Goal: Task Accomplishment & Management: Use online tool/utility

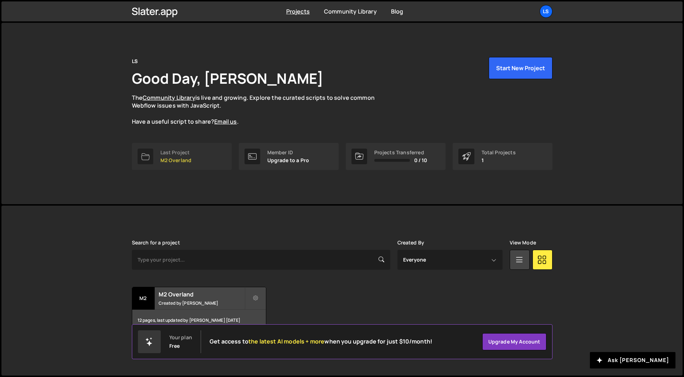
click at [173, 163] on p "M2 Overland" at bounding box center [175, 160] width 31 height 6
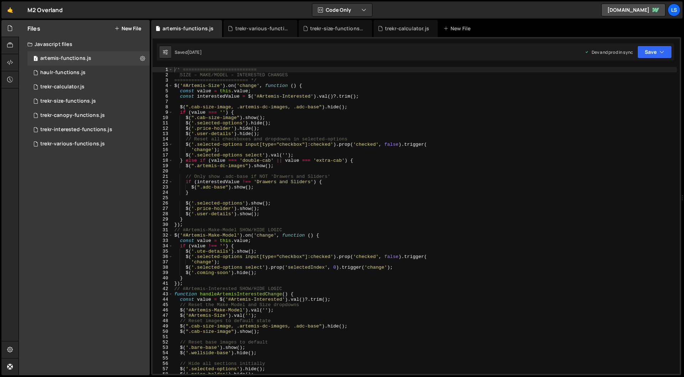
scroll to position [2569, 0]
click at [248, 104] on div "/* ========================== SIZE – MAKE/MODEL – INTERESTED CHANGES ==========…" at bounding box center [425, 225] width 504 height 317
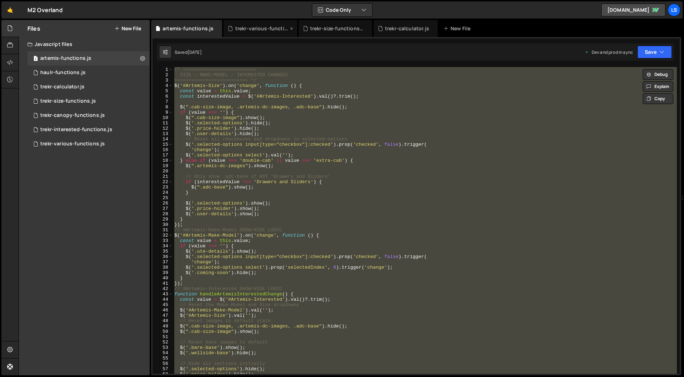
click at [289, 27] on icon at bounding box center [291, 28] width 5 height 7
click at [0, 0] on icon at bounding box center [0, 0] width 0 height 0
click at [280, 27] on icon at bounding box center [282, 28] width 5 height 7
click at [248, 133] on div "/* ========================== SIZE – MAKE/MODEL – INTERESTED CHANGES ==========…" at bounding box center [425, 220] width 504 height 307
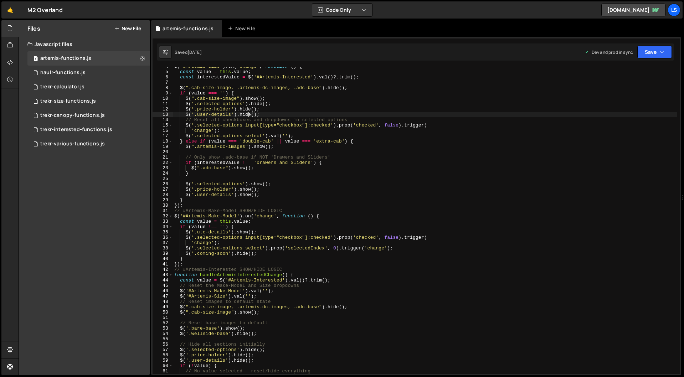
scroll to position [0, 0]
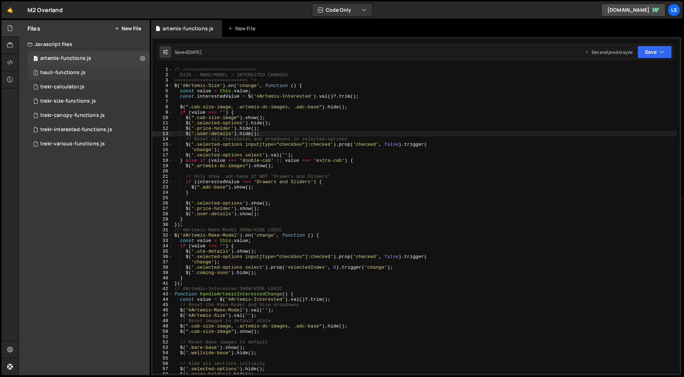
click at [66, 76] on div "haulr-functions.js" at bounding box center [62, 72] width 45 height 6
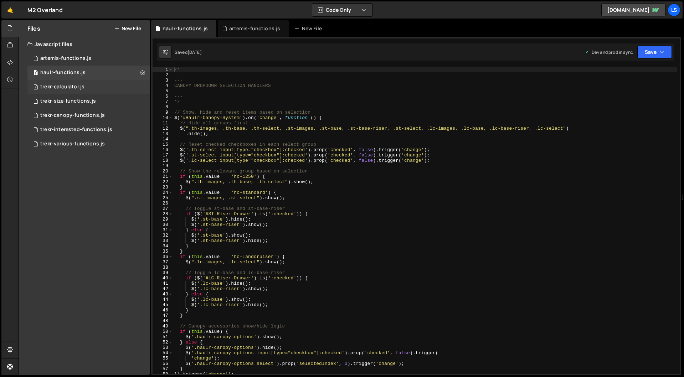
scroll to position [4427, 0]
click at [67, 130] on div "trekr-interested-functions.js" at bounding box center [76, 129] width 72 height 6
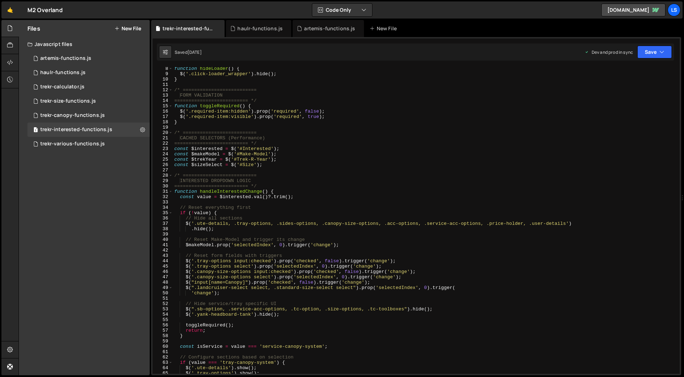
scroll to position [0, 0]
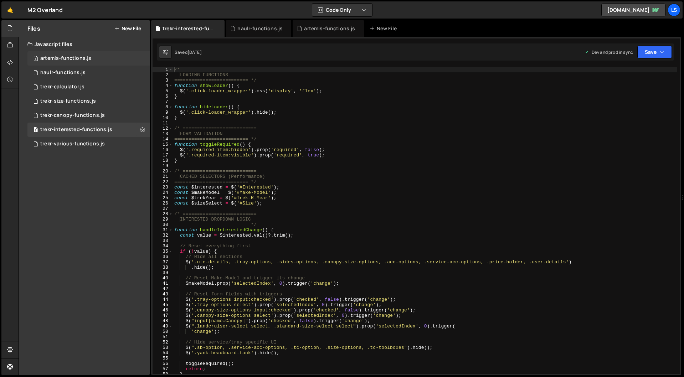
click at [64, 58] on div "artemis-functions.js" at bounding box center [65, 58] width 51 height 6
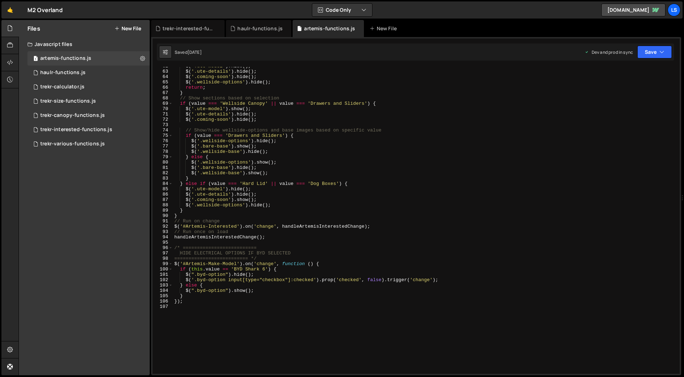
scroll to position [355, 0]
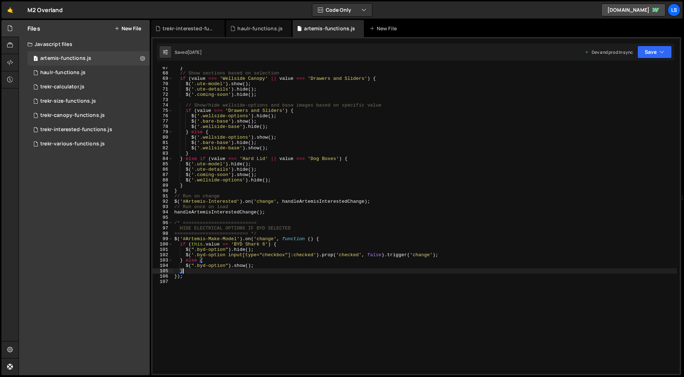
click at [191, 273] on div "} // Show sections based on selection if ( value === 'Wellside Canopy' || value…" at bounding box center [425, 223] width 504 height 317
click at [196, 277] on div "} // Show sections based on selection if ( value === 'Wellside Canopy' || value…" at bounding box center [425, 223] width 504 height 317
type textarea "});"
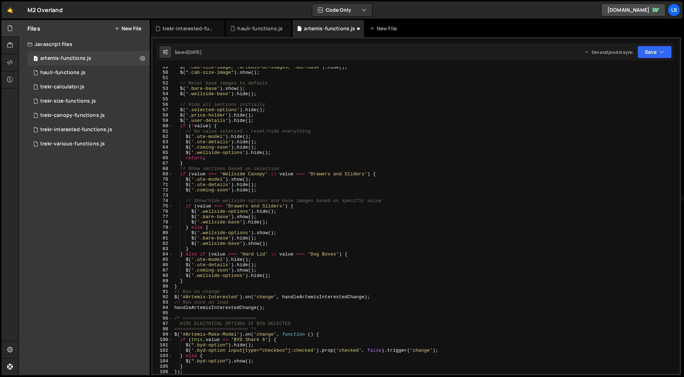
scroll to position [0, 0]
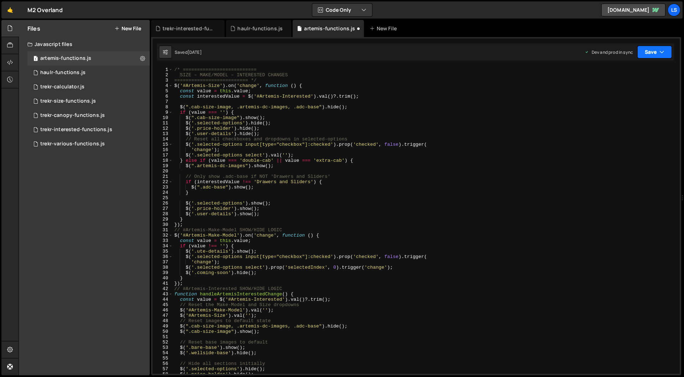
click at [656, 53] on button "Save" at bounding box center [654, 52] width 35 height 13
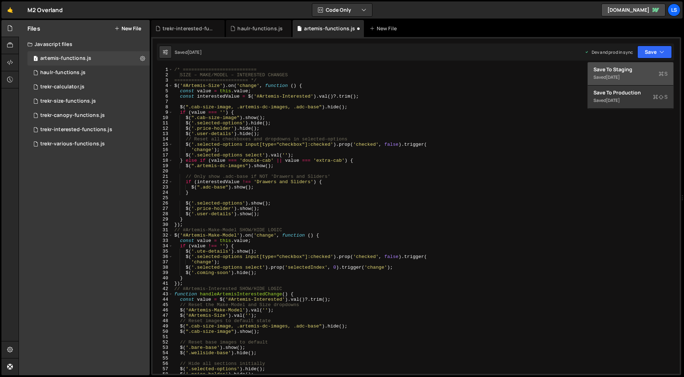
click at [621, 73] on div "Saved [DATE]" at bounding box center [630, 77] width 74 height 9
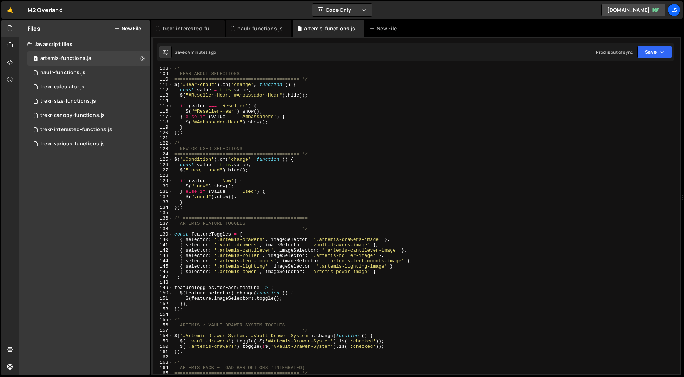
scroll to position [573, 0]
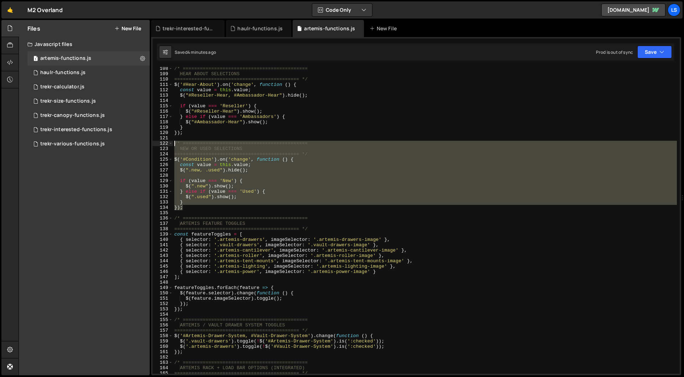
drag, startPoint x: 185, startPoint y: 208, endPoint x: 159, endPoint y: 142, distance: 71.1
click at [159, 142] on div "}); 108 109 110 111 112 113 114 115 116 117 118 119 120 121 122 123 124 125 126…" at bounding box center [416, 220] width 527 height 307
type textarea "/* ============================================ NEW OR USED SELECTIONS"
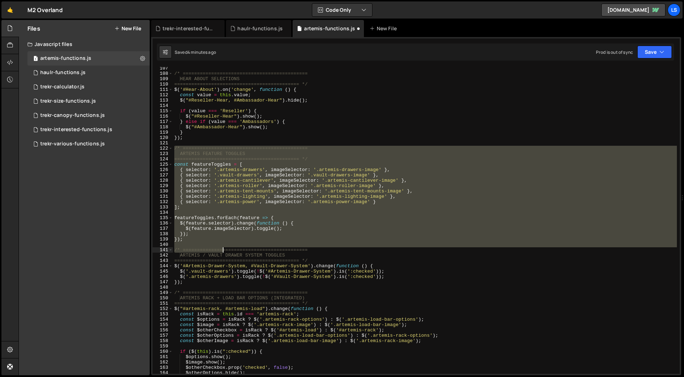
scroll to position [584, 0]
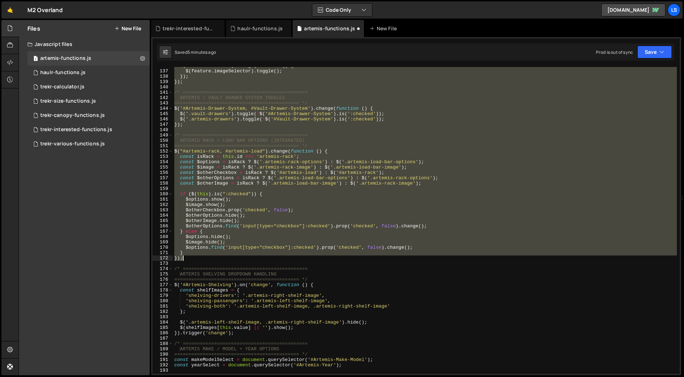
drag, startPoint x: 174, startPoint y: 200, endPoint x: 223, endPoint y: 259, distance: 77.1
click at [223, 259] on div "$ ( feature . selector ) . change ( function ( ) { $ ( feature . imageSelector …" at bounding box center [425, 221] width 504 height 317
type textarea "} });"
paste textarea
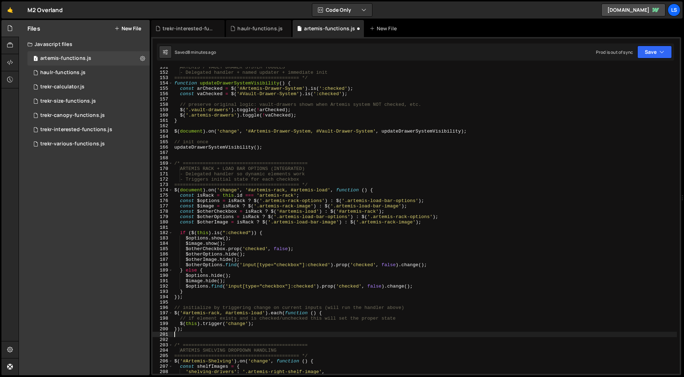
scroll to position [804, 0]
click at [649, 57] on button "Save" at bounding box center [654, 52] width 35 height 13
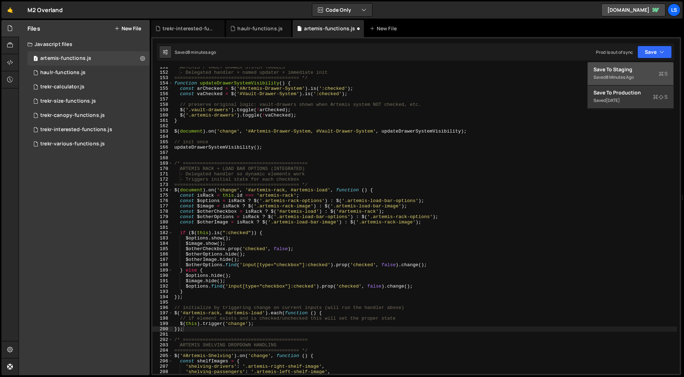
click at [617, 73] on div "Saved 8 minutes ago" at bounding box center [630, 77] width 74 height 9
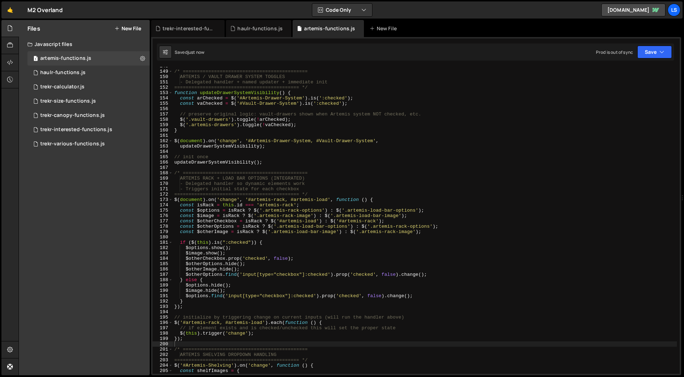
scroll to position [737, 0]
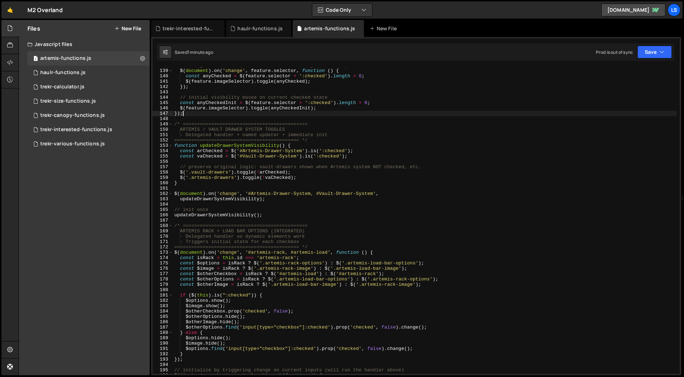
click at [276, 113] on div "// delegated handler (works if elements are injected later) $ ( document ) . on…" at bounding box center [425, 221] width 504 height 317
type textarea "}).change();"
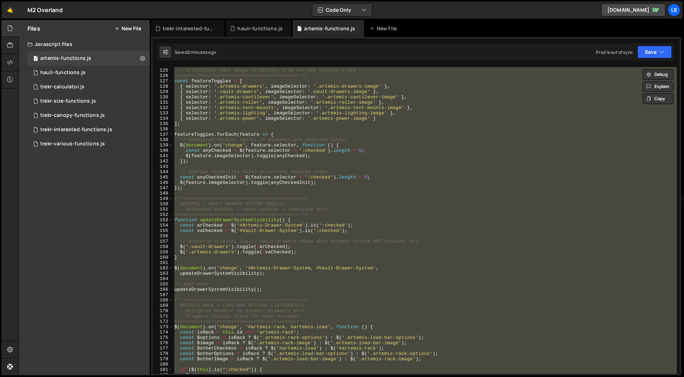
scroll to position [660, 0]
click at [280, 193] on div "- Uses delegated change handlers so elements added later still work - Initializ…" at bounding box center [425, 220] width 504 height 307
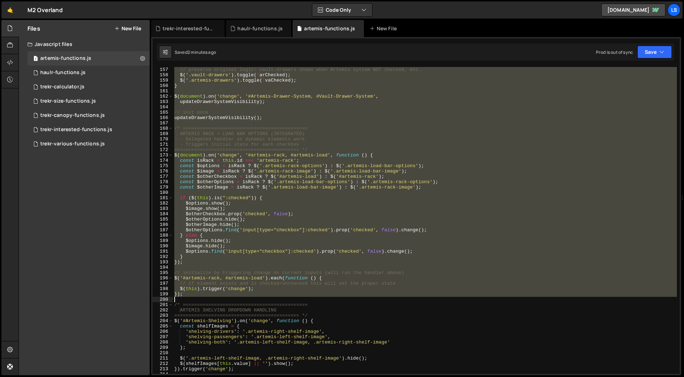
scroll to position [834, 0]
drag, startPoint x: 173, startPoint y: 127, endPoint x: 275, endPoint y: 296, distance: 197.1
click at [275, 296] on div "// preserve original logic: vault-drawers shown when Artemis system NOT checked…" at bounding box center [425, 220] width 504 height 317
type textarea "$(this).trigger('change'); });"
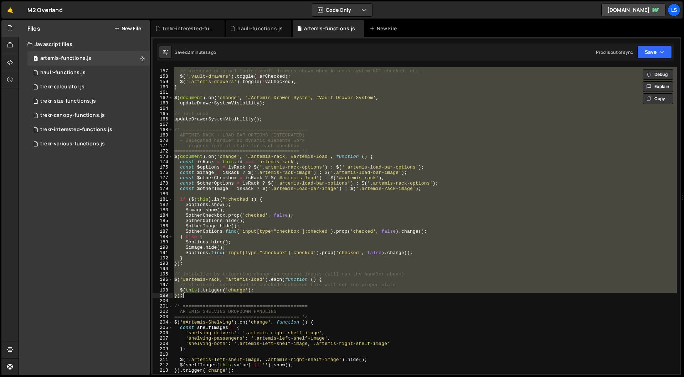
scroll to position [831, 0]
paste textarea
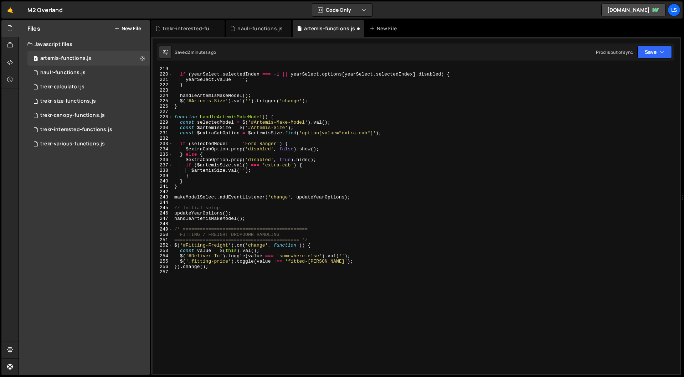
type textarea "$(this).trigger('change'); });"
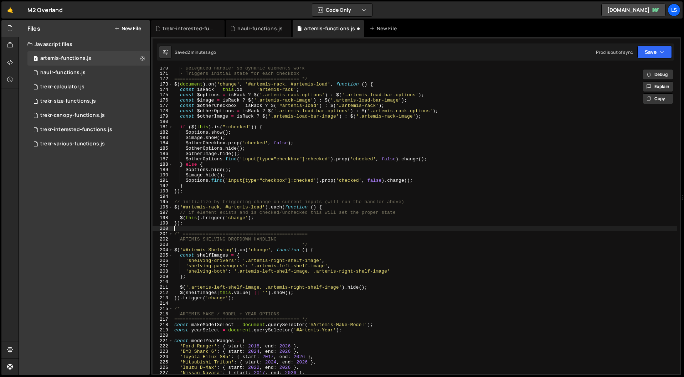
click at [198, 228] on div "- Delegated handler so dynamic elements work - Triggers initial state for each …" at bounding box center [425, 224] width 504 height 317
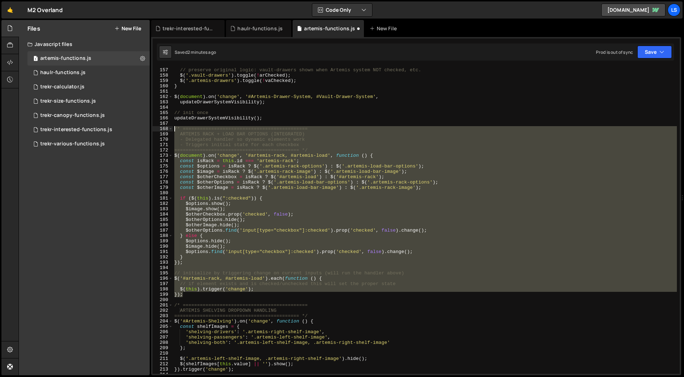
scroll to position [833, 0]
drag, startPoint x: 174, startPoint y: 218, endPoint x: 163, endPoint y: 129, distance: 89.8
click at [163, 129] on div "156 157 158 159 160 161 162 163 164 165 166 167 168 169 170 171 172 173 174 175…" at bounding box center [416, 220] width 527 height 307
paste textarea "});"
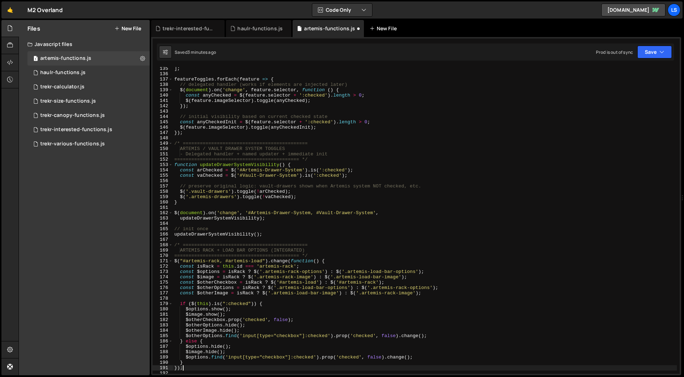
scroll to position [717, 0]
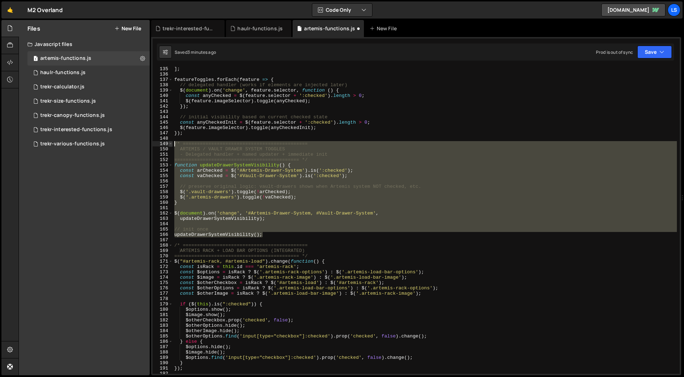
drag, startPoint x: 257, startPoint y: 232, endPoint x: 168, endPoint y: 145, distance: 124.0
click at [168, 145] on div "}); 135 136 137 138 139 140 141 142 143 144 145 146 147 148 149 150 151 152 153…" at bounding box center [416, 220] width 527 height 307
paste textarea "});"
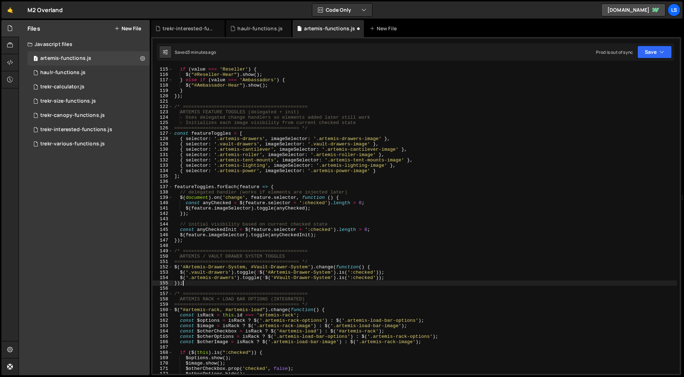
scroll to position [609, 0]
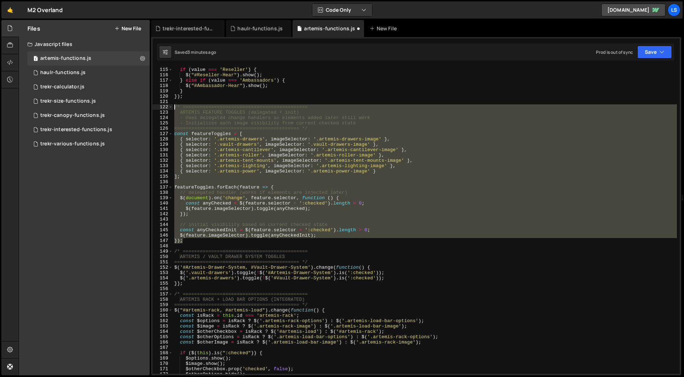
drag, startPoint x: 184, startPoint y: 243, endPoint x: 163, endPoint y: 106, distance: 138.8
click at [163, 106] on div "}); 115 116 117 118 119 120 121 122 123 124 125 126 127 128 129 130 131 132 133…" at bounding box center [416, 220] width 527 height 307
paste textarea "});"
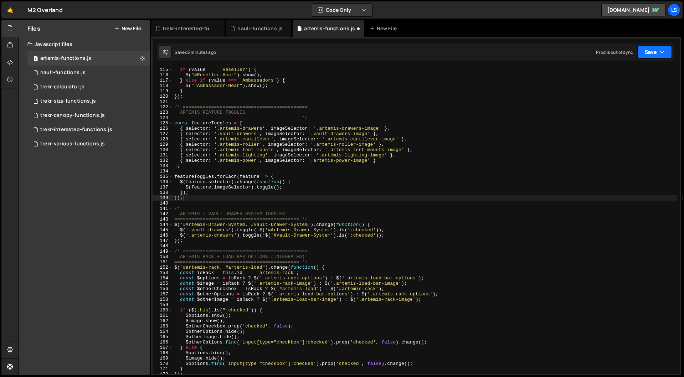
click at [652, 50] on button "Save" at bounding box center [654, 52] width 35 height 13
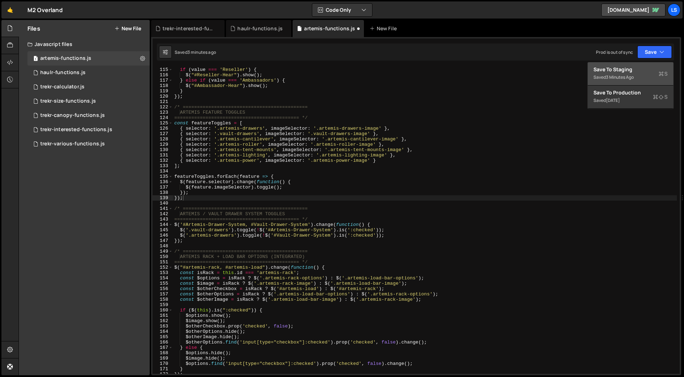
click at [624, 69] on div "Save to Staging S" at bounding box center [630, 69] width 74 height 7
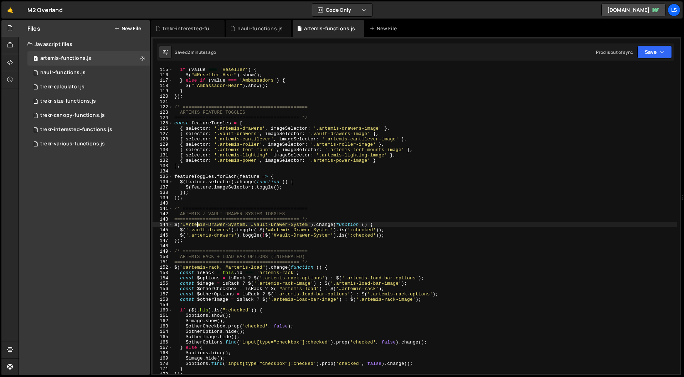
click at [198, 225] on div "if ( value === 'Reseller' ) { $ ( "#Reseller-Hear" ) . show ( ) ; } else if ( v…" at bounding box center [425, 225] width 504 height 317
click at [202, 237] on div "if ( value === 'Reseller' ) { $ ( "#Reseller-Hear" ) . show ( ) ; } else if ( v…" at bounding box center [425, 225] width 504 height 317
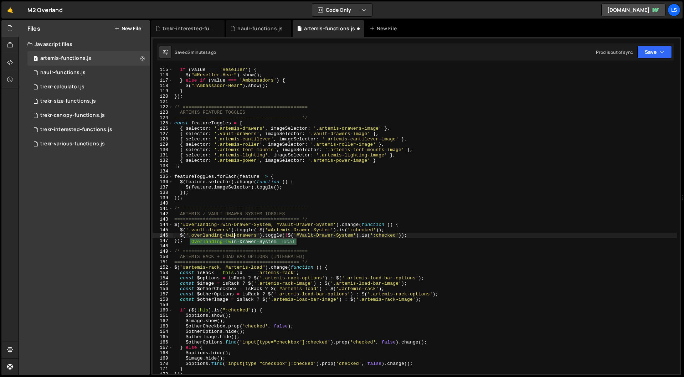
scroll to position [0, 4]
click at [315, 237] on div "if ( value === 'Reseller' ) { $ ( "#Reseller-Hear" ) . show ( ) ; } else if ( v…" at bounding box center [425, 225] width 504 height 317
click at [284, 230] on div "if ( value === 'Reseller' ) { $ ( "#Reseller-Hear" ) . show ( ) ; } else if ( v…" at bounding box center [425, 225] width 504 height 317
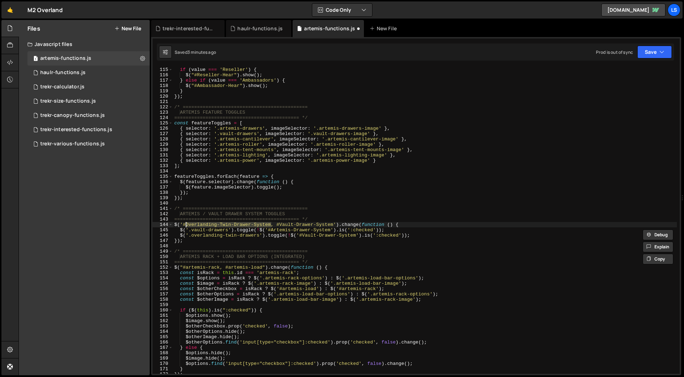
drag, startPoint x: 270, startPoint y: 224, endPoint x: 186, endPoint y: 224, distance: 84.8
click at [186, 224] on div "if ( value === 'Reseller' ) { $ ( "#Reseller-Hear" ) . show ( ) ; } else if ( v…" at bounding box center [425, 225] width 504 height 317
drag, startPoint x: 331, startPoint y: 230, endPoint x: 269, endPoint y: 231, distance: 61.3
click at [269, 231] on div "if ( value === 'Reseller' ) { $ ( "#Reseller-Hear" ) . show ( ) ; } else if ( v…" at bounding box center [425, 225] width 504 height 317
click at [284, 231] on div "if ( value === 'Reseller' ) { $ ( "#Reseller-Hear" ) . show ( ) ; } else if ( v…" at bounding box center [425, 220] width 504 height 307
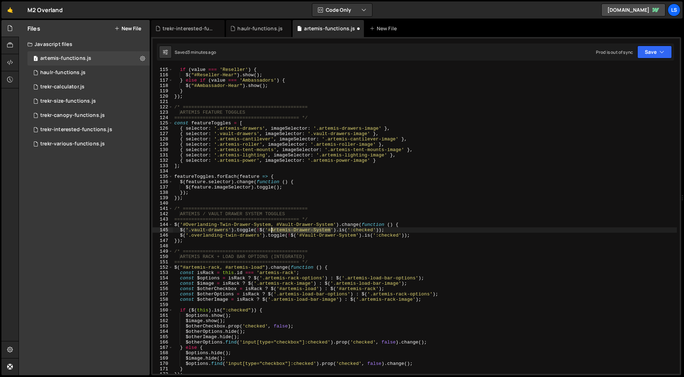
drag, startPoint x: 331, startPoint y: 229, endPoint x: 271, endPoint y: 230, distance: 60.6
click at [271, 230] on div "if ( value === 'Reseller' ) { $ ( "#Reseller-Hear" ) . show ( ) ; } else if ( v…" at bounding box center [425, 225] width 504 height 317
paste textarea "Overlanding-Twin"
click at [233, 128] on div "if ( value === 'Reseller' ) { $ ( "#Reseller-Hear" ) . show ( ) ; } else if ( v…" at bounding box center [425, 225] width 504 height 317
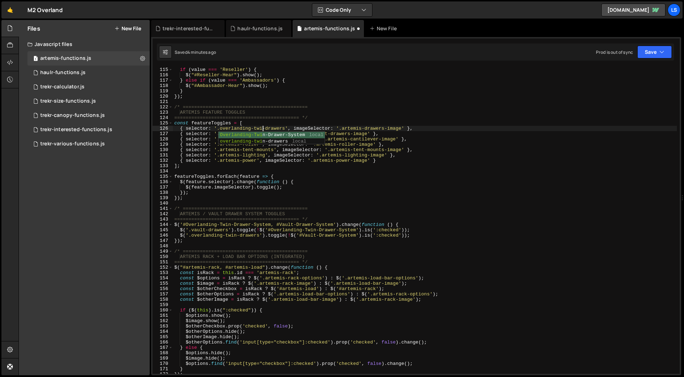
scroll to position [0, 7]
click at [355, 128] on div "if ( value === 'Reseller' ) { $ ( "#Reseller-Hear" ) . show ( ) ; } else if ( v…" at bounding box center [425, 225] width 504 height 317
click at [291, 161] on div "if ( value === 'Reseller' ) { $ ( "#Reseller-Hear" ) . show ( ) ; } else if ( v…" at bounding box center [425, 225] width 504 height 317
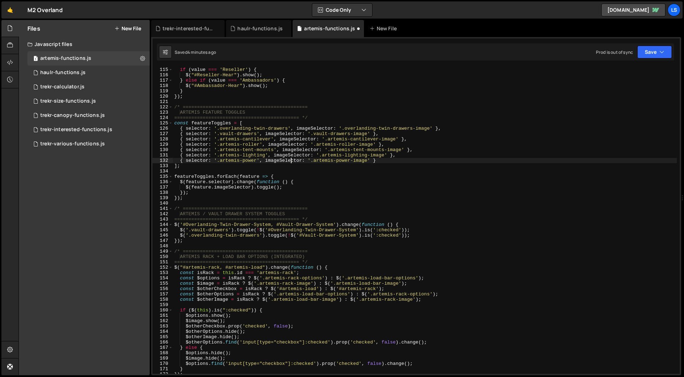
scroll to position [0, 15]
click at [655, 53] on button "Save" at bounding box center [654, 52] width 35 height 13
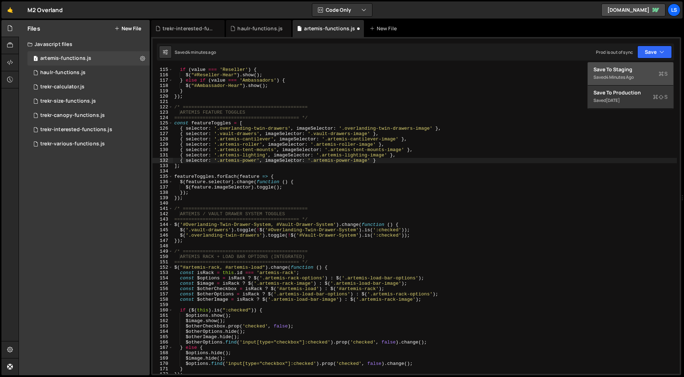
click at [622, 73] on div "Saved 4 minutes ago" at bounding box center [630, 77] width 74 height 9
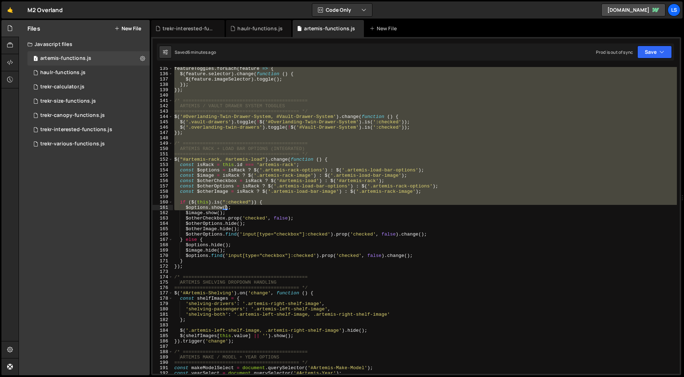
scroll to position [717, 0]
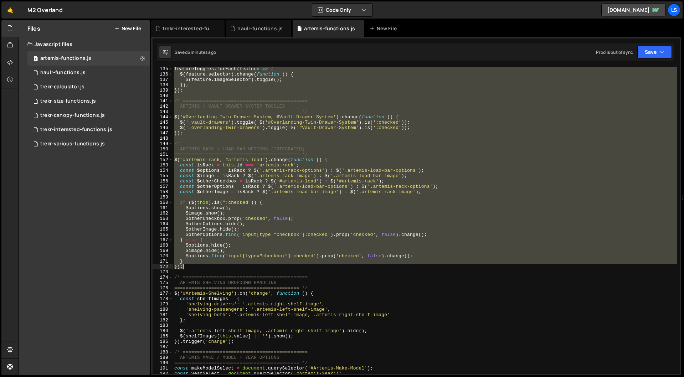
drag, startPoint x: 173, startPoint y: 105, endPoint x: 222, endPoint y: 267, distance: 168.3
click at [222, 267] on div "featureToggles . forEach ( feature => { $ ( feature . selector ) . change ( fun…" at bounding box center [425, 224] width 504 height 317
type textarea "} });"
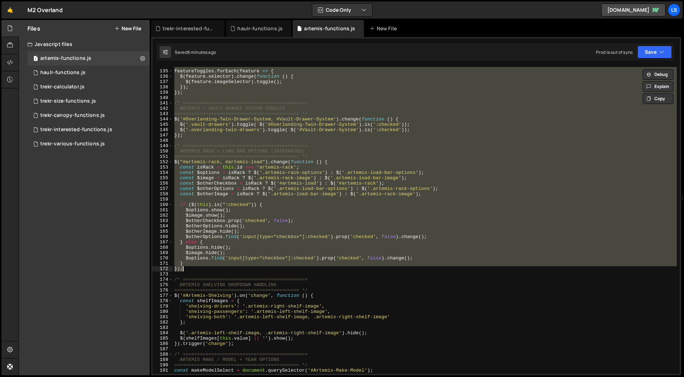
scroll to position [647, 0]
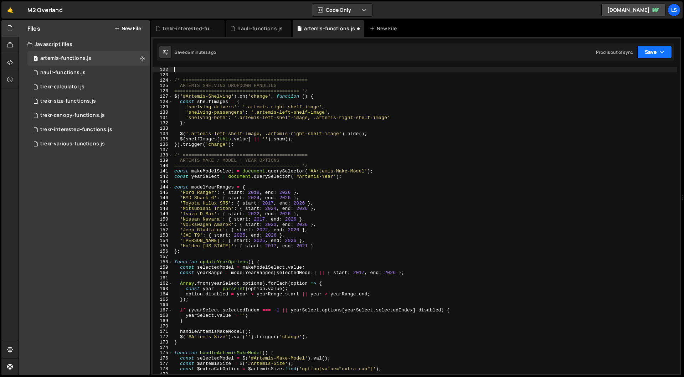
click at [651, 51] on button "Save" at bounding box center [654, 52] width 35 height 13
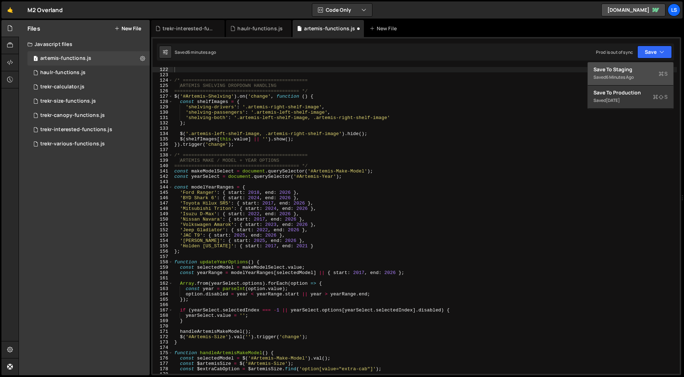
click at [622, 73] on div "Saved 6 minutes ago" at bounding box center [630, 77] width 74 height 9
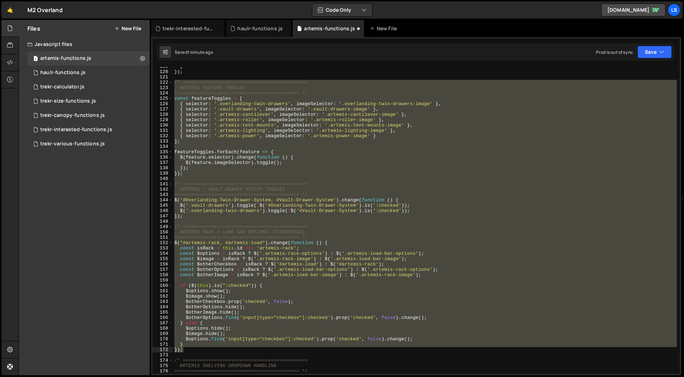
scroll to position [635, 0]
click at [660, 53] on icon "button" at bounding box center [661, 51] width 5 height 7
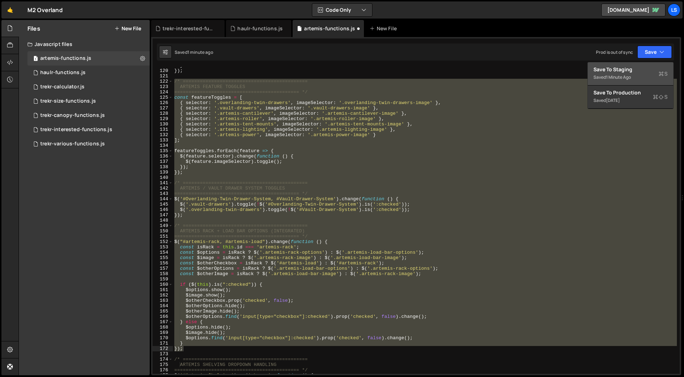
click at [632, 66] on div "Save to Staging S" at bounding box center [630, 69] width 74 height 7
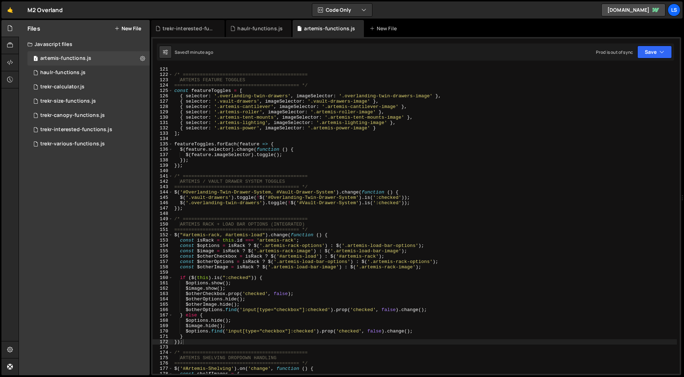
scroll to position [643, 0]
click at [259, 115] on div "/* ============================================ ARTEMIS FEATURE TOGGLES =======…" at bounding box center [425, 224] width 504 height 317
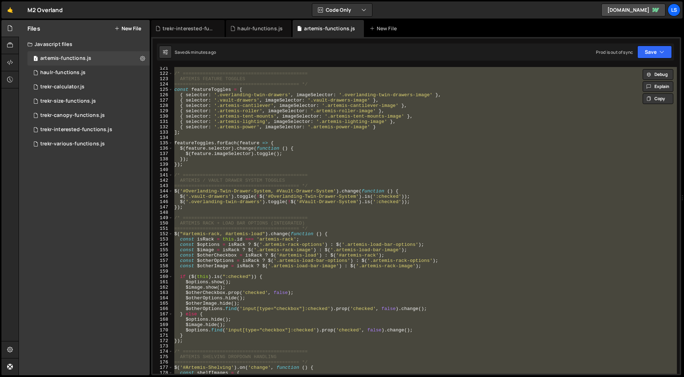
click at [340, 281] on div "/* ============================================ ARTEMIS FEATURE TOGGLES =======…" at bounding box center [425, 220] width 504 height 307
type textarea "$[DOMAIN_NAME]();"
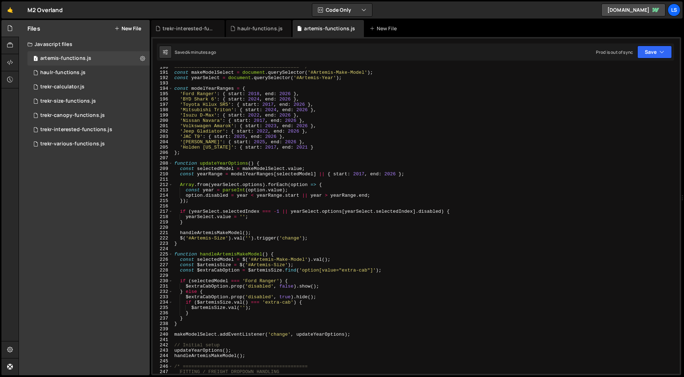
scroll to position [1202, 0]
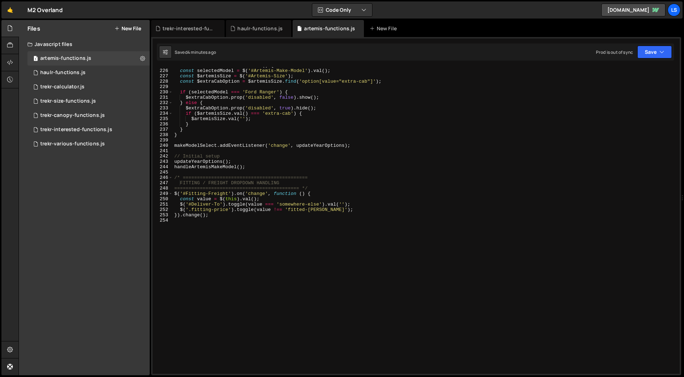
click at [217, 222] on div "function handleArtemisMakeModel ( ) { const selectedModel = $ ( '#Artemis-Make-…" at bounding box center [425, 221] width 504 height 317
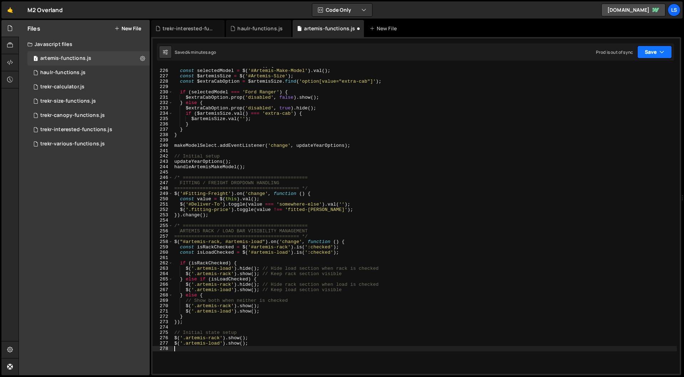
click at [641, 57] on button "Save" at bounding box center [654, 52] width 35 height 13
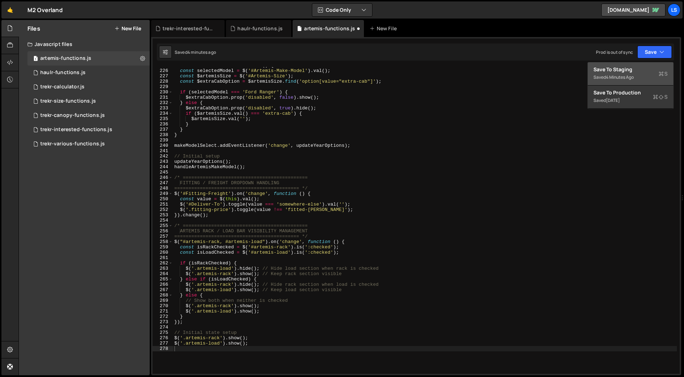
click at [622, 68] on div "Save to Staging S" at bounding box center [630, 69] width 74 height 7
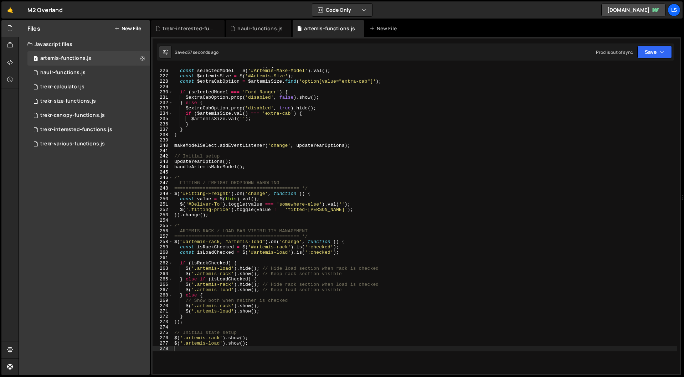
type textarea "});"
click at [290, 321] on div "function handleArtemisMakeModel ( ) { const selectedModel = $ ( '#Artemis-Make-…" at bounding box center [425, 221] width 504 height 317
click at [229, 351] on div "function handleArtemisMakeModel ( ) { const selectedModel = $ ( '#Artemis-Make-…" at bounding box center [425, 221] width 504 height 317
click at [269, 235] on div "function handleArtemisMakeModel ( ) { const selectedModel = $ ( '#Artemis-Make-…" at bounding box center [425, 221] width 504 height 317
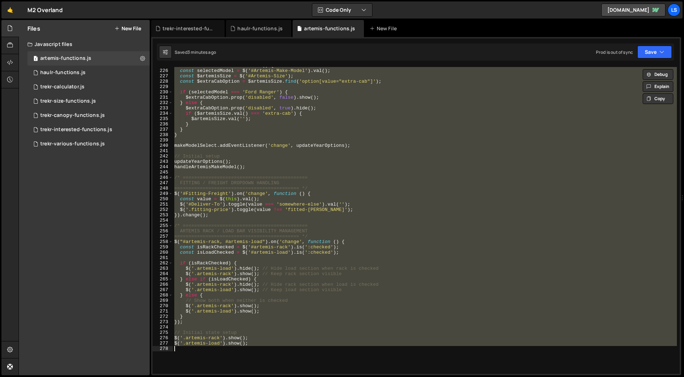
click at [271, 232] on div "function handleArtemisMakeModel ( ) { const selectedModel = $ ( '#Artemis-Make-…" at bounding box center [425, 220] width 504 height 307
click at [304, 312] on div "function handleArtemisMakeModel ( ) { const selectedModel = $ ( '#Artemis-Make-…" at bounding box center [425, 220] width 504 height 307
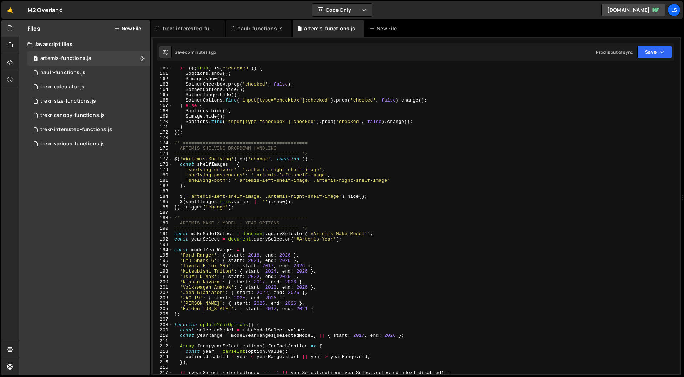
scroll to position [864, 0]
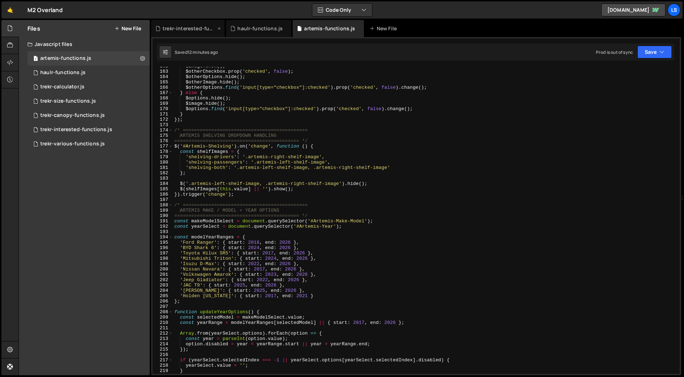
click at [219, 29] on icon at bounding box center [219, 28] width 5 height 7
click at [208, 27] on icon at bounding box center [210, 28] width 5 height 7
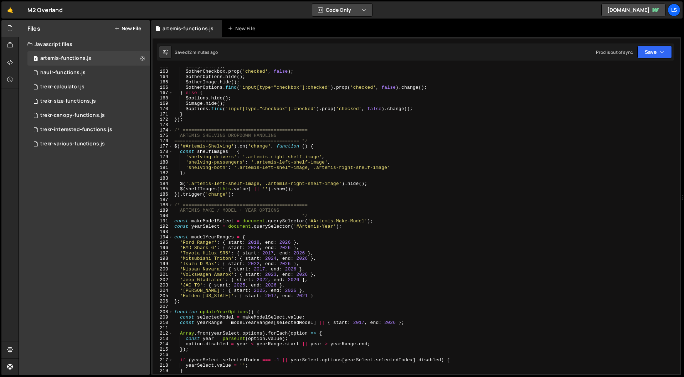
click at [338, 13] on button "Code Only" at bounding box center [342, 10] width 60 height 13
click at [337, 34] on button "Code + Tools" at bounding box center [342, 38] width 60 height 13
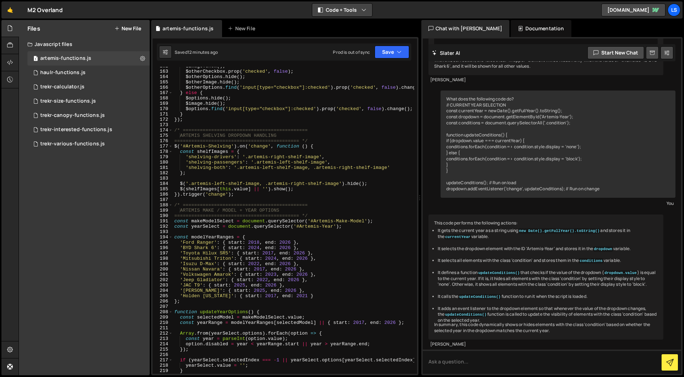
scroll to position [220, 0]
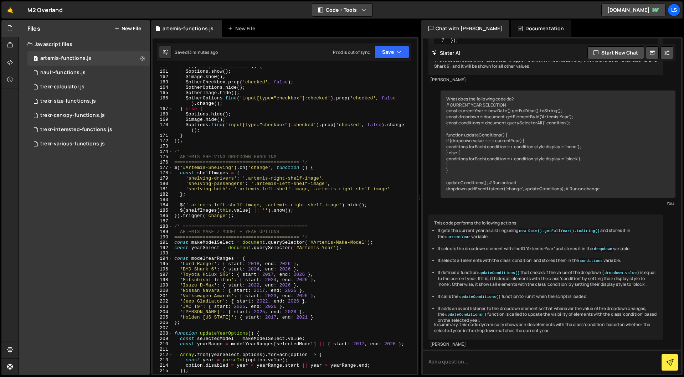
click at [341, 9] on button "Code + Tools" at bounding box center [342, 10] width 60 height 13
click at [336, 23] on button "Code Only" at bounding box center [342, 25] width 60 height 13
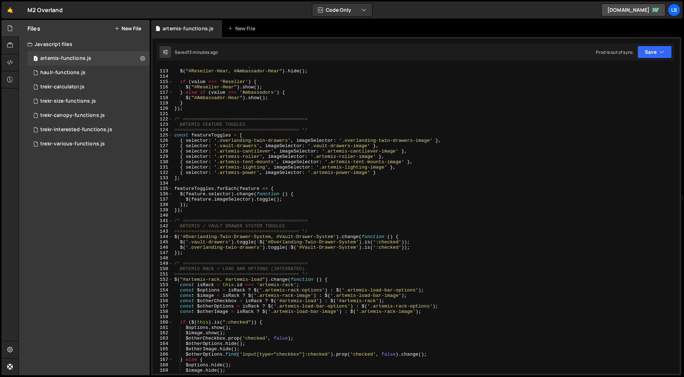
scroll to position [577, 0]
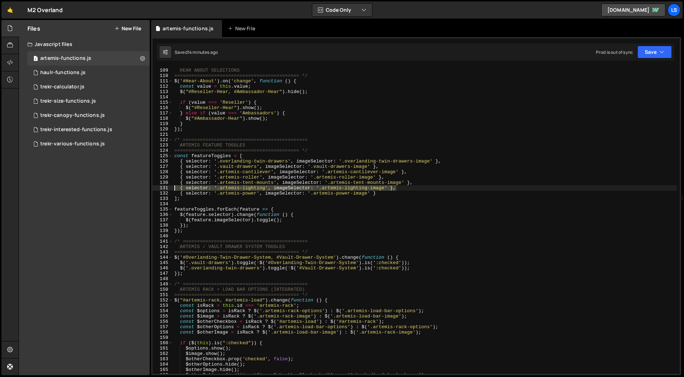
drag, startPoint x: 397, startPoint y: 188, endPoint x: 164, endPoint y: 187, distance: 233.4
click at [164, 187] on div "{ selector: '.artemis-lighting', imageSelector: '.artemis-lighting-image' }, 10…" at bounding box center [416, 220] width 527 height 307
click at [408, 190] on div "/* ============================================ HEAR ABOUT SELECTIONS =========…" at bounding box center [425, 220] width 504 height 307
click at [391, 192] on div "/* ============================================ HEAR ABOUT SELECTIONS =========…" at bounding box center [425, 220] width 504 height 317
drag, startPoint x: 367, startPoint y: 194, endPoint x: 314, endPoint y: 195, distance: 53.5
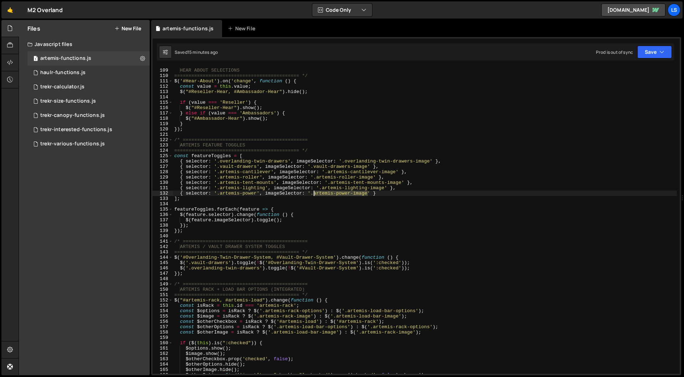
click at [314, 195] on div "/* ============================================ HEAR ABOUT SELECTIONS =========…" at bounding box center [425, 220] width 504 height 317
drag, startPoint x: 257, startPoint y: 194, endPoint x: 221, endPoint y: 195, distance: 36.0
click at [221, 195] on div "/* ============================================ HEAR ABOUT SELECTIONS =========…" at bounding box center [425, 220] width 504 height 317
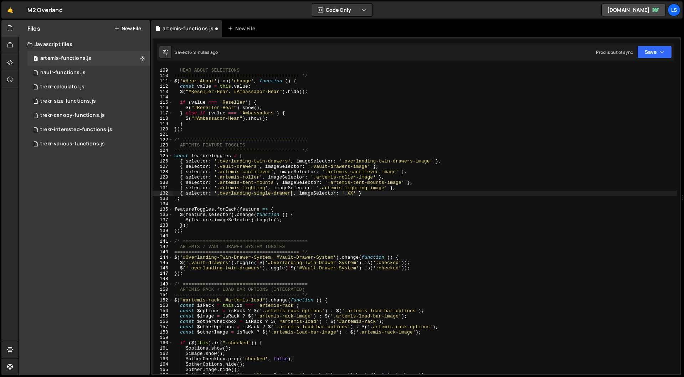
click at [374, 195] on div "/* ============================================ HEAR ABOUT SELECTIONS =========…" at bounding box center [425, 220] width 504 height 317
type textarea "{ selector: '.overlanding-single-drawer', imageSelector: '.XX' },"
click at [374, 195] on div "/* ============================================ HEAR ABOUT SELECTIONS =========…" at bounding box center [425, 220] width 504 height 317
drag, startPoint x: 362, startPoint y: 192, endPoint x: 181, endPoint y: 192, distance: 181.7
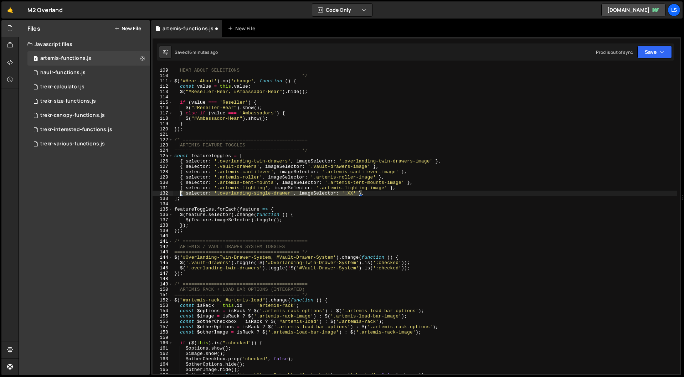
click at [181, 192] on div "/* ============================================ HEAR ABOUT SELECTIONS =========…" at bounding box center [425, 220] width 504 height 317
click at [371, 193] on div "/* ============================================ HEAR ABOUT SELECTIONS =========…" at bounding box center [425, 220] width 504 height 317
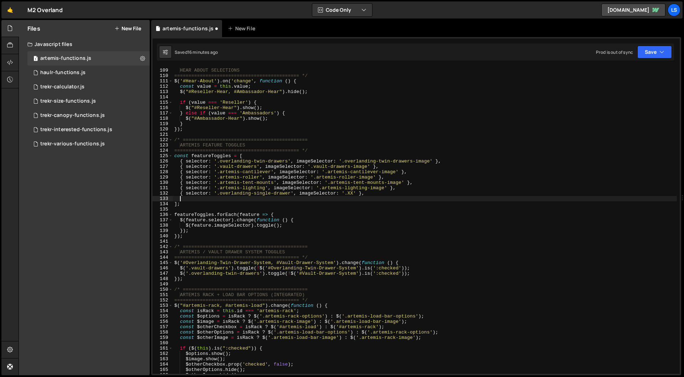
paste textarea "{ selector: '.overlanding-single-drawer', imageSelector: '.XX' }"
click at [283, 200] on div "/* ============================================ HEAR ABOUT SELECTIONS =========…" at bounding box center [425, 220] width 504 height 317
click at [364, 199] on div "/* ============================================ HEAR ABOUT SELECTIONS =========…" at bounding box center [425, 220] width 504 height 317
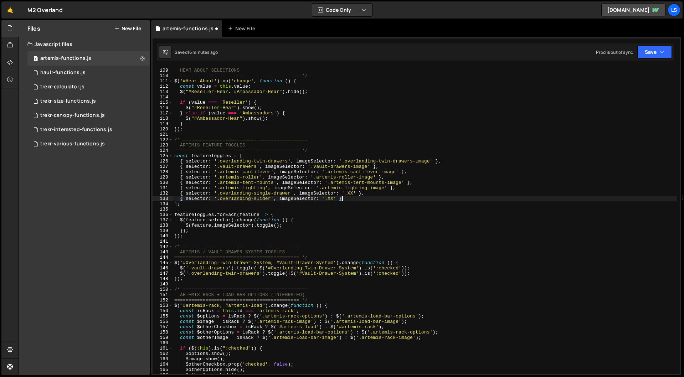
type textarea "{ selector: '.overlanding-slider', imageSelector: '.XX' },"
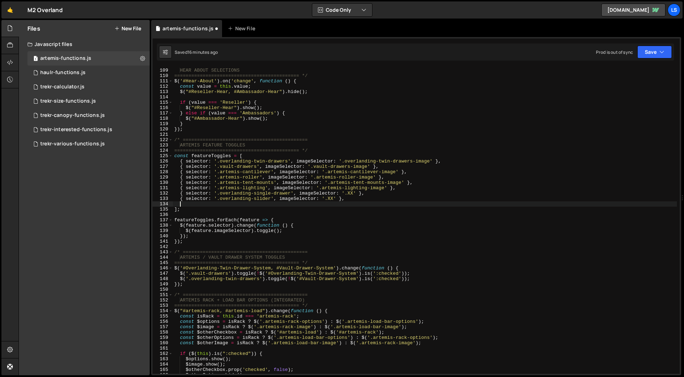
paste textarea "{ selector: '.overlanding-single-drawer', imageSelector: '.XX' }"
click at [281, 206] on div "/* ============================================ HEAR ABOUT SELECTIONS =========…" at bounding box center [425, 220] width 504 height 317
click at [263, 205] on div "/* ============================================ HEAR ABOUT SELECTIONS =========…" at bounding box center [425, 220] width 504 height 317
click at [281, 206] on div "/* ============================================ HEAR ABOUT SELECTIONS =========…" at bounding box center [425, 220] width 504 height 317
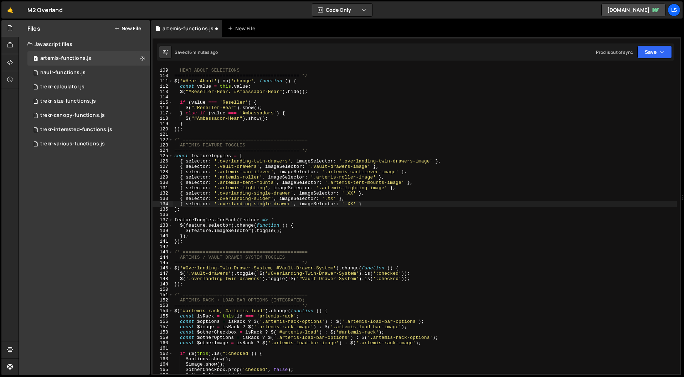
click at [281, 206] on div "/* ============================================ HEAR ABOUT SELECTIONS =========…" at bounding box center [425, 220] width 504 height 317
click at [368, 206] on div "/* ============================================ HEAR ABOUT SELECTIONS =========…" at bounding box center [425, 220] width 504 height 317
type textarea "{ selector: '.overlanding-half-slider', imageSelector: '.XX' },"
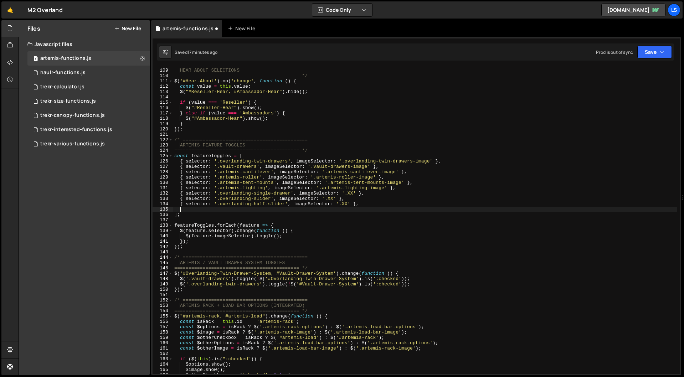
scroll to position [0, 0]
paste textarea "{ selector: '.overlanding-single-drawer', imageSelector: '.XX' }"
click at [282, 210] on div "/* ============================================ HEAR ABOUT SELECTIONS =========…" at bounding box center [425, 220] width 504 height 317
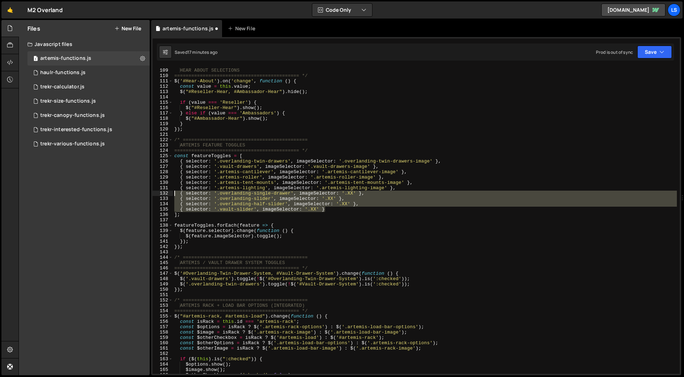
drag, startPoint x: 326, startPoint y: 210, endPoint x: 153, endPoint y: 192, distance: 174.5
click at [153, 192] on div "{ selector: '.vault-slider', imageSelector: '.XX' } 108 109 110 111 112 113 114…" at bounding box center [416, 220] width 527 height 307
type textarea "{ selector: '.overlanding-single-drawer', imageSelector: '.XX' }, { selector: '…"
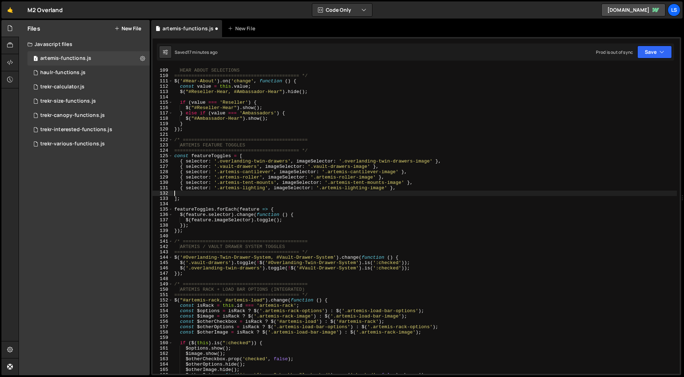
click at [383, 166] on div "/* ============================================ HEAR ABOUT SELECTIONS =========…" at bounding box center [425, 220] width 504 height 317
type textarea "{ selector: '.vault-drawers', imageSelector: '.vault-drawers-image' },"
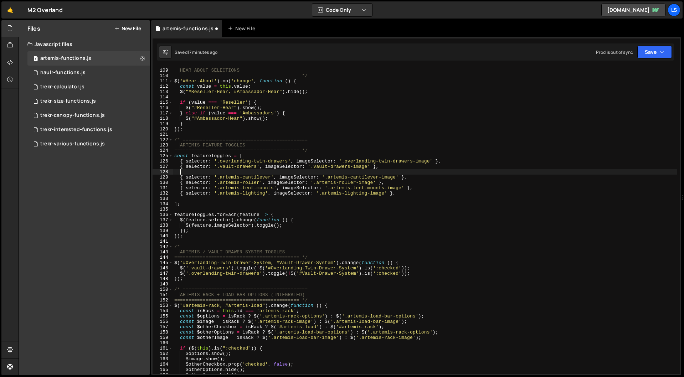
paste textarea "{ selector: '.vault-slider', imageSelector: '.XX' }"
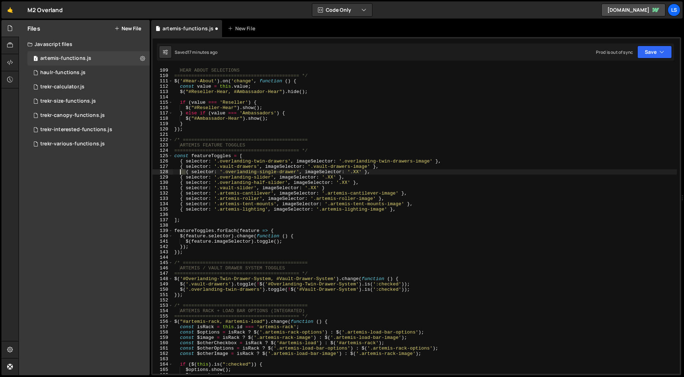
drag, startPoint x: 185, startPoint y: 172, endPoint x: 180, endPoint y: 173, distance: 5.0
click at [180, 173] on div "/* ============================================ HEAR ABOUT SELECTIONS =========…" at bounding box center [425, 220] width 504 height 317
click at [330, 188] on div "/* ============================================ HEAR ABOUT SELECTIONS =========…" at bounding box center [425, 220] width 504 height 317
click at [403, 211] on div "/* ============================================ HEAR ABOUT SELECTIONS =========…" at bounding box center [425, 220] width 504 height 317
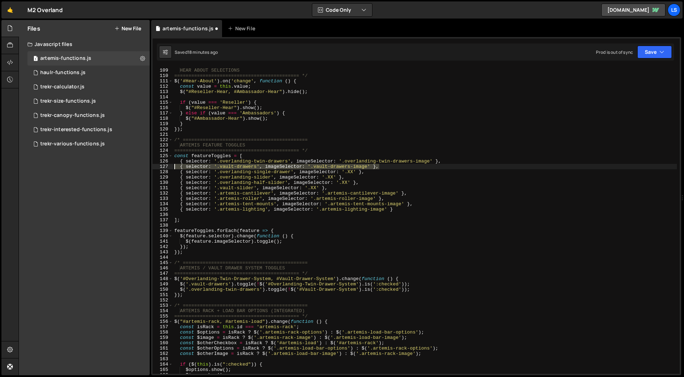
drag, startPoint x: 379, startPoint y: 167, endPoint x: 151, endPoint y: 168, distance: 228.4
click at [151, 168] on div "{ selector: '.artemis-lighting', imageSelector: '.artemis-lighting-image' } 108…" at bounding box center [416, 206] width 530 height 338
type textarea "{ selector: '.vault-drawers', imageSelector: '.vault-drawers-image' },"
click at [367, 183] on div "/* ============================================ HEAR ABOUT SELECTIONS =========…" at bounding box center [425, 220] width 504 height 317
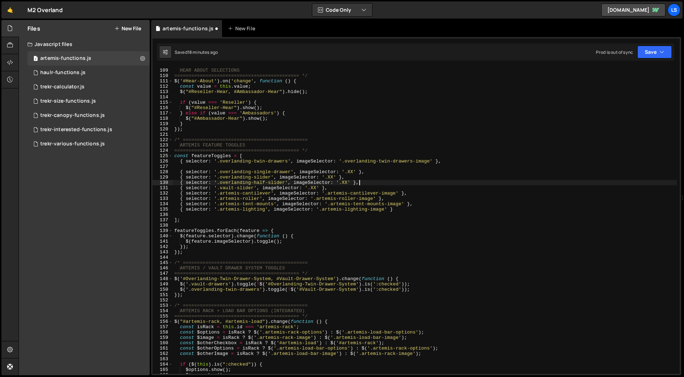
type textarea "{ selector: '.overlanding-half-slider', imageSelector: '.XX' },"
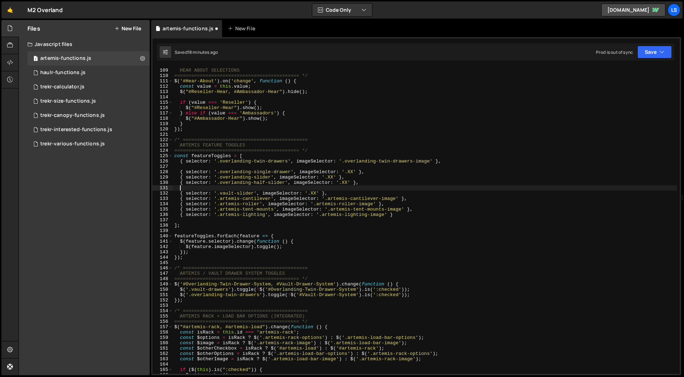
paste textarea "{ selector: '.vault-drawers', imageSelector: '.vault-drawers-image' },"
click at [185, 189] on div "/* ============================================ HEAR ABOUT SELECTIONS =========…" at bounding box center [425, 220] width 504 height 317
type textarea "{ selector: '.vault-drawers', imageSelector: '.vault-drawers-image' },"
click at [250, 167] on div "/* ============================================ HEAR ABOUT SELECTIONS =========…" at bounding box center [425, 220] width 504 height 317
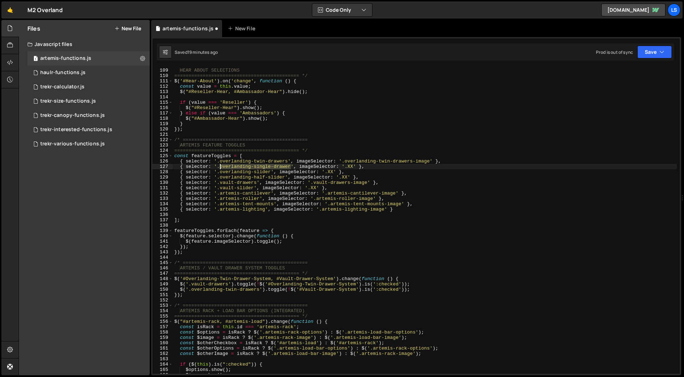
drag, startPoint x: 291, startPoint y: 167, endPoint x: 219, endPoint y: 167, distance: 72.0
click at [219, 167] on div "/* ============================================ HEAR ABOUT SELECTIONS =========…" at bounding box center [425, 220] width 504 height 317
click at [351, 167] on div "/* ============================================ HEAR ABOUT SELECTIONS =========…" at bounding box center [425, 220] width 504 height 317
paste textarea "overlanding-single-drawer"
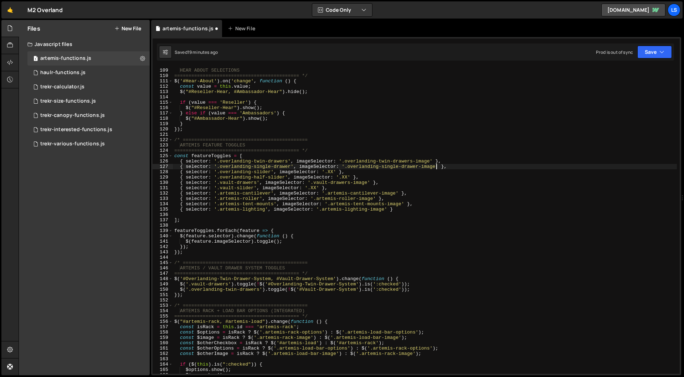
scroll to position [0, 20]
click at [263, 172] on div "/* ============================================ HEAR ABOUT SELECTIONS =========…" at bounding box center [425, 220] width 504 height 317
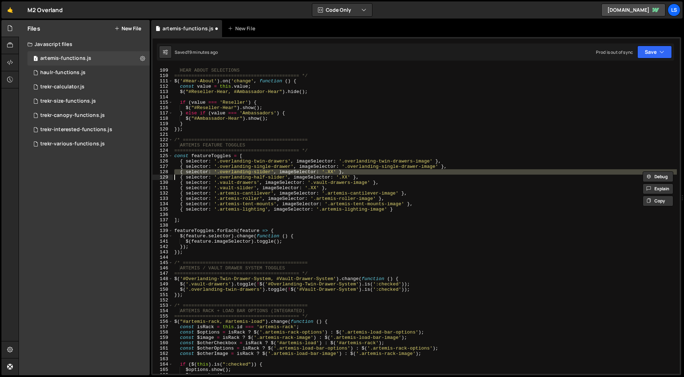
click at [263, 172] on div "/* ============================================ HEAR ABOUT SELECTIONS =========…" at bounding box center [425, 220] width 504 height 317
click at [262, 172] on div "/* ============================================ HEAR ABOUT SELECTIONS =========…" at bounding box center [425, 220] width 504 height 307
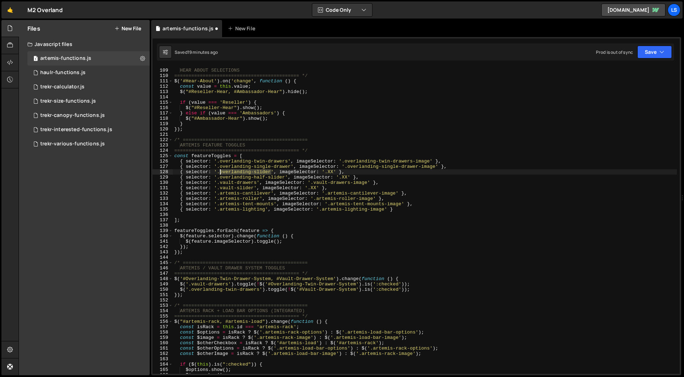
drag, startPoint x: 272, startPoint y: 171, endPoint x: 220, endPoint y: 172, distance: 52.0
click at [220, 172] on div "/* ============================================ HEAR ABOUT SELECTIONS =========…" at bounding box center [425, 220] width 504 height 317
click at [331, 172] on div "/* ============================================ HEAR ABOUT SELECTIONS =========…" at bounding box center [425, 220] width 504 height 317
paste textarea "overlanding-slider"
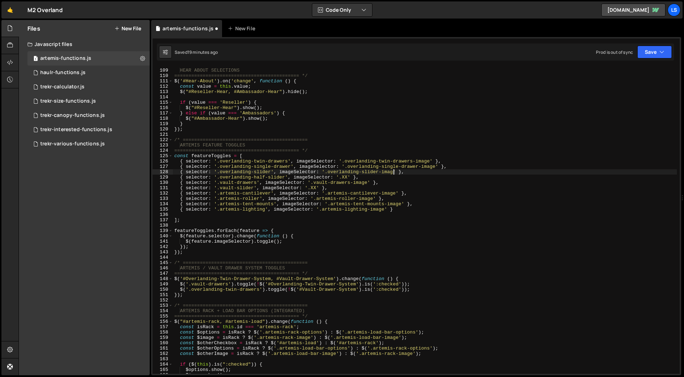
scroll to position [0, 16]
drag, startPoint x: 285, startPoint y: 176, endPoint x: 220, endPoint y: 177, distance: 65.2
click at [220, 177] on div "/* ============================================ HEAR ABOUT SELECTIONS =========…" at bounding box center [425, 220] width 504 height 317
click at [344, 177] on div "/* ============================================ HEAR ABOUT SELECTIONS =========…" at bounding box center [425, 220] width 504 height 317
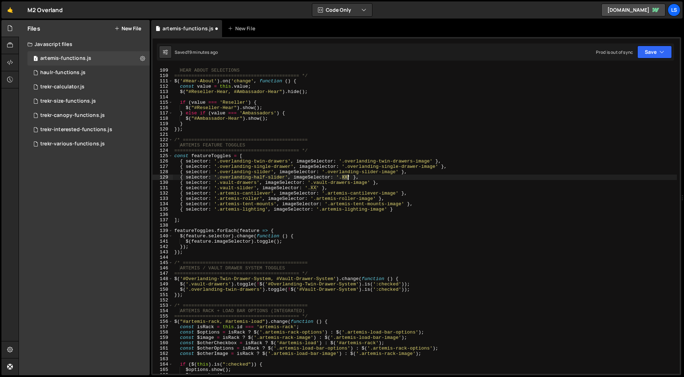
click at [344, 177] on div "/* ============================================ HEAR ABOUT SELECTIONS =========…" at bounding box center [425, 220] width 504 height 317
paste textarea "overlanding-half-slider"
click at [257, 184] on div "/* ============================================ HEAR ABOUT SELECTIONS =========…" at bounding box center [425, 220] width 504 height 317
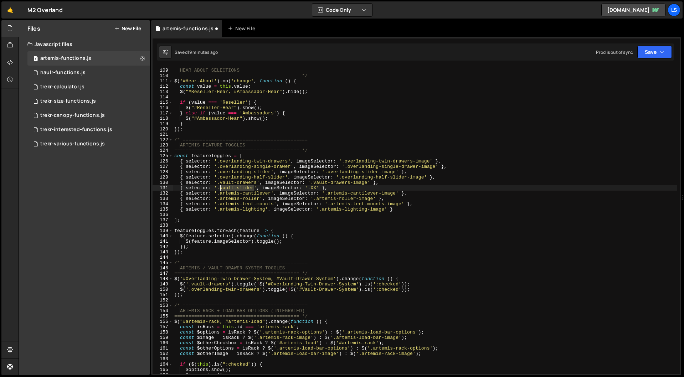
drag, startPoint x: 254, startPoint y: 187, endPoint x: 221, endPoint y: 188, distance: 33.9
click at [221, 188] on div "/* ============================================ HEAR ABOUT SELECTIONS =========…" at bounding box center [425, 220] width 504 height 317
click at [312, 188] on div "/* ============================================ HEAR ABOUT SELECTIONS =========…" at bounding box center [425, 220] width 504 height 317
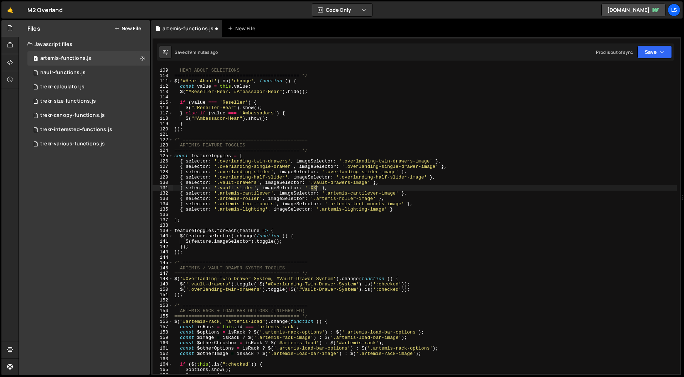
paste textarea "vault-slider"
click at [654, 52] on button "Save" at bounding box center [654, 52] width 35 height 13
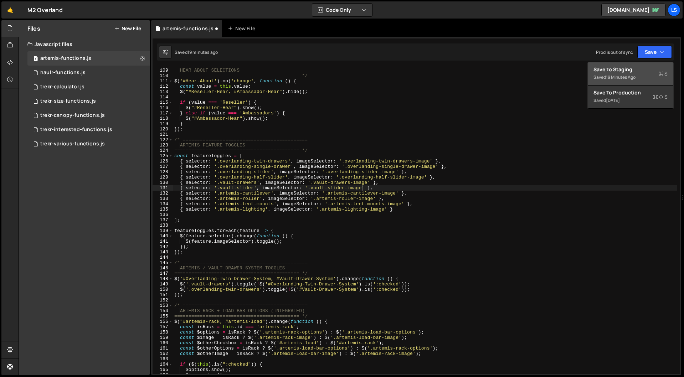
click at [627, 70] on div "Save to Staging S" at bounding box center [630, 69] width 74 height 7
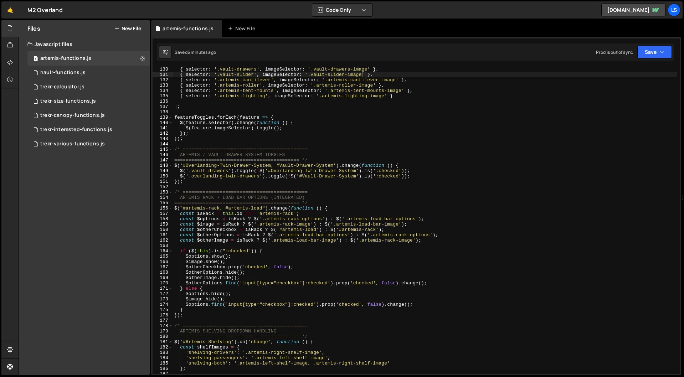
scroll to position [0, 0]
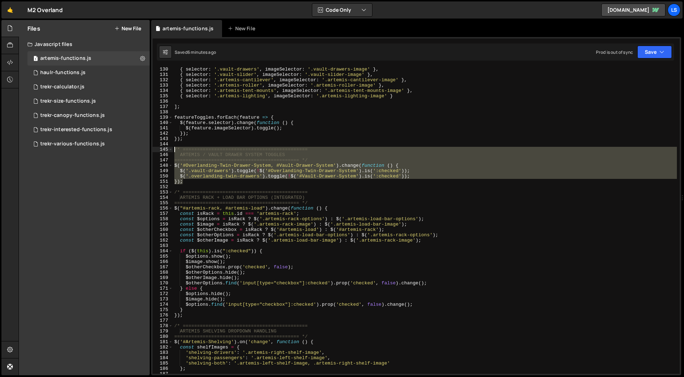
drag, startPoint x: 184, startPoint y: 184, endPoint x: 164, endPoint y: 147, distance: 41.8
click at [164, 147] on div "}); 130 131 132 133 134 135 136 137 138 139 140 141 142 143 144 145 146 147 148…" at bounding box center [416, 220] width 527 height 307
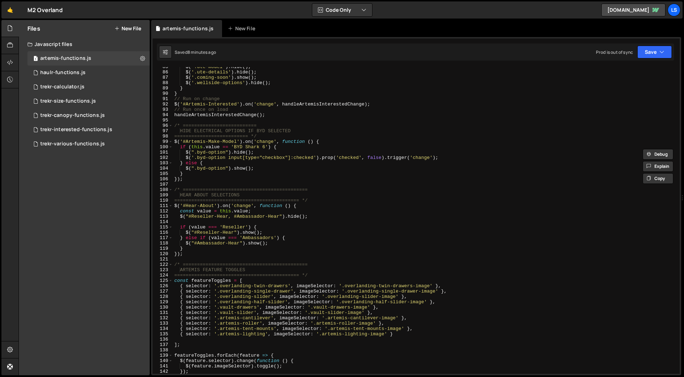
scroll to position [571, 0]
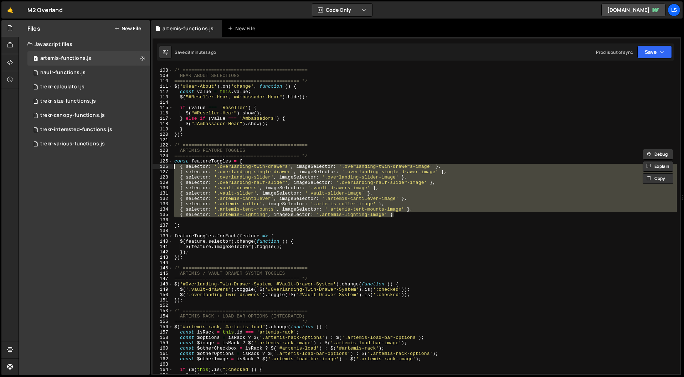
drag, startPoint x: 395, startPoint y: 215, endPoint x: 164, endPoint y: 167, distance: 236.3
click at [164, 167] on div "/* ============================================ ARTEMIS / VAULT DRAWER SYSTEM T…" at bounding box center [416, 220] width 527 height 307
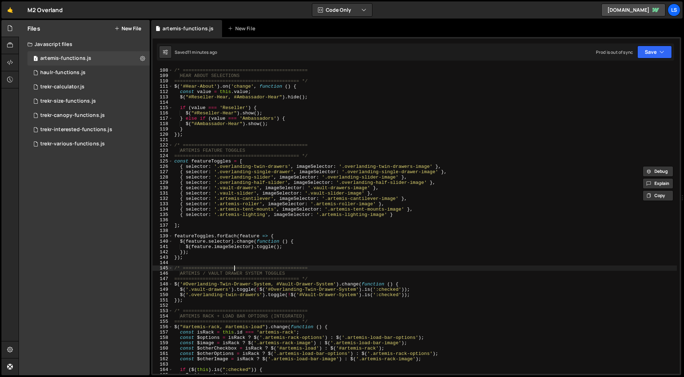
click at [234, 269] on div "/* ============================================ HEAR ABOUT SELECTIONS =========…" at bounding box center [425, 220] width 504 height 317
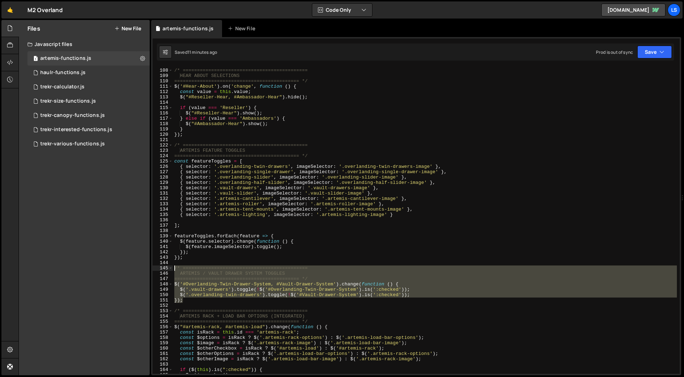
drag, startPoint x: 184, startPoint y: 301, endPoint x: 229, endPoint y: 228, distance: 86.0
click at [162, 268] on div "/* ============================================ 107 108 109 110 111 112 113 114…" at bounding box center [416, 220] width 527 height 307
type textarea "/* ============================================ ARTEMIS / VAULT DRAWER SYSTEM T…"
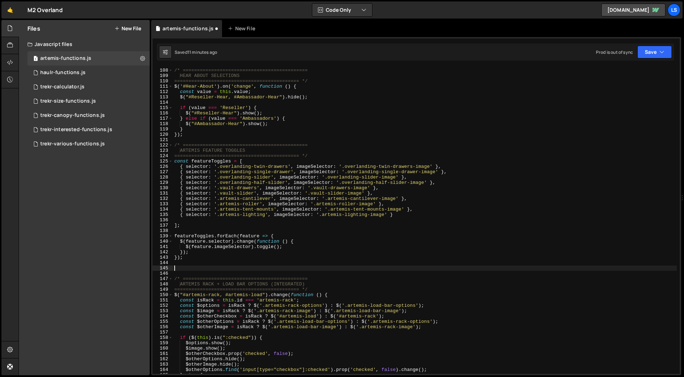
scroll to position [0, 0]
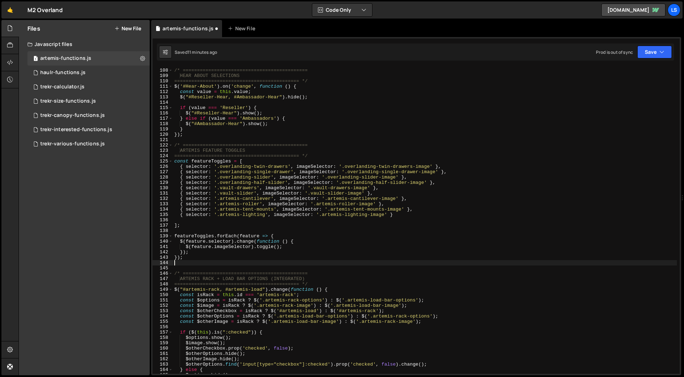
type textarea "});"
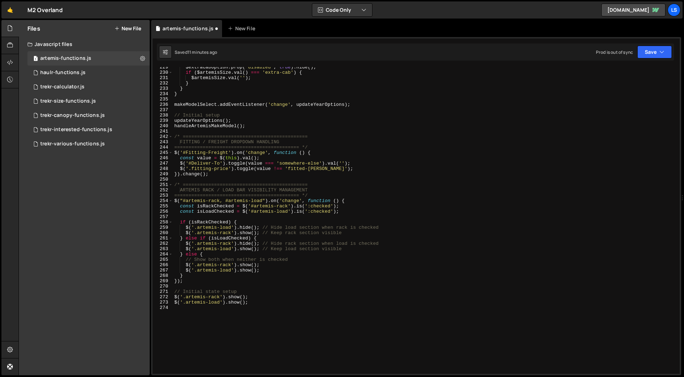
scroll to position [1308, 0]
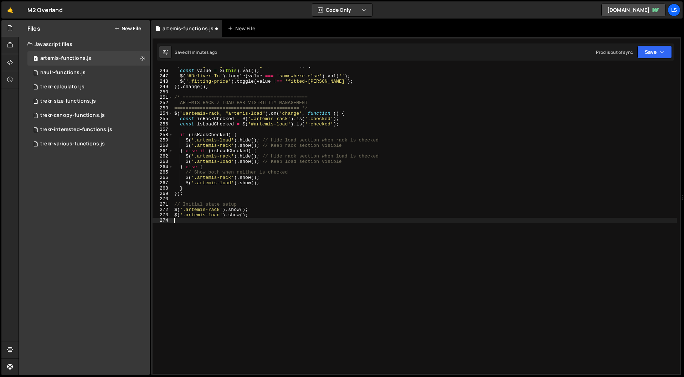
click at [211, 228] on div "$ ( '#Fitting-Freight' ) . on ( 'change' , function ( ) { const value = $ ( thi…" at bounding box center [425, 221] width 504 height 317
paste textarea "(Mutually Exclusive Selection)"
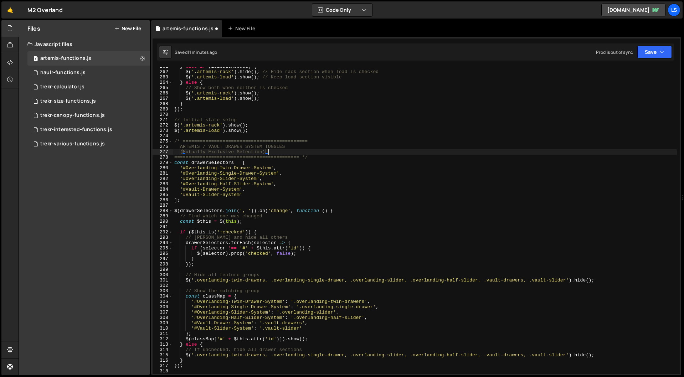
click at [280, 152] on div "} else if ( isLoadChecked ) { $ ( '.artemis-rack' ) . hide ( ) ; // Hide rack s…" at bounding box center [425, 222] width 504 height 317
click at [183, 151] on div "} else if ( isLoadChecked ) { $ ( '.artemis-rack' ) . hide ( ) ; // Hide rack s…" at bounding box center [425, 222] width 504 height 317
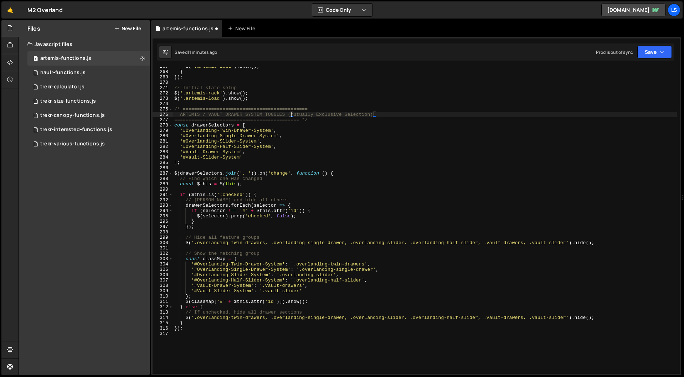
scroll to position [1425, 0]
click at [656, 50] on button "Save" at bounding box center [654, 52] width 35 height 13
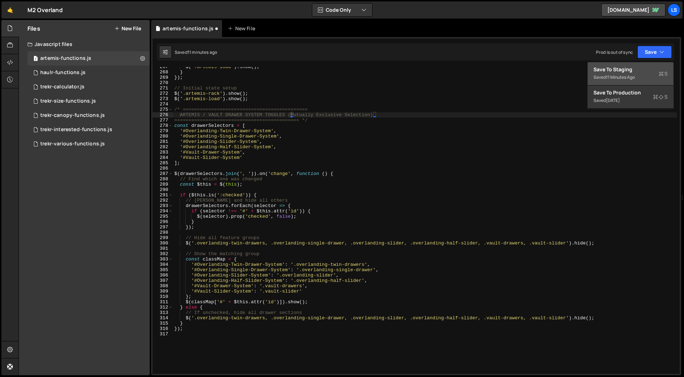
click at [625, 72] on div "Save to Staging S" at bounding box center [630, 69] width 74 height 7
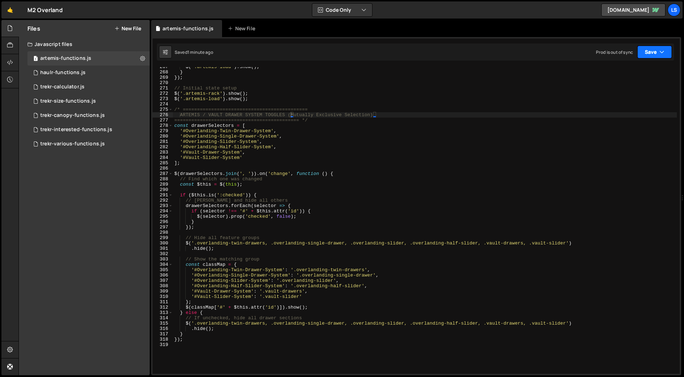
click at [650, 51] on button "Save" at bounding box center [654, 52] width 35 height 13
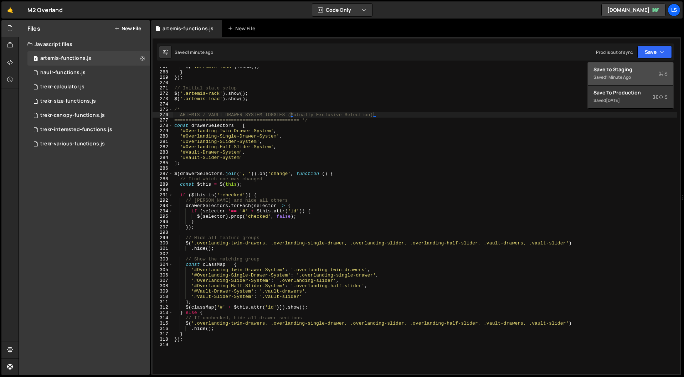
click at [618, 74] on div "1 minute ago" at bounding box center [618, 77] width 25 height 6
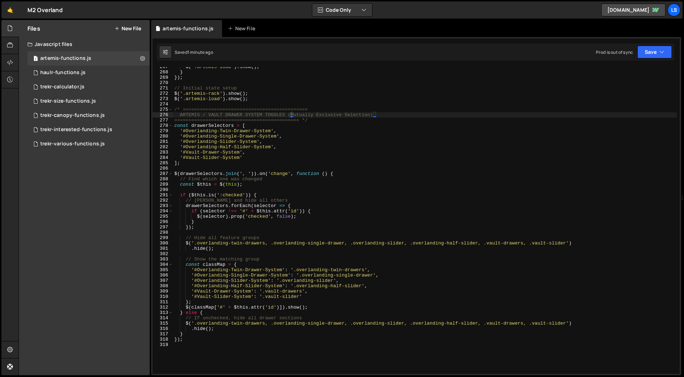
click at [212, 195] on div "$ ( '.artemis-load' ) . show ( ) ; } }) ; // Initial state setup $ ( '.artemis-…" at bounding box center [425, 222] width 504 height 317
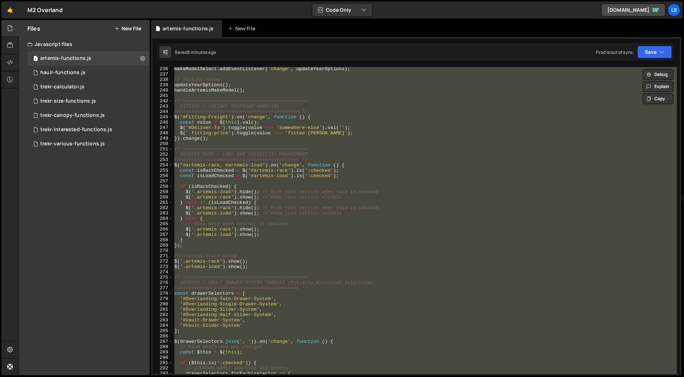
scroll to position [1256, 0]
click at [275, 315] on div "makeModelSelect . addEventListener ( 'change' , updateYearOptions ) ; // Initia…" at bounding box center [425, 220] width 504 height 307
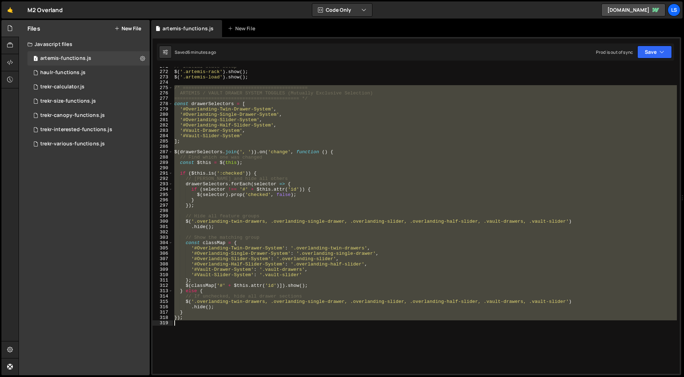
drag, startPoint x: 175, startPoint y: 278, endPoint x: 243, endPoint y: 361, distance: 107.6
click at [243, 361] on div "// Initial state setup $ ( '.artemis-rack' ) . show ( ) ; $ ( '.artemis-load' )…" at bounding box center [425, 222] width 504 height 317
type textarea "});"
paste textarea
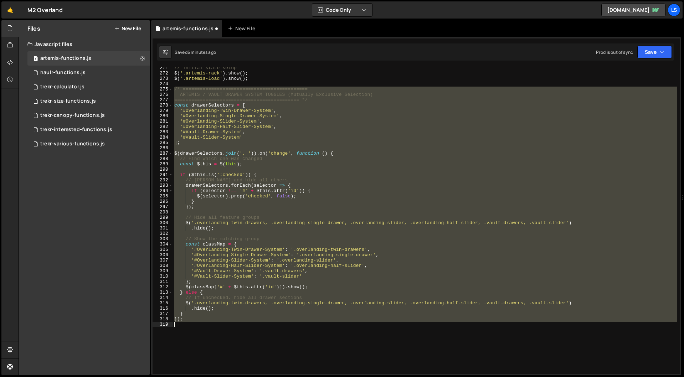
scroll to position [0, 0]
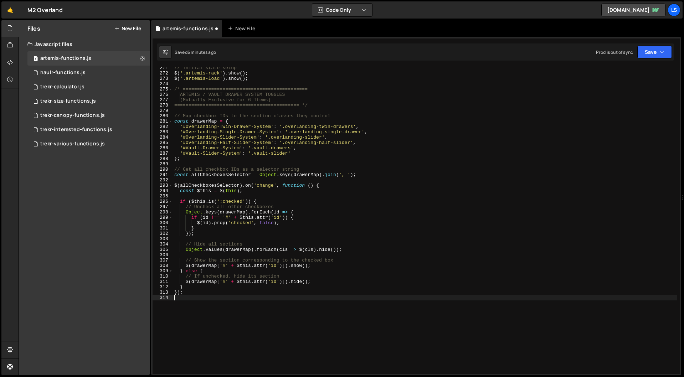
click at [183, 100] on div "// Initial state setup $ ( '.artemis-rack' ) . show ( ) ; $ ( '.artemis-load' )…" at bounding box center [425, 223] width 504 height 317
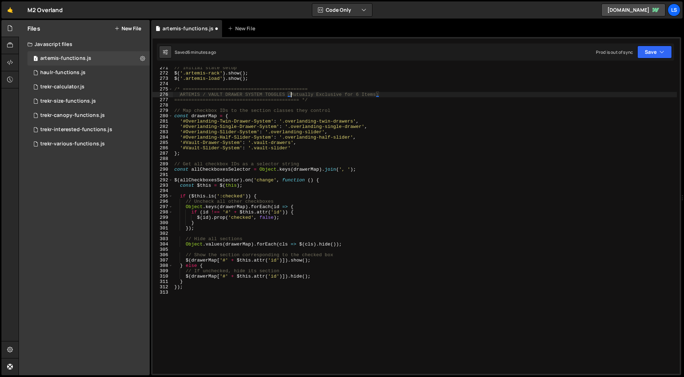
scroll to position [0, 9]
type textarea "ARTEMIS / VAULT DRAWER SYSTEM TOGGLES (Mutually Exclusive for 6 Items)"
click at [659, 51] on icon "button" at bounding box center [661, 51] width 5 height 7
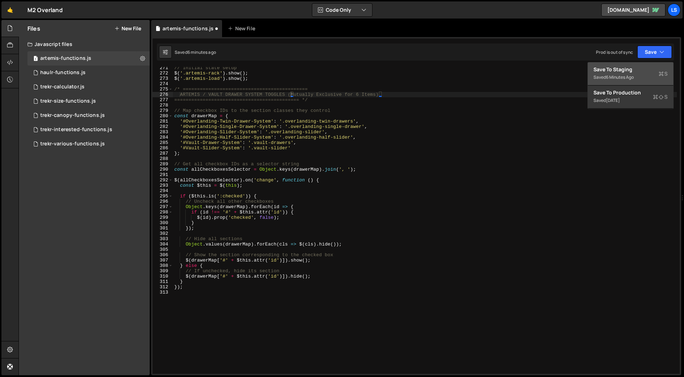
click at [613, 73] on div "Saved 6 minutes ago" at bounding box center [630, 77] width 74 height 9
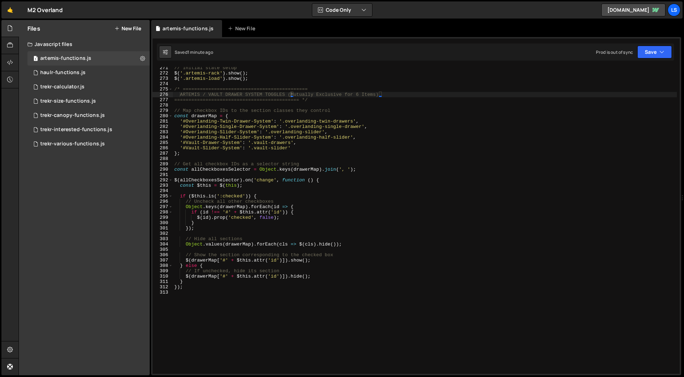
scroll to position [0, 0]
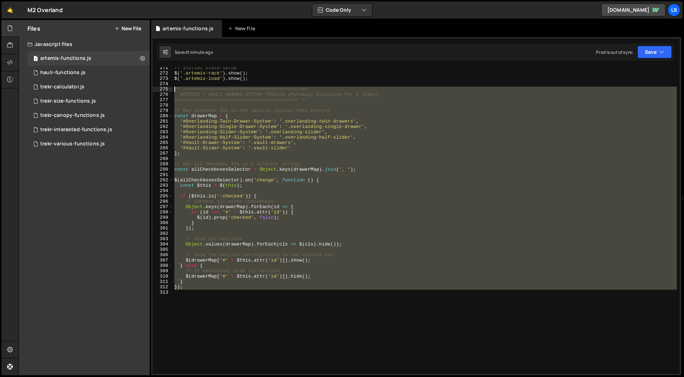
drag, startPoint x: 169, startPoint y: 274, endPoint x: 152, endPoint y: 89, distance: 186.0
click at [153, 89] on div "271 272 273 274 275 276 277 278 279 280 281 282 283 284 285 286 287 288 289 290…" at bounding box center [416, 220] width 527 height 307
type textarea "/* ============================================ ARTEMIS / VAULT DRAWER SYSTEM T…"
paste textarea
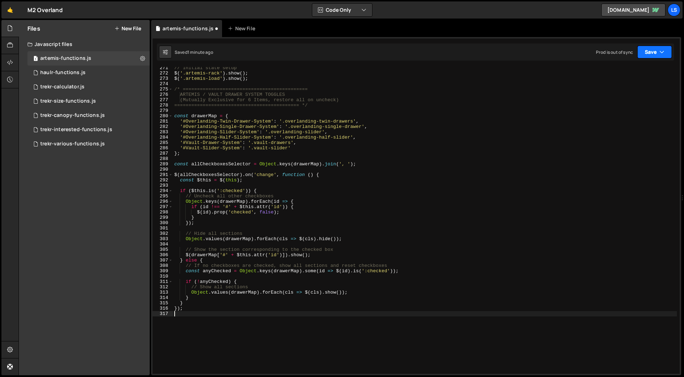
click at [660, 52] on icon "button" at bounding box center [661, 51] width 5 height 7
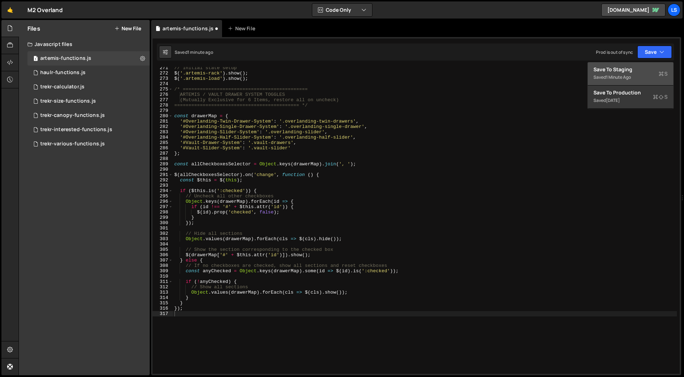
click at [614, 77] on div "1 minute ago" at bounding box center [618, 77] width 25 height 6
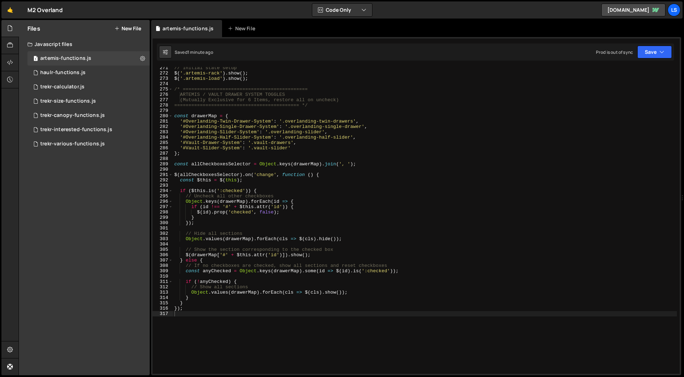
click at [267, 126] on div "// Initial state setup $ ( '.artemis-rack' ) . show ( ) ; $ ( '.artemis-load' )…" at bounding box center [425, 223] width 504 height 317
click at [249, 132] on div "// Initial state setup $ ( '.artemis-rack' ) . show ( ) ; $ ( '.artemis-load' )…" at bounding box center [425, 223] width 504 height 317
click at [259, 137] on div "// Initial state setup $ ( '.artemis-rack' ) . show ( ) ; $ ( '.artemis-load' )…" at bounding box center [425, 223] width 504 height 317
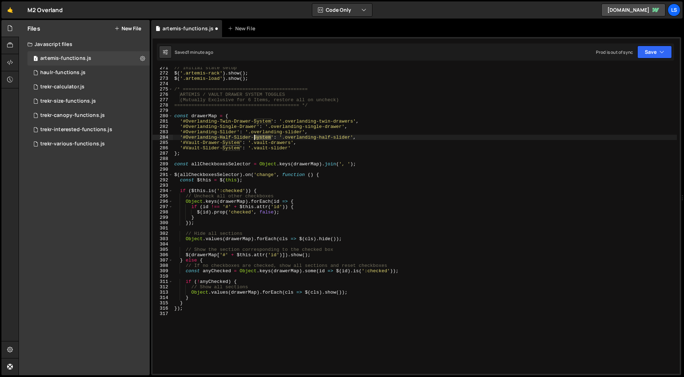
click at [259, 137] on div "// Initial state setup $ ( '.artemis-rack' ) . show ( ) ; $ ( '.artemis-load' )…" at bounding box center [425, 223] width 504 height 317
click at [232, 143] on div "// Initial state setup $ ( '.artemis-rack' ) . show ( ) ; $ ( '.artemis-load' )…" at bounding box center [425, 223] width 504 height 317
click at [227, 149] on div "// Initial state setup $ ( '.artemis-rack' ) . show ( ) ; $ ( '.artemis-load' )…" at bounding box center [425, 223] width 504 height 317
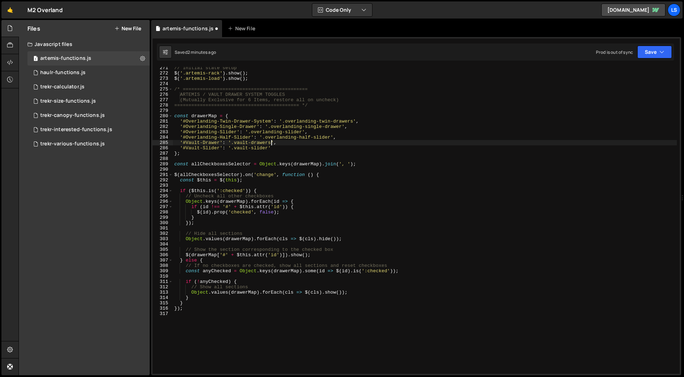
click at [272, 142] on div "// Initial state setup $ ( '.artemis-rack' ) . show ( ) ; $ ( '.artemis-load' )…" at bounding box center [425, 223] width 504 height 317
click at [219, 143] on div "// Initial state setup $ ( '.artemis-rack' ) . show ( ) ; $ ( '.artemis-load' )…" at bounding box center [425, 223] width 504 height 317
click at [289, 140] on div "// Initial state setup $ ( '.artemis-rack' ) . show ( ) ; $ ( '.artemis-load' )…" at bounding box center [425, 223] width 504 height 317
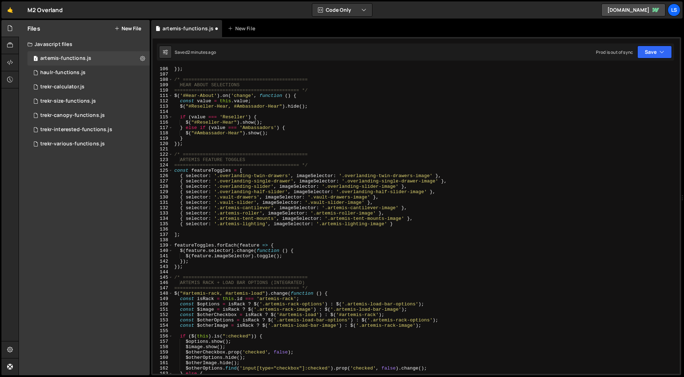
scroll to position [562, 0]
click at [256, 198] on div "}) ; /* ============================================ HEAR ABOUT SELECTIONS ====…" at bounding box center [425, 225] width 504 height 317
drag, startPoint x: 367, startPoint y: 198, endPoint x: 389, endPoint y: 215, distance: 27.7
click at [367, 198] on div "}) ; /* ============================================ HEAR ABOUT SELECTIONS ====…" at bounding box center [425, 225] width 504 height 317
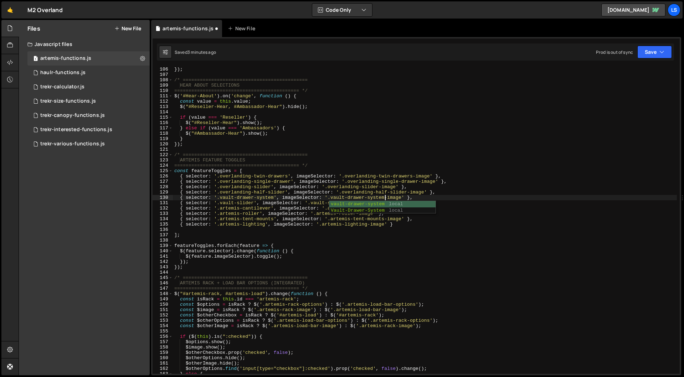
scroll to position [0, 16]
click at [288, 175] on div "}) ; /* ============================================ HEAR ABOUT SELECTIONS ====…" at bounding box center [425, 225] width 504 height 317
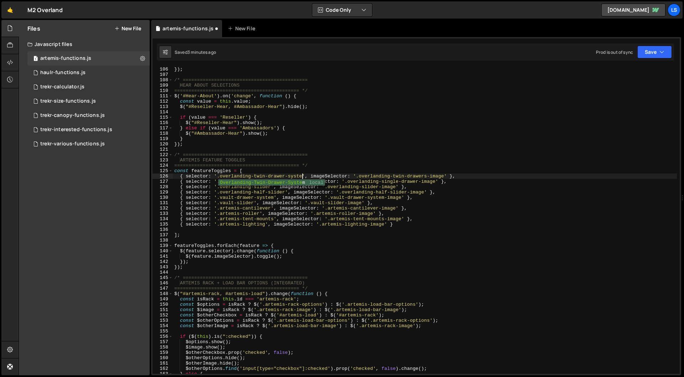
scroll to position [0, 10]
click at [430, 174] on div "}) ; /* ============================================ HEAR ABOUT SELECTIONS ====…" at bounding box center [425, 225] width 504 height 317
click at [482, 173] on div "}) ; /* ============================================ HEAR ABOUT SELECTIONS ====…" at bounding box center [425, 225] width 504 height 317
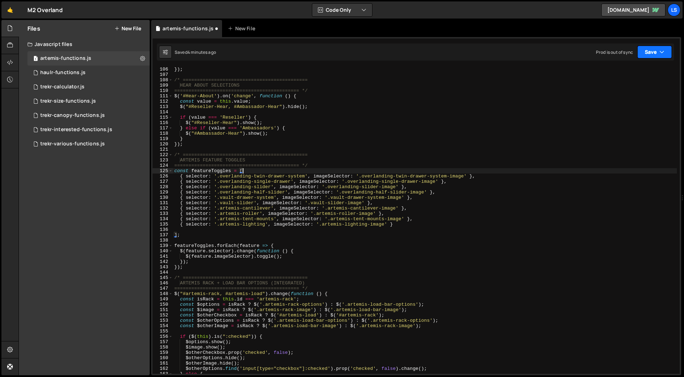
click at [652, 51] on button "Save" at bounding box center [654, 52] width 35 height 13
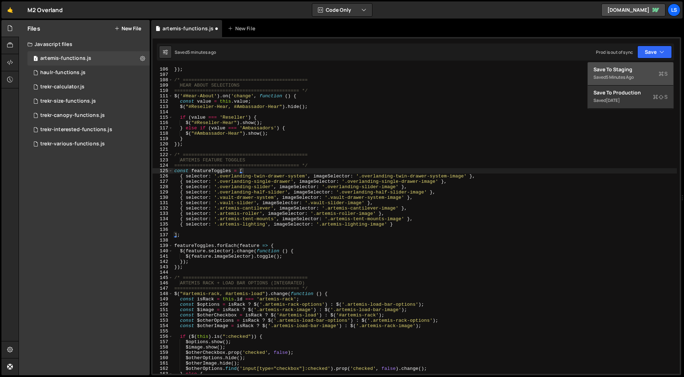
click at [618, 71] on div "Save to Staging S" at bounding box center [630, 69] width 74 height 7
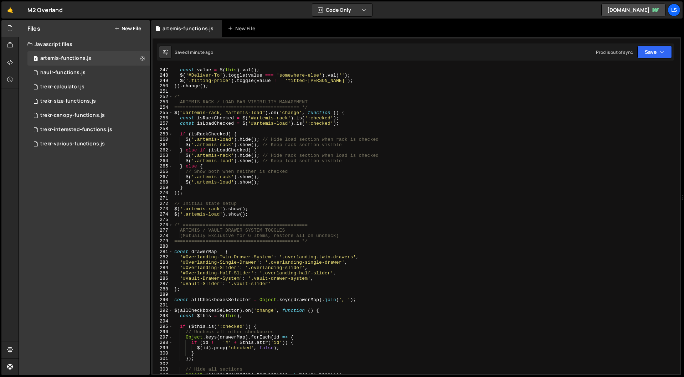
scroll to position [1311, 0]
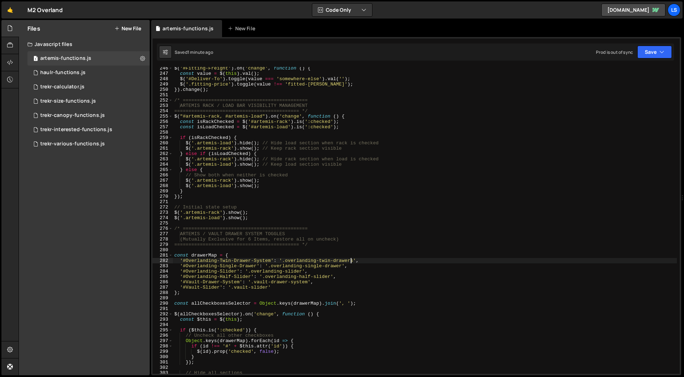
click at [352, 261] on div "$ ( '#Fitting-Freight' ) . on ( 'change' , function ( ) { const value = $ ( thi…" at bounding box center [425, 224] width 504 height 317
click at [308, 260] on div "$ ( '#Fitting-Freight' ) . on ( 'change' , function ( ) { const value = $ ( thi…" at bounding box center [425, 224] width 504 height 317
click at [655, 51] on button "Save" at bounding box center [654, 52] width 35 height 13
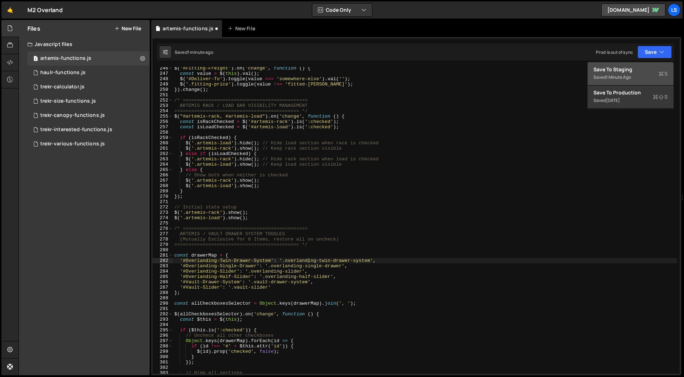
click at [629, 68] on div "Save to Staging S" at bounding box center [630, 69] width 74 height 7
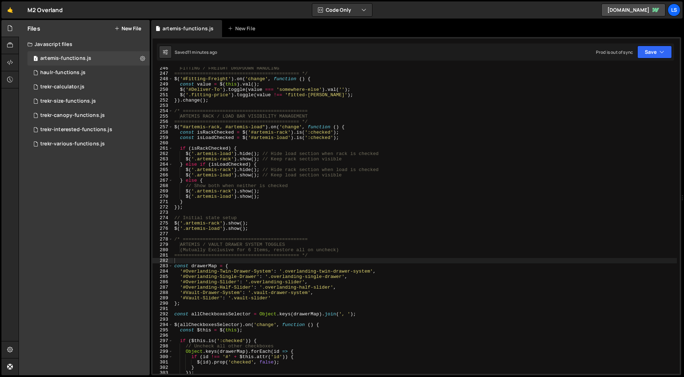
type textarea "(Mutually Exclusive for 6 Items, restore all on uncheck)"
drag, startPoint x: 345, startPoint y: 249, endPoint x: 153, endPoint y: 252, distance: 192.4
click at [153, 252] on div "(Mutually Exclusive for 6 Items, restore all on uncheck) 246 247 248 249 250 25…" at bounding box center [416, 220] width 527 height 307
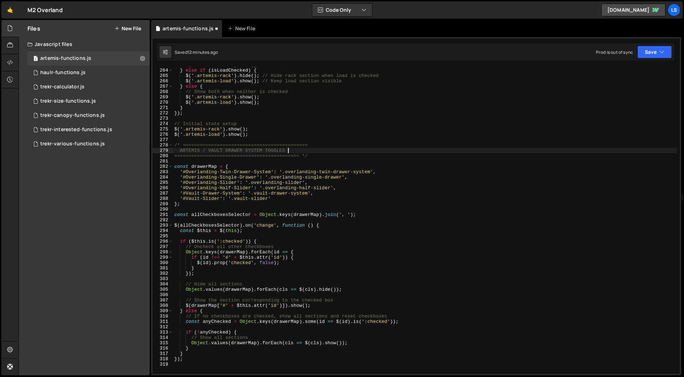
scroll to position [1405, 0]
drag, startPoint x: 228, startPoint y: 150, endPoint x: 183, endPoint y: 150, distance: 44.9
click at [183, 150] on div "$ ( '.artemis-rack' ) . show ( ) ; // Keep rack section visible } else if ( isL…" at bounding box center [425, 220] width 504 height 317
click at [199, 151] on div "$ ( '.artemis-rack' ) . show ( ) ; // Keep rack section visible } else if ( isL…" at bounding box center [425, 220] width 504 height 317
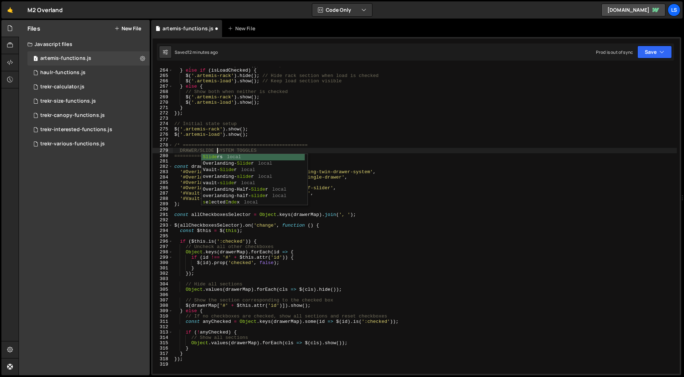
scroll to position [0, 3]
click at [230, 148] on div "$ ( '.artemis-rack' ) . show ( ) ; // Keep rack section visible } else if ( isL…" at bounding box center [425, 220] width 504 height 317
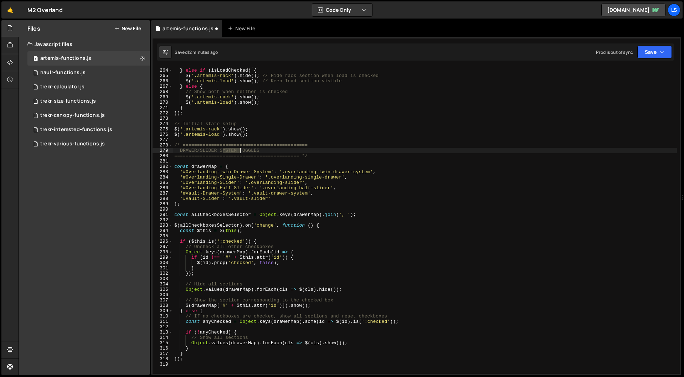
click at [230, 148] on div "$ ( '.artemis-rack' ) . show ( ) ; // Keep rack section visible } else if ( isL…" at bounding box center [425, 220] width 504 height 317
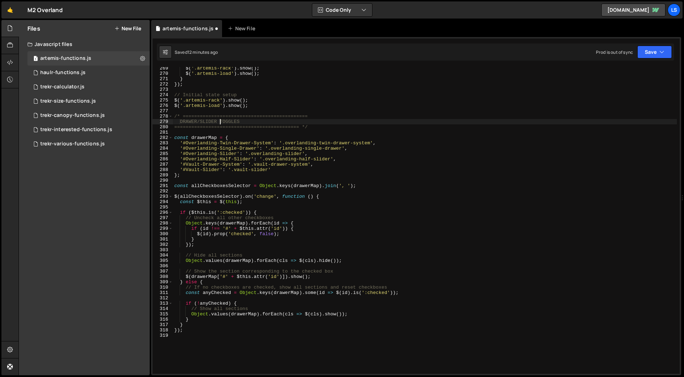
scroll to position [1434, 0]
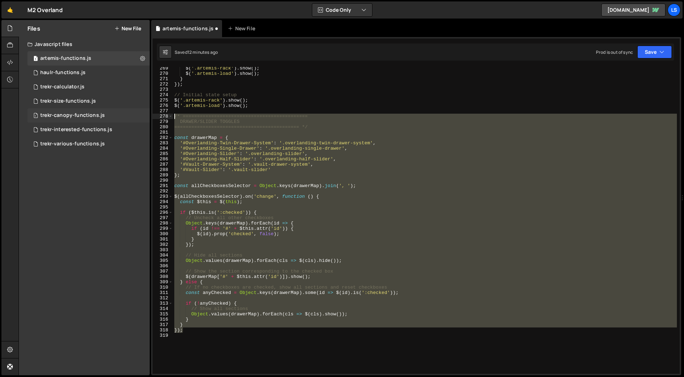
drag, startPoint x: 185, startPoint y: 332, endPoint x: 144, endPoint y: 114, distance: 222.2
click at [144, 114] on div "Files New File Javascript files 1 artemis-functions.js 0 1 haulr-functions.js 0…" at bounding box center [351, 198] width 665 height 356
type textarea "/* ============================================ DRAWER/SLIDER TOGGLES"
paste textarea
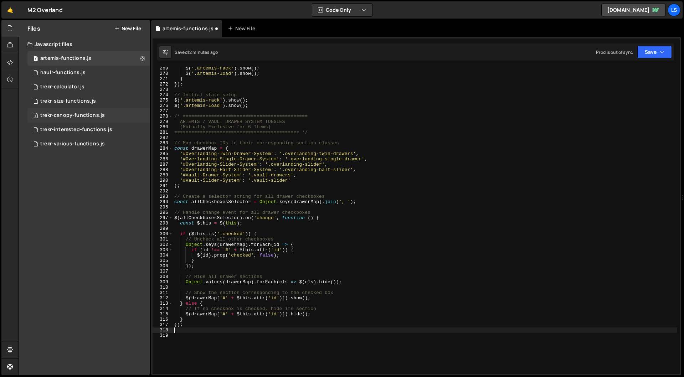
scroll to position [0, 0]
type textarea "} });"
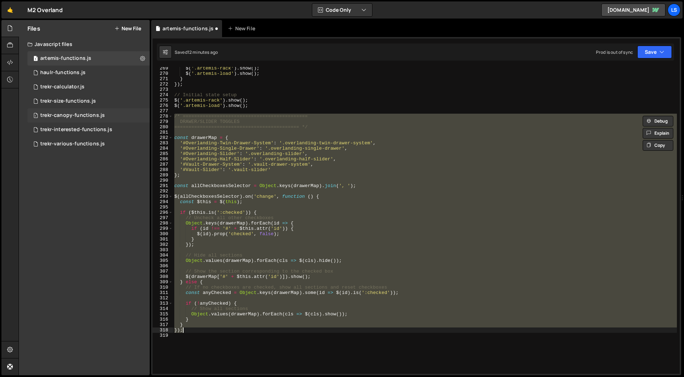
paste textarea
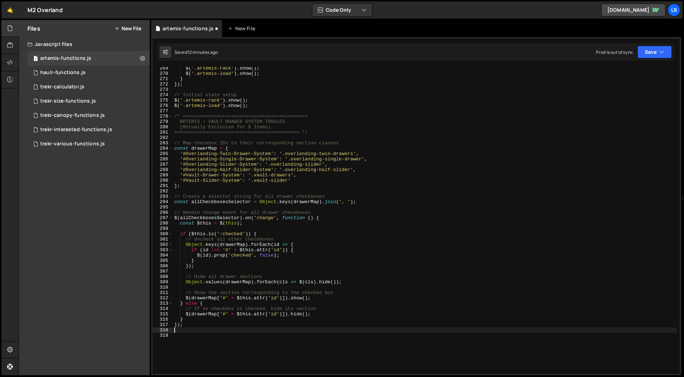
type textarea "} });"
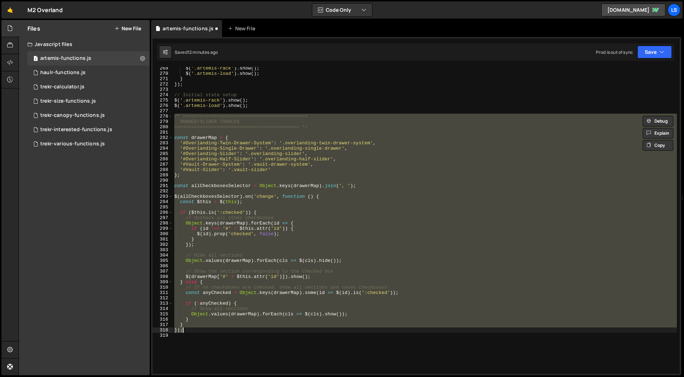
drag, startPoint x: 191, startPoint y: 342, endPoint x: 192, endPoint y: 339, distance: 3.7
click at [191, 342] on div "$ ( '.artemis-rack' ) . show ( ) ; $ ( '.artemis-load' ) . show ( ) ; } }) ; //…" at bounding box center [425, 224] width 504 height 317
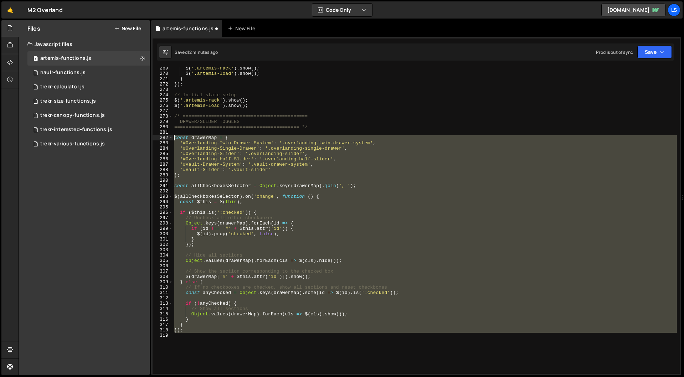
drag, startPoint x: 192, startPoint y: 334, endPoint x: 151, endPoint y: 139, distance: 199.9
click at [151, 139] on div "Files New File Javascript files 1 artemis-functions.js 0 1 haulr-functions.js 0…" at bounding box center [351, 198] width 665 height 356
type textarea "const drawerMap = { '#Overlanding-Twin-Drawer-System': '.overlanding-twin-drawe…"
paste textarea
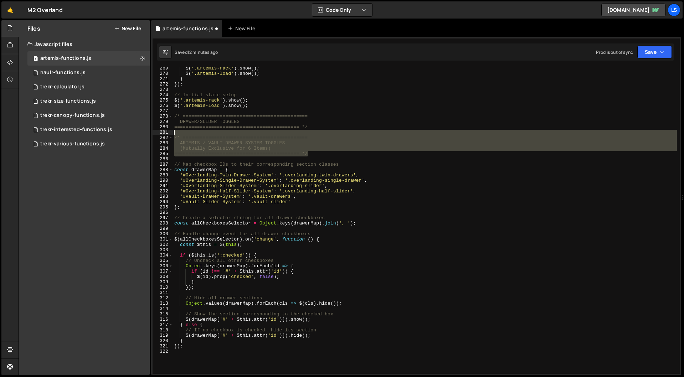
drag, startPoint x: 301, startPoint y: 153, endPoint x: 158, endPoint y: 131, distance: 144.9
click at [158, 131] on div "269 270 271 272 273 274 275 276 277 278 279 280 281 282 283 284 285 286 287 288…" at bounding box center [416, 220] width 527 height 307
type textarea "/* ============================================"
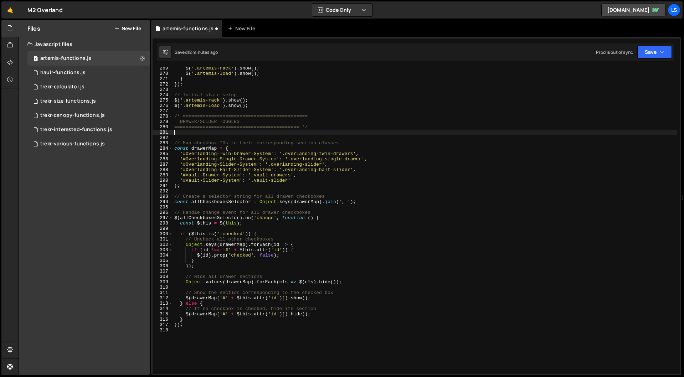
type textarea "============================================ */"
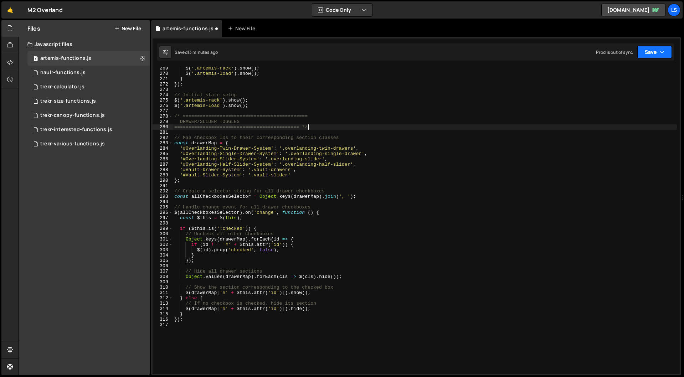
click at [664, 52] on icon "button" at bounding box center [661, 51] width 5 height 7
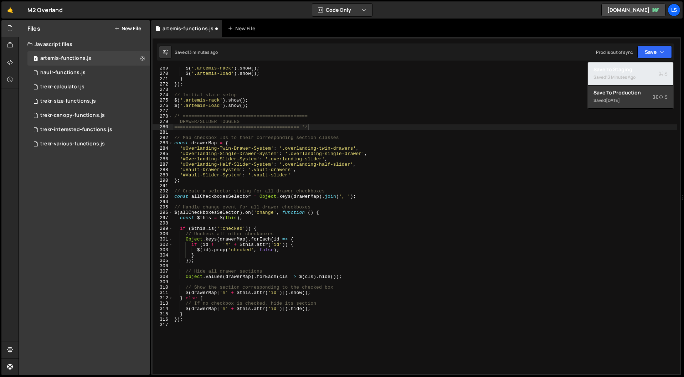
click at [617, 74] on div "Saved 13 minutes ago" at bounding box center [630, 77] width 74 height 9
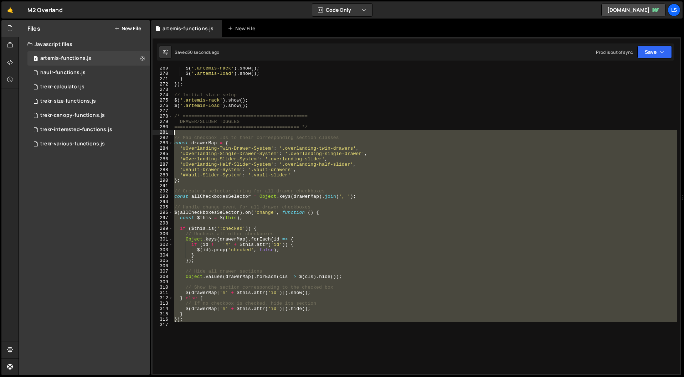
drag, startPoint x: 191, startPoint y: 322, endPoint x: 158, endPoint y: 132, distance: 193.1
click at [158, 132] on div "269 270 271 272 273 274 275 276 277 278 279 280 281 282 283 284 285 286 287 288…" at bounding box center [416, 220] width 527 height 307
type textarea "// Map checkbox IDs to their corresponding section classes"
paste textarea
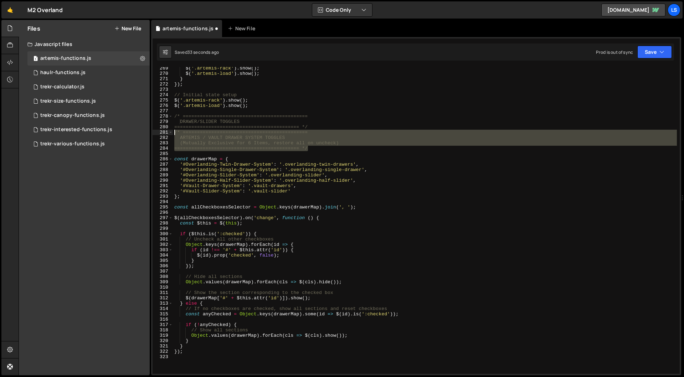
drag, startPoint x: 319, startPoint y: 149, endPoint x: 154, endPoint y: 133, distance: 166.1
click at [154, 133] on div "269 270 271 272 273 274 275 276 277 278 279 280 281 282 283 284 285 286 287 288…" at bounding box center [416, 220] width 527 height 307
type textarea "/* ============================================ ARTEMIS / VAULT DRAWER SYSTEM T…"
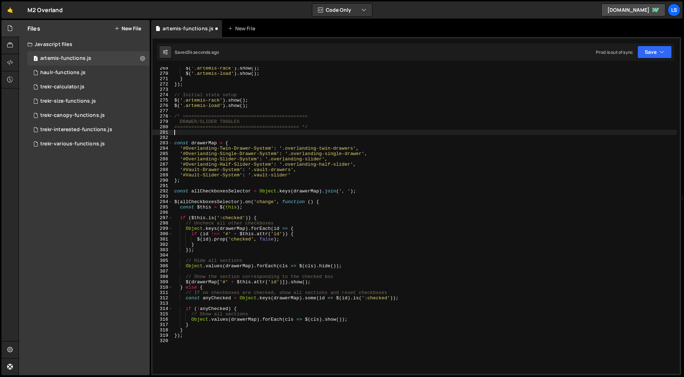
type textarea "============================================ */"
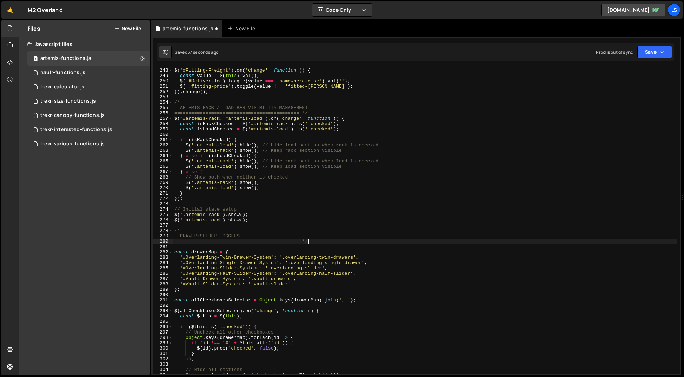
scroll to position [1316, 0]
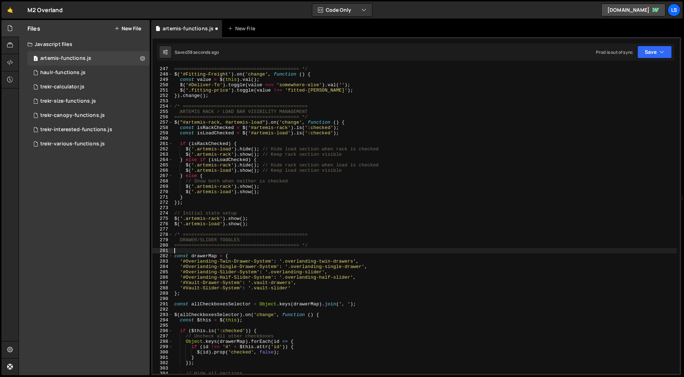
click at [189, 250] on div "============================================ */ $ ( '#Fitting-Freight' ) . on (…" at bounding box center [425, 224] width 504 height 317
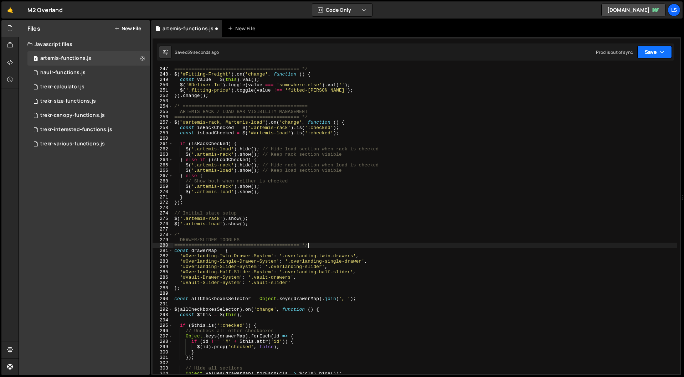
click at [654, 52] on button "Save" at bounding box center [654, 52] width 35 height 13
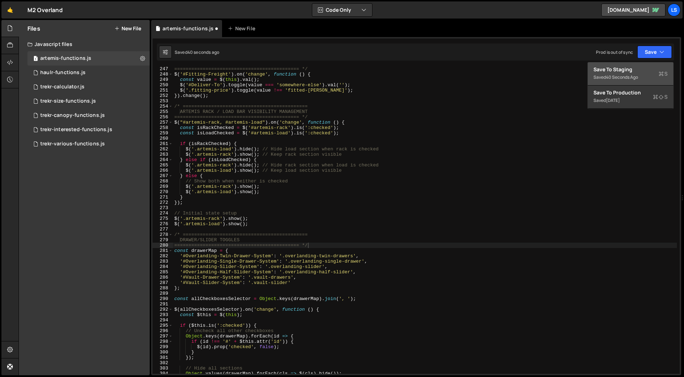
click at [613, 74] on div "40 seconds ago" at bounding box center [622, 77] width 32 height 6
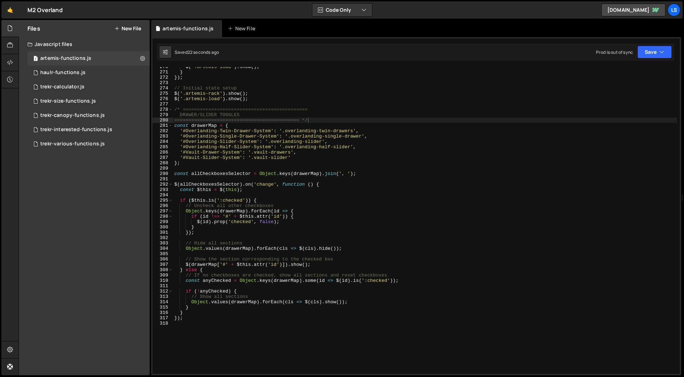
scroll to position [1429, 0]
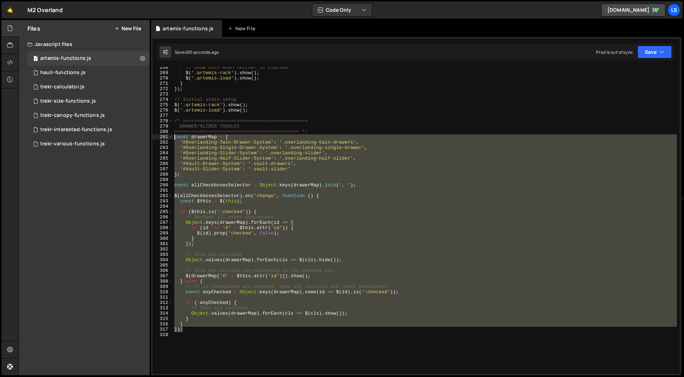
drag, startPoint x: 188, startPoint y: 331, endPoint x: 155, endPoint y: 136, distance: 197.8
click at [155, 136] on div "}); 268 269 270 271 272 273 274 275 276 277 278 279 280 281 282 283 284 285 286…" at bounding box center [416, 220] width 527 height 307
type textarea "const drawerMap = { '#Overlanding-Twin-Drawer-System': '.overlanding-twin-drawe…"
paste textarea
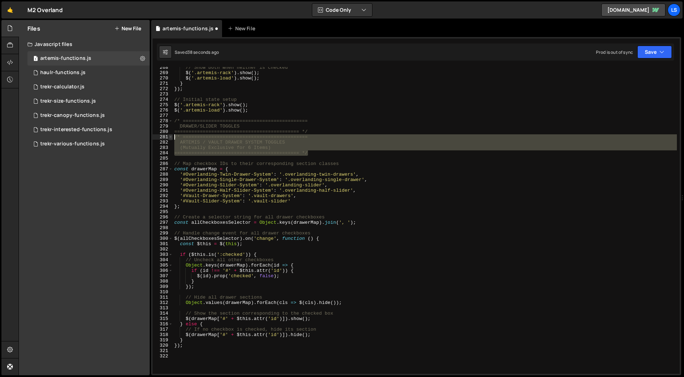
drag, startPoint x: 320, startPoint y: 154, endPoint x: 171, endPoint y: 138, distance: 149.5
click at [171, 138] on div "268 269 270 271 272 273 274 275 276 277 278 279 280 281 282 283 284 285 286 287…" at bounding box center [416, 220] width 527 height 307
type textarea "/* ============================================ ARTEMIS / VAULT DRAWER SYSTEM T…"
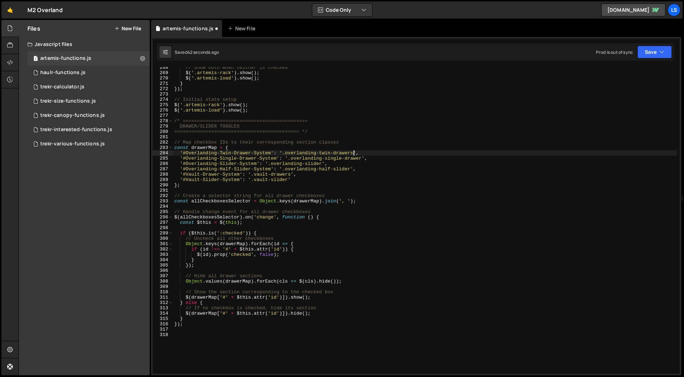
click at [353, 151] on div "// Show both when neither is checked $ ( '.artemis-rack' ) . show ( ) ; $ ( '.a…" at bounding box center [425, 223] width 504 height 317
click at [236, 160] on div "// Show both when neither is checked $ ( '.artemis-rack' ) . show ( ) ; $ ( '.a…" at bounding box center [425, 223] width 504 height 317
click at [268, 158] on div "// Show both when neither is checked $ ( '.artemis-rack' ) . show ( ) ; $ ( '.a…" at bounding box center [425, 223] width 504 height 317
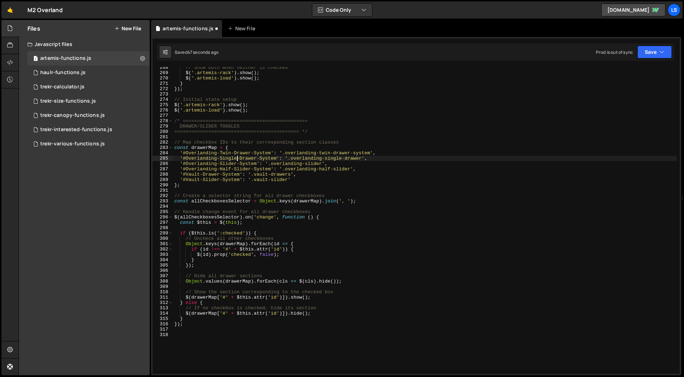
click at [268, 158] on div "// Show both when neither is checked $ ( '.artemis-rack' ) . show ( ) ; $ ( '.a…" at bounding box center [425, 223] width 504 height 317
click at [248, 164] on div "// Show both when neither is checked $ ( '.artemis-rack' ) . show ( ) ; $ ( '.a…" at bounding box center [425, 223] width 504 height 317
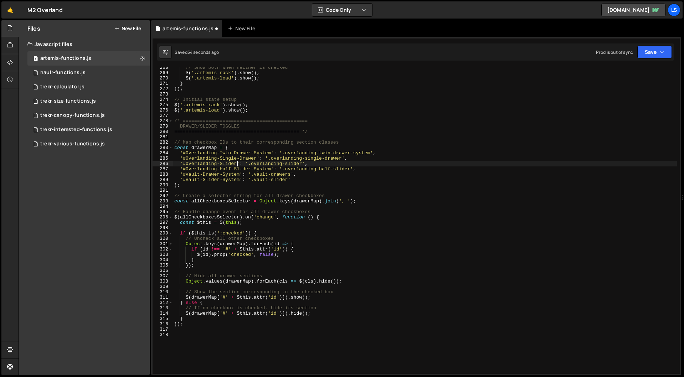
click at [263, 168] on div "// Show both when neither is checked $ ( '.artemis-rack' ) . show ( ) ; $ ( '.a…" at bounding box center [425, 223] width 504 height 317
click at [291, 174] on div "// Show both when neither is checked $ ( '.artemis-rack' ) . show ( ) ; $ ( '.a…" at bounding box center [425, 223] width 504 height 317
click at [201, 179] on div "// Show both when neither is checked $ ( '.artemis-rack' ) . show ( ) ; $ ( '.a…" at bounding box center [425, 223] width 504 height 317
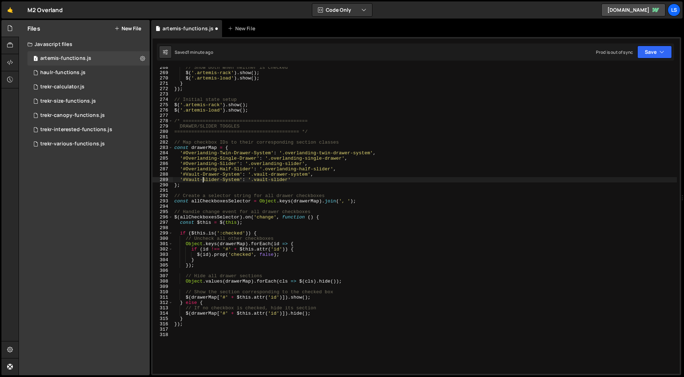
scroll to position [0, 8]
click at [229, 182] on div "// Show both when neither is checked $ ( '.artemis-rack' ) . show ( ) ; $ ( '.a…" at bounding box center [425, 223] width 504 height 317
click at [645, 52] on button "Save" at bounding box center [654, 52] width 35 height 13
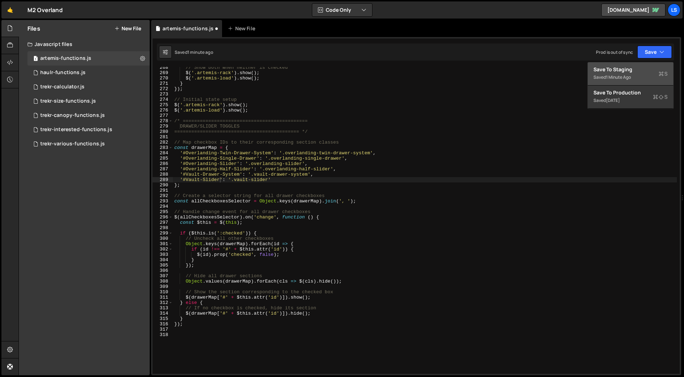
click at [620, 67] on div "Save to Staging S" at bounding box center [630, 69] width 74 height 7
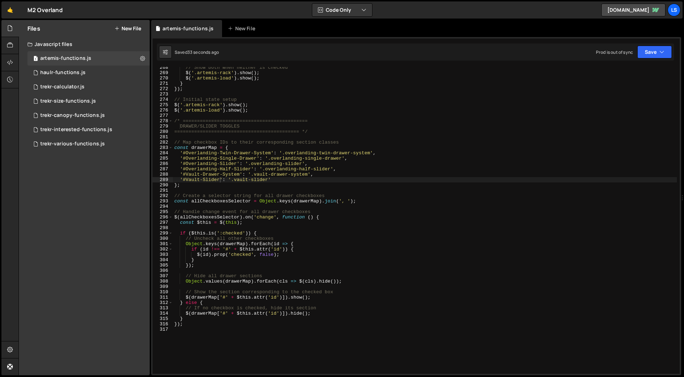
type textarea "});"
click at [187, 324] on div "// Show both when neither is checked $ ( '.artemis-rack' ) . show ( ) ; $ ( '.a…" at bounding box center [425, 223] width 504 height 317
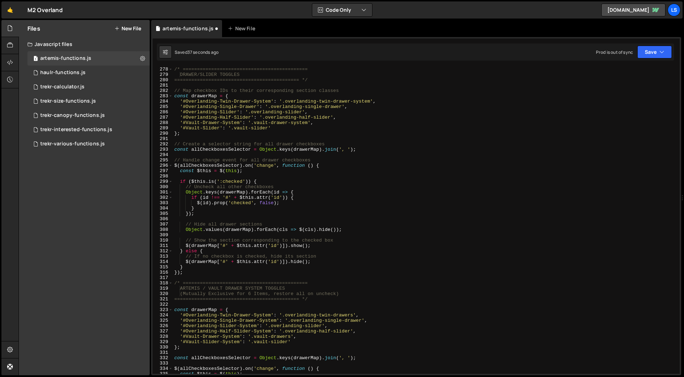
scroll to position [1480, 0]
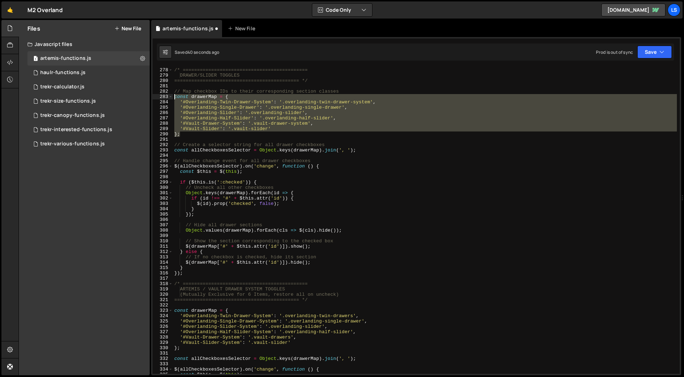
drag, startPoint x: 180, startPoint y: 135, endPoint x: 160, endPoint y: 97, distance: 43.0
click at [160, 97] on div "277 278 279 280 281 282 283 284 285 286 287 288 289 290 291 292 293 294 295 296…" at bounding box center [416, 220] width 527 height 307
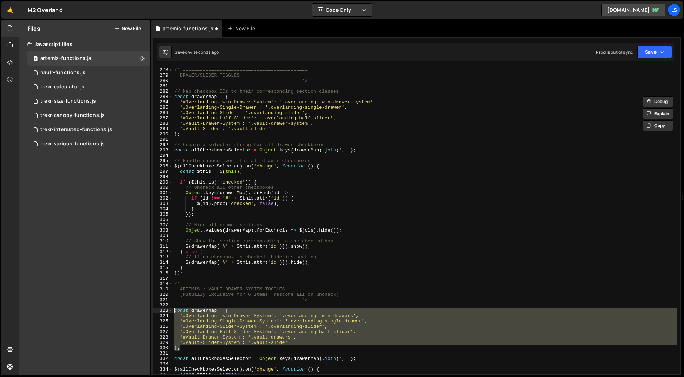
drag, startPoint x: 173, startPoint y: 346, endPoint x: 173, endPoint y: 319, distance: 26.7
click at [166, 312] on div "const drawerMap = { '#Overlanding-Twin-Drawer-System': '.overlanding-twin-drawe…" at bounding box center [416, 220] width 527 height 307
paste textarea "};"
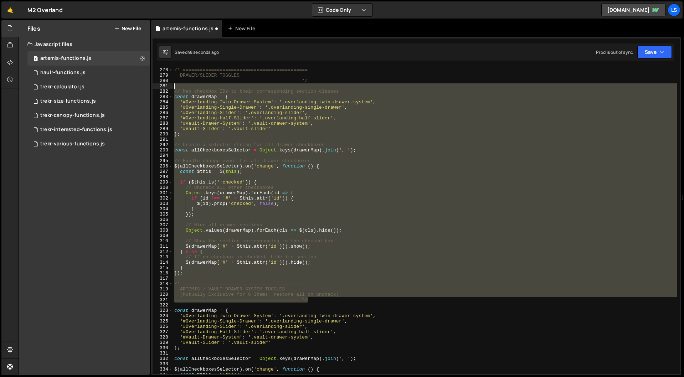
drag, startPoint x: 307, startPoint y: 301, endPoint x: 152, endPoint y: 84, distance: 266.1
click at [152, 84] on div "}; 277 278 279 280 281 282 283 284 285 286 287 288 289 290 291 292 293 294 295 …" at bounding box center [416, 206] width 530 height 338
type textarea "// Map checkbox IDs to their corresponding section classes"
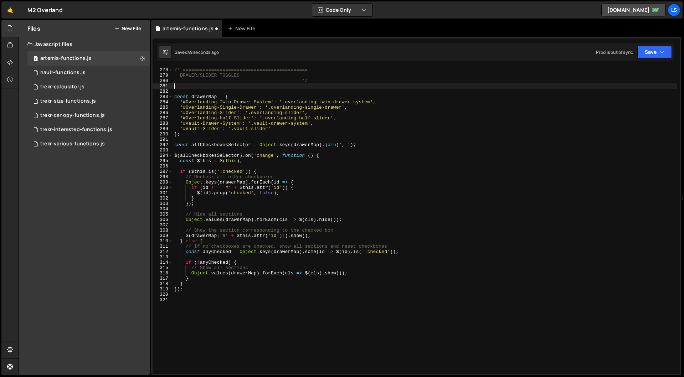
type textarea "============================================ */"
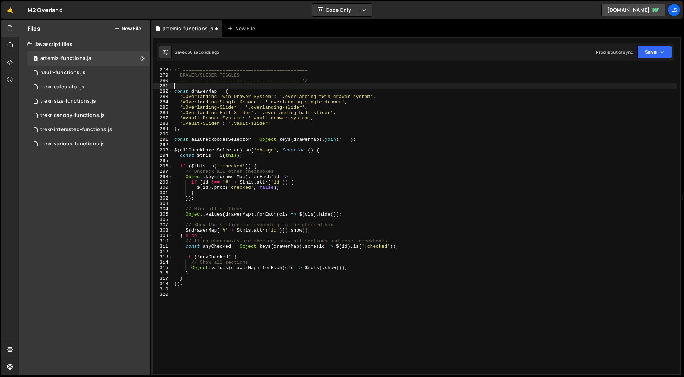
click at [188, 84] on div "/* ============================================ DRAWER/SLIDER TOGGLES =========…" at bounding box center [425, 220] width 504 height 317
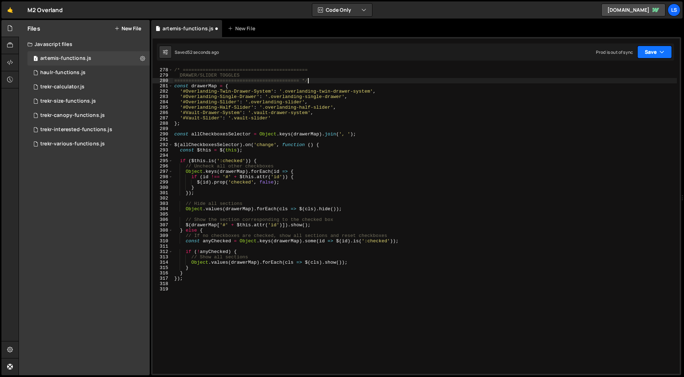
type textarea "============================================ */"
click at [649, 54] on button "Save" at bounding box center [654, 52] width 35 height 13
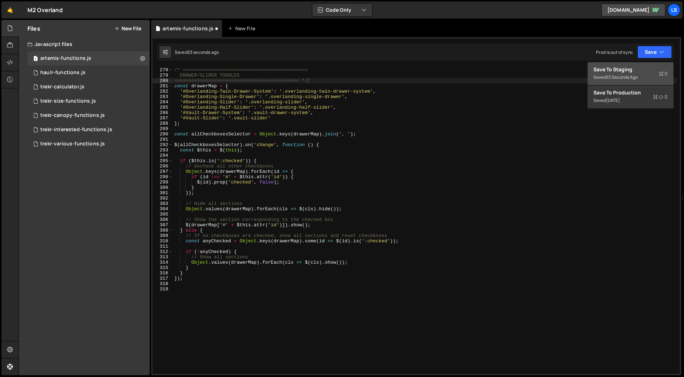
click at [621, 68] on div "Save to Staging S" at bounding box center [630, 69] width 74 height 7
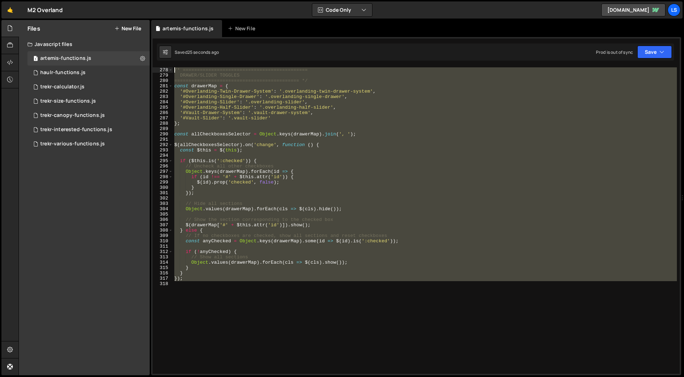
drag, startPoint x: 186, startPoint y: 280, endPoint x: 156, endPoint y: 72, distance: 210.3
click at [156, 72] on div "277 278 279 280 281 282 283 284 285 286 287 288 289 290 291 292 293 294 295 296…" at bounding box center [416, 220] width 527 height 307
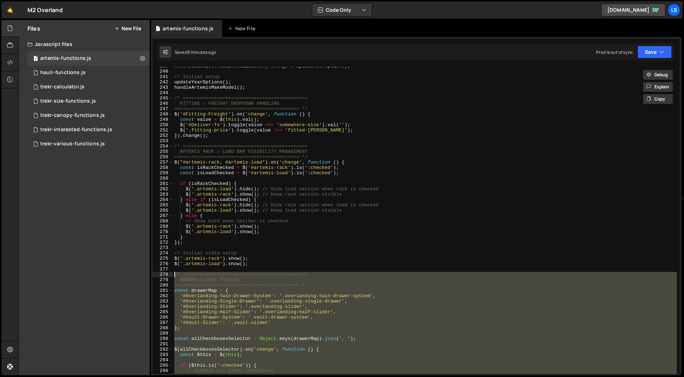
scroll to position [1470, 0]
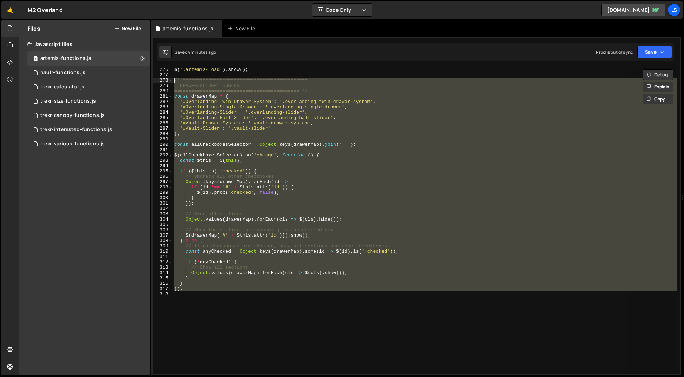
click at [255, 112] on div "$ ( '.artemis-load' ) . show ( ) ; /* =========================================…" at bounding box center [425, 220] width 504 height 307
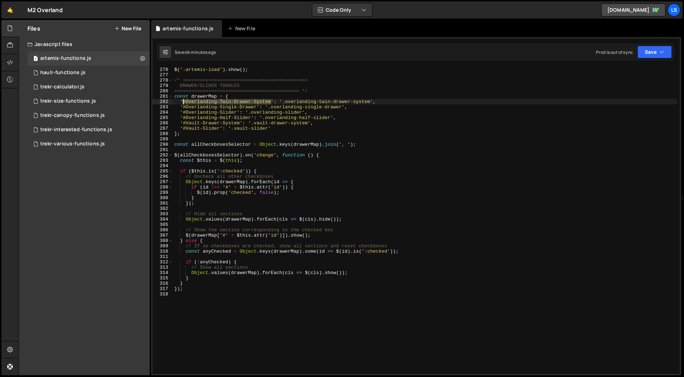
drag, startPoint x: 271, startPoint y: 101, endPoint x: 183, endPoint y: 101, distance: 87.7
click at [183, 101] on div "$ ( '.artemis-load' ) . show ( ) ; /* =========================================…" at bounding box center [425, 225] width 504 height 317
drag, startPoint x: 236, startPoint y: 112, endPoint x: 183, endPoint y: 113, distance: 53.1
click at [183, 113] on div "$ ( '.artemis-load' ) . show ( ) ; /* =========================================…" at bounding box center [425, 225] width 504 height 317
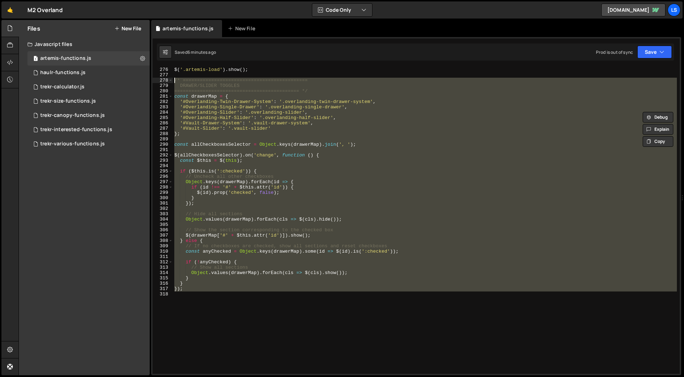
drag, startPoint x: 174, startPoint y: 281, endPoint x: 152, endPoint y: 80, distance: 201.8
click at [152, 80] on div "'#Overlanding-Slider': '.overlanding-slider', 276 277 278 279 280 281 282 283 2…" at bounding box center [416, 206] width 530 height 338
type textarea "/* ============================================ DRAWER/SLIDER TOGGLES"
paste textarea
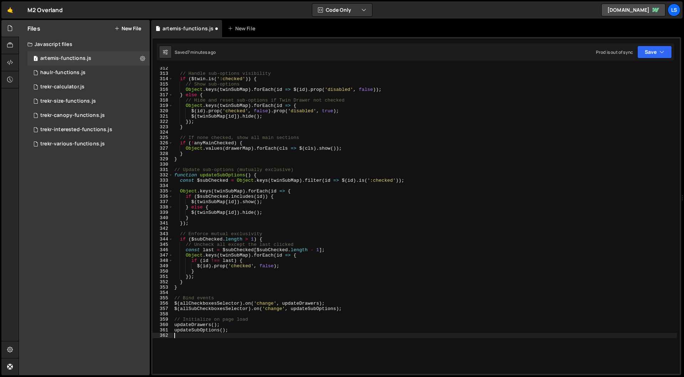
scroll to position [1663, 0]
click at [652, 52] on button "Save" at bounding box center [654, 52] width 35 height 13
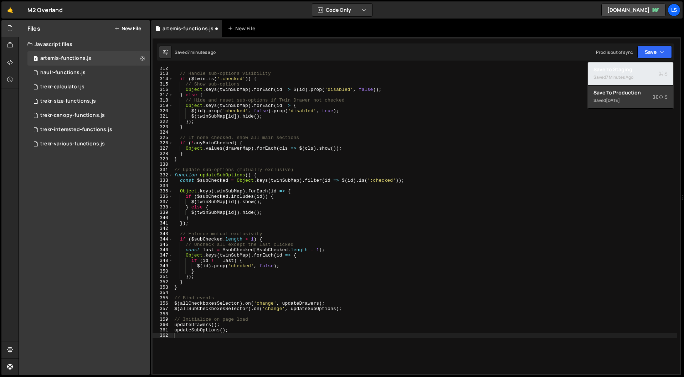
click at [608, 76] on div "7 minutes ago" at bounding box center [619, 77] width 27 height 6
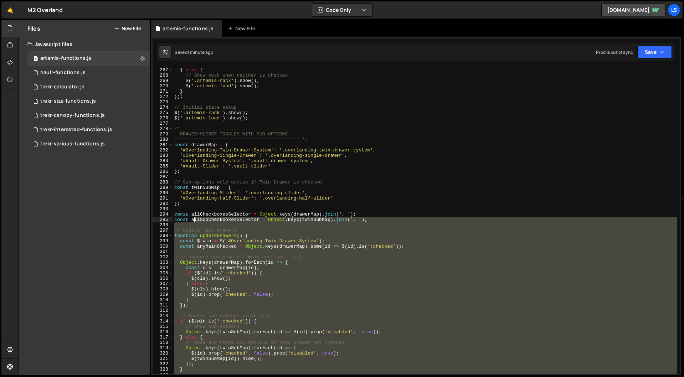
scroll to position [1417, 0]
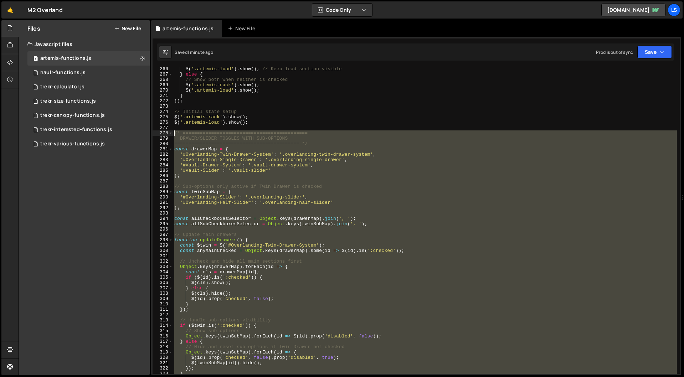
drag, startPoint x: 229, startPoint y: 332, endPoint x: 164, endPoint y: 132, distance: 210.6
click at [164, 132] on div "updateSubOptions(); 266 267 268 269 270 271 272 273 274 275 276 277 278 279 280…" at bounding box center [416, 220] width 527 height 307
type textarea "/* ============================================ DRAWER/SLIDER TOGGLES WITH SUB-…"
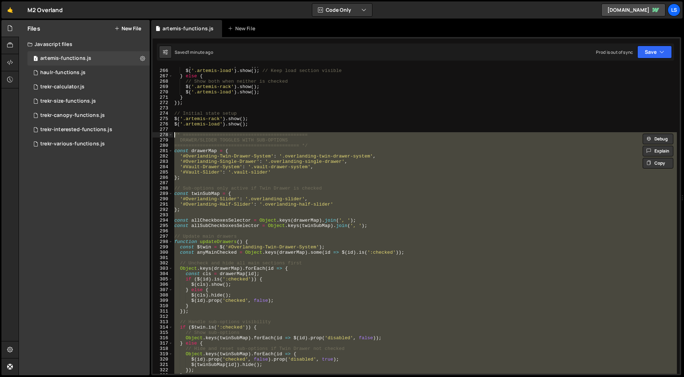
scroll to position [1415, 0]
paste textarea
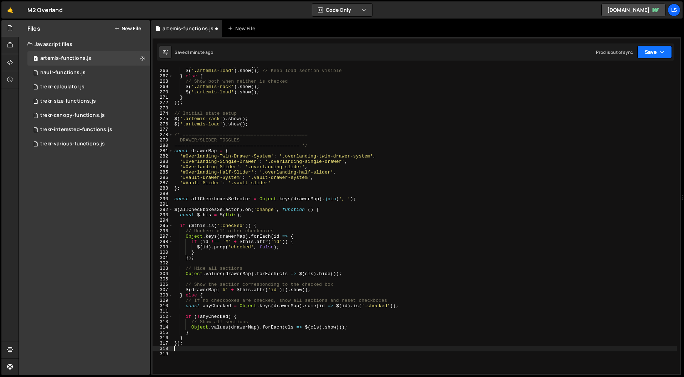
click at [654, 51] on button "Save" at bounding box center [654, 52] width 35 height 13
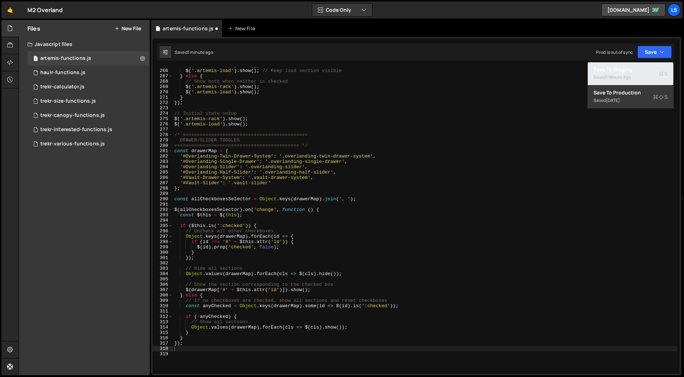
click at [620, 75] on div "1 minute ago" at bounding box center [618, 77] width 25 height 6
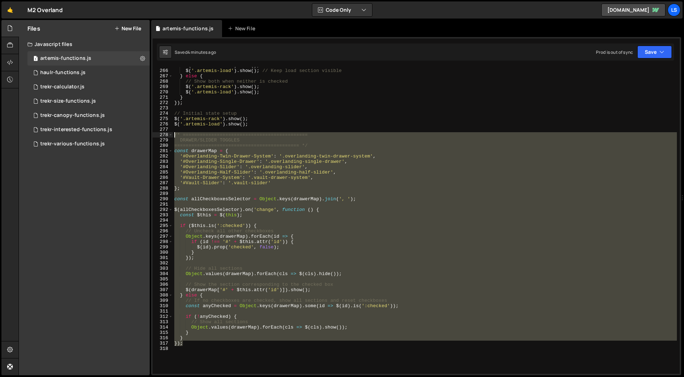
drag, startPoint x: 184, startPoint y: 344, endPoint x: 162, endPoint y: 136, distance: 209.2
click at [162, 136] on div "}); 265 266 267 268 269 270 271 272 273 274 275 276 277 278 279 280 281 282 283…" at bounding box center [416, 220] width 527 height 307
type textarea "/* ============================================ DRAWER/SLIDER TOGGLES"
paste textarea
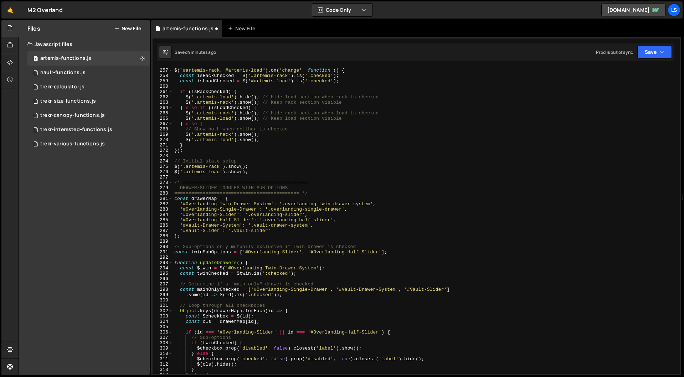
scroll to position [1380, 0]
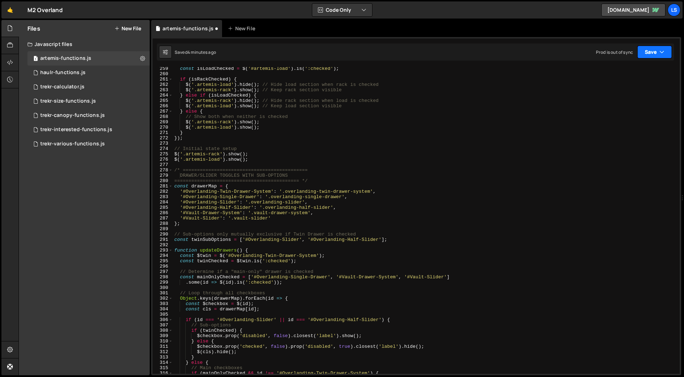
click at [656, 51] on button "Save" at bounding box center [654, 52] width 35 height 13
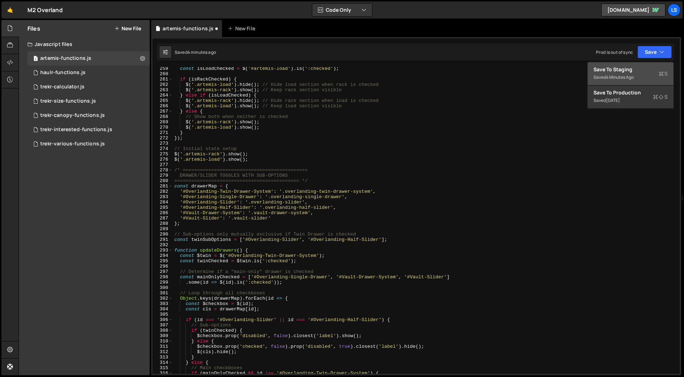
click at [635, 69] on div "Save to Staging S" at bounding box center [630, 69] width 74 height 7
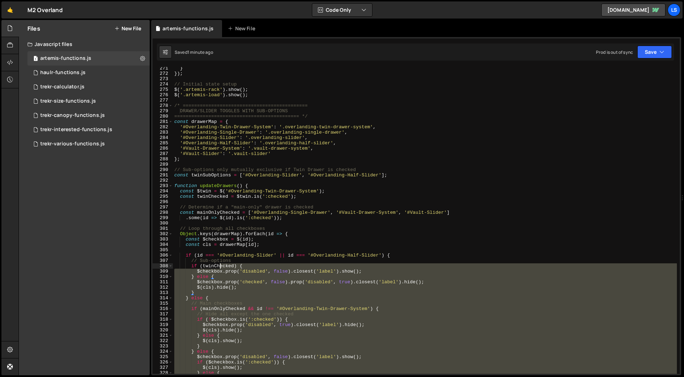
scroll to position [1416, 0]
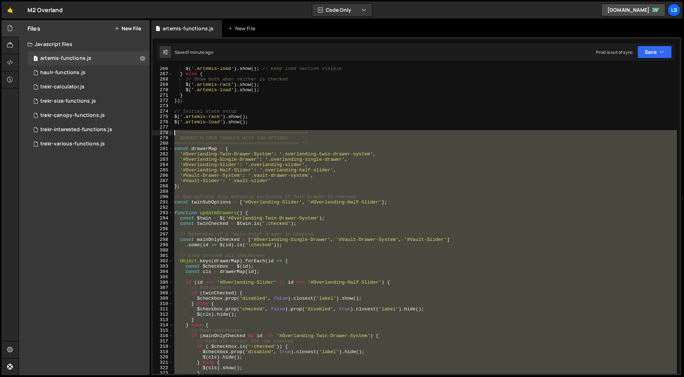
drag, startPoint x: 249, startPoint y: 291, endPoint x: 162, endPoint y: 134, distance: 179.4
click at [162, 134] on div "updateTwinSubOptions(); 266 267 268 269 270 271 272 273 274 275 276 277 278 279…" at bounding box center [416, 220] width 527 height 307
type textarea "/* ============================================ DRAWER/SLIDER TOGGLES WITH SUB-…"
paste textarea
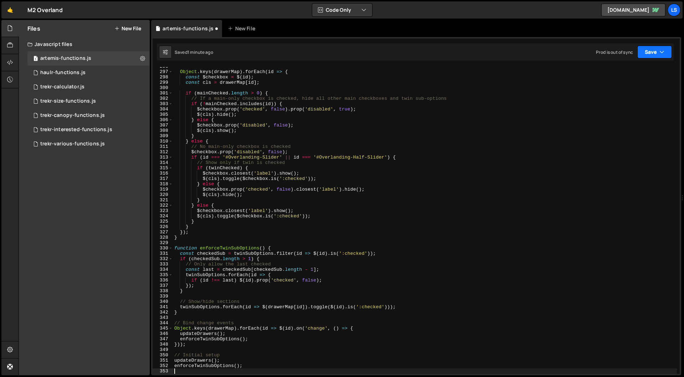
click at [652, 51] on button "Save" at bounding box center [654, 52] width 35 height 13
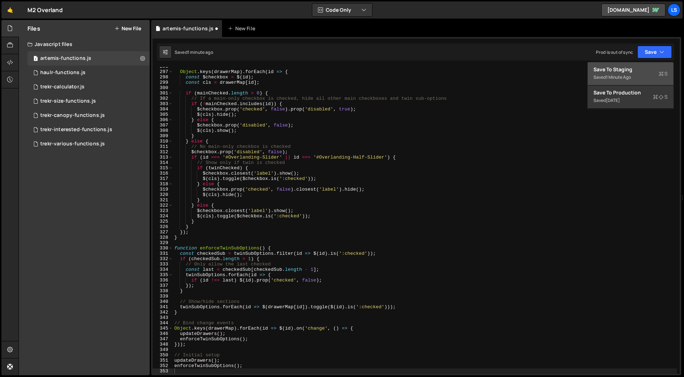
click at [620, 69] on div "Save to Staging S" at bounding box center [630, 69] width 74 height 7
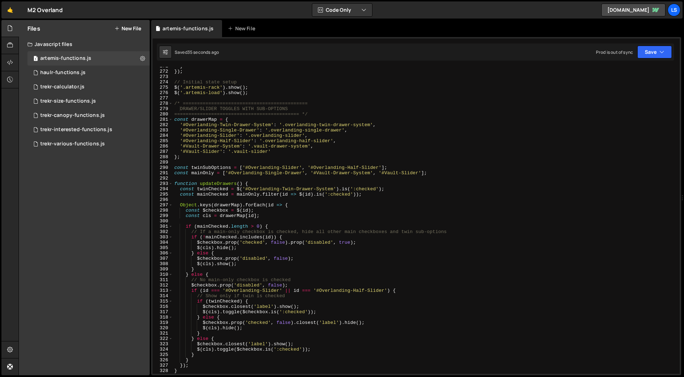
scroll to position [1447, 0]
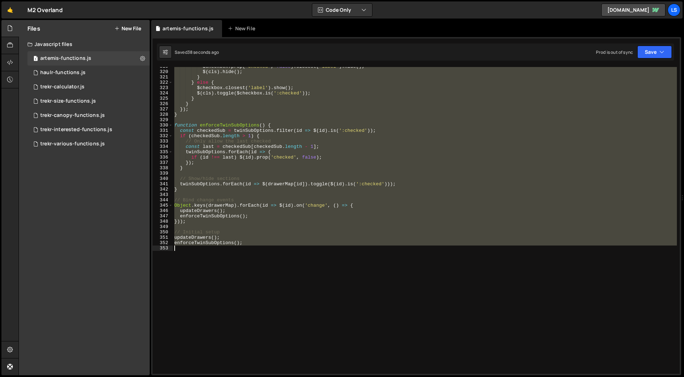
drag, startPoint x: 174, startPoint y: 102, endPoint x: 248, endPoint y: 262, distance: 175.4
click at [248, 262] on div "$checkbox . prop ( 'checked' , false ) . closest ( 'label' ) . hide ( ) ; $ ( c…" at bounding box center [425, 222] width 504 height 317
type textarea "enforceTwinSubOptions();"
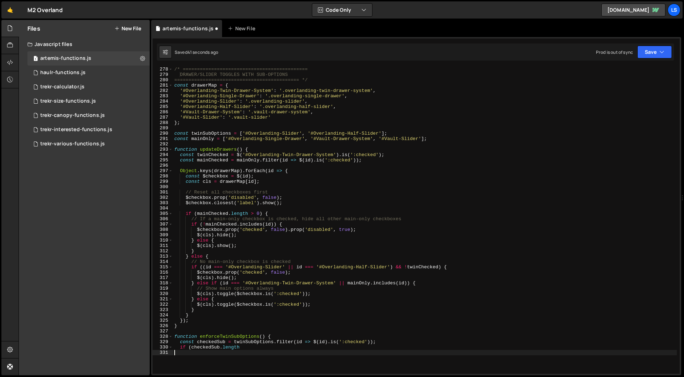
scroll to position [1481, 0]
click at [651, 52] on button "Save" at bounding box center [654, 52] width 35 height 13
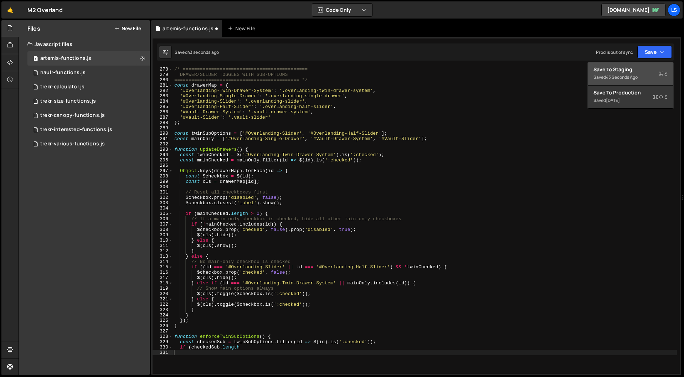
click at [617, 71] on div "Save to Staging S" at bounding box center [630, 69] width 74 height 7
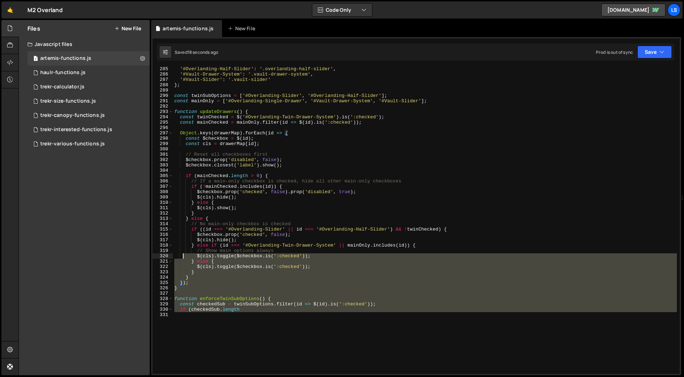
scroll to position [1476, 0]
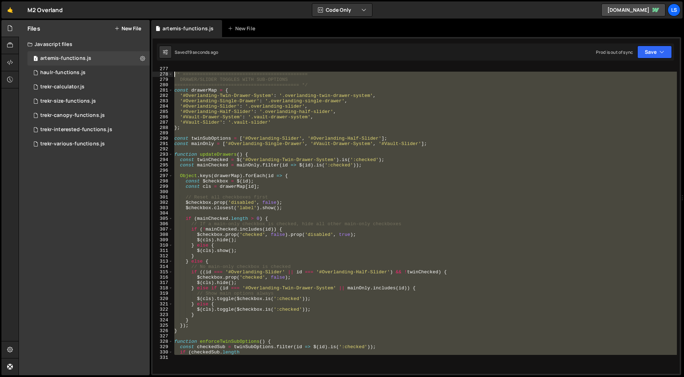
drag, startPoint x: 210, startPoint y: 298, endPoint x: 158, endPoint y: 76, distance: 227.7
click at [158, 76] on div "277 278 279 280 281 282 283 284 285 286 287 288 289 290 291 292 293 294 295 296…" at bounding box center [416, 220] width 527 height 307
type textarea "/* ============================================ DRAWER/SLIDER TOGGLES WITH SUB-…"
paste textarea
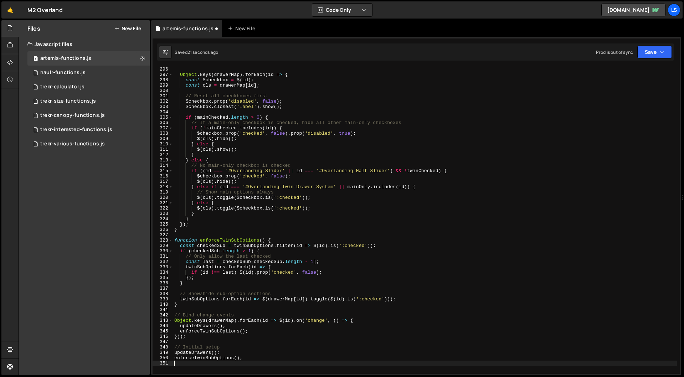
scroll to position [1658, 0]
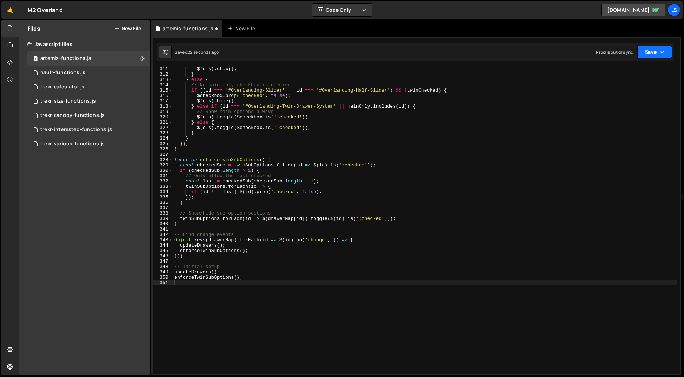
click at [648, 50] on button "Save" at bounding box center [654, 52] width 35 height 13
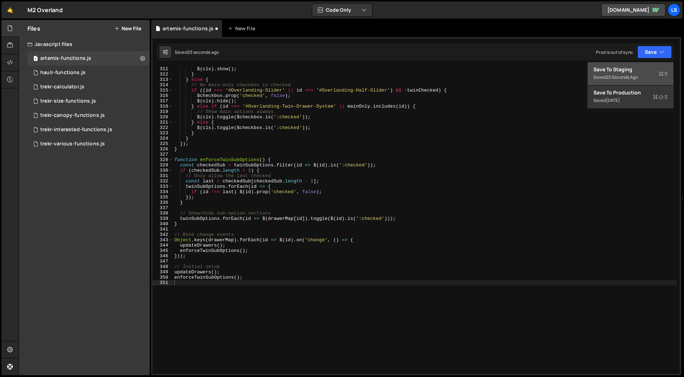
click at [618, 72] on div "Save to Staging S" at bounding box center [630, 69] width 74 height 7
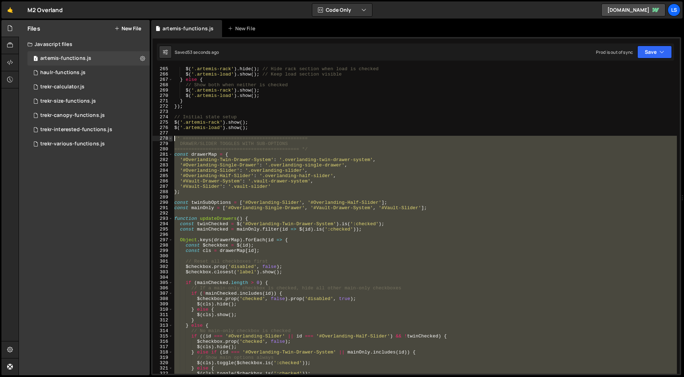
drag, startPoint x: 224, startPoint y: 292, endPoint x: 168, endPoint y: 139, distance: 162.8
click at [168, 139] on div "265 266 267 268 269 270 271 272 273 274 275 276 277 278 279 280 281 282 283 284…" at bounding box center [416, 220] width 527 height 307
type textarea "/* ============================================ DRAWER/SLIDER TOGGLES WITH SUB-…"
paste textarea
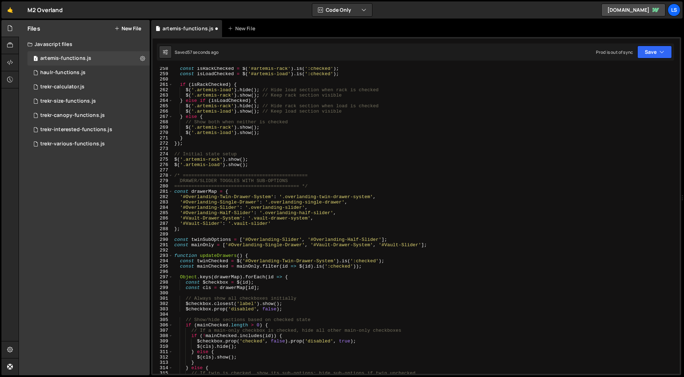
scroll to position [1373, 0]
click at [654, 51] on button "Save" at bounding box center [654, 52] width 35 height 13
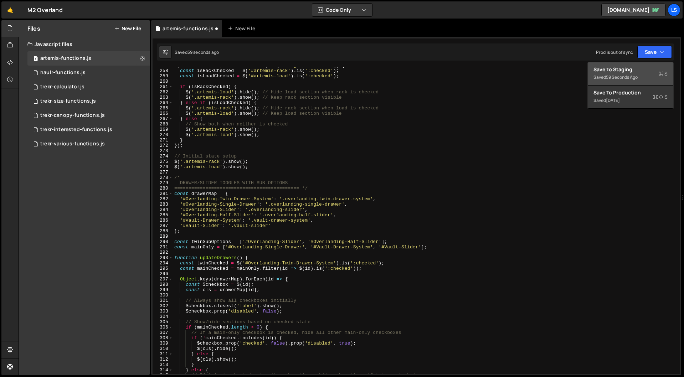
click at [621, 72] on div "Save to Staging S" at bounding box center [630, 69] width 74 height 7
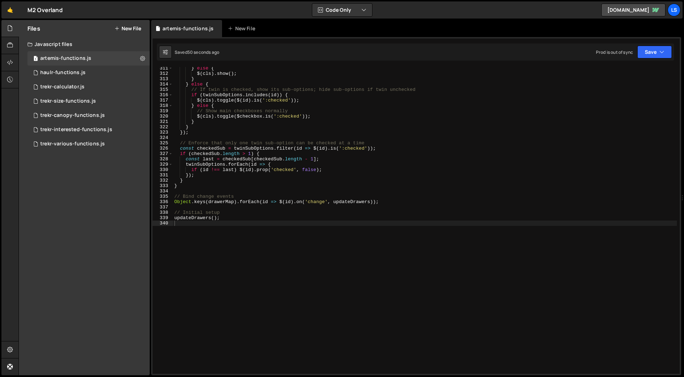
click at [211, 238] on div "} else { $ ( cls ) . show ( ) ; } } else { // If twin is checked, show its sub-…" at bounding box center [425, 224] width 504 height 317
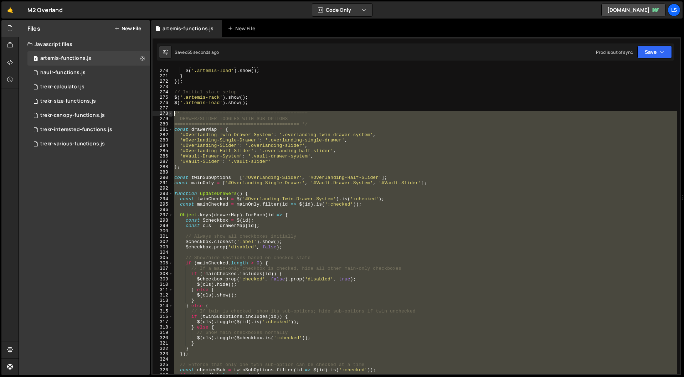
scroll to position [1437, 0]
drag, startPoint x: 195, startPoint y: 230, endPoint x: 169, endPoint y: 112, distance: 121.0
click at [169, 112] on div "269 270 271 272 273 274 275 276 277 278 279 280 281 282 283 284 285 286 287 288…" at bounding box center [416, 220] width 527 height 307
paste textarea "});"
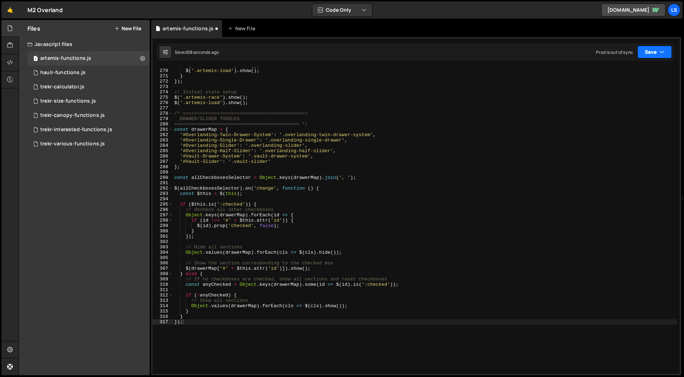
click at [650, 51] on button "Save" at bounding box center [654, 52] width 35 height 13
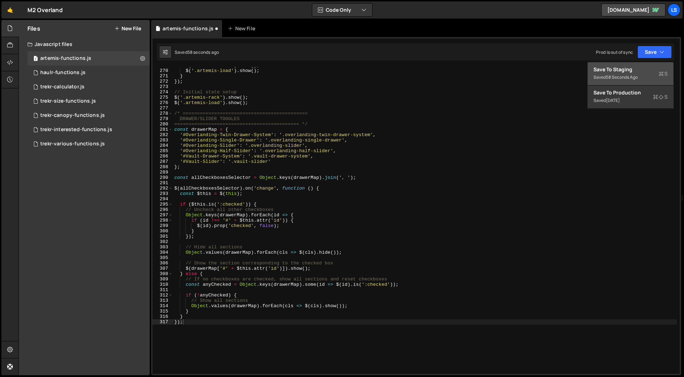
click at [623, 71] on div "Save to Staging S" at bounding box center [630, 69] width 74 height 7
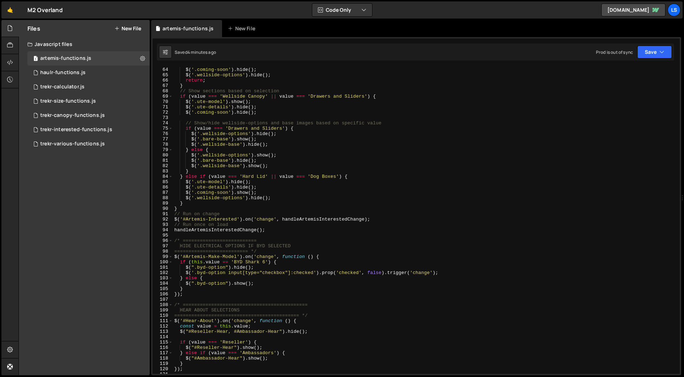
scroll to position [368, 0]
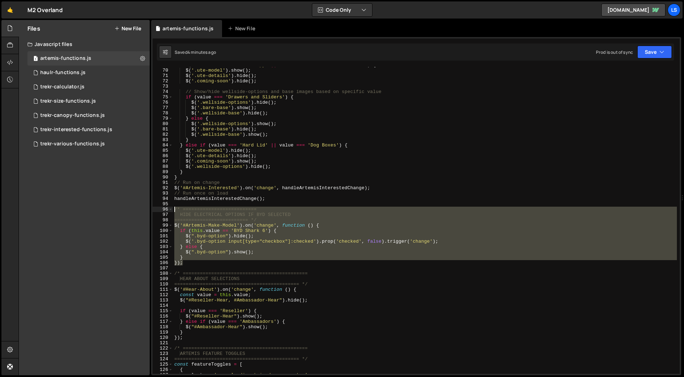
drag, startPoint x: 183, startPoint y: 263, endPoint x: 162, endPoint y: 208, distance: 58.3
click at [162, 208] on div "}); 69 70 71 72 73 74 75 76 77 78 79 80 81 82 83 84 85 86 87 88 89 90 91 92 93 …" at bounding box center [416, 220] width 527 height 307
type textarea "/* ========================== HIDE ELECTRICAL OPTIONS IF BYD SELECTED"
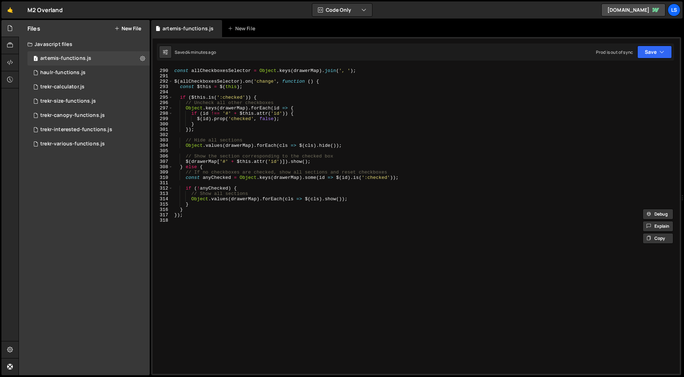
scroll to position [1544, 0]
click at [190, 231] on div "const allCheckboxesSelector = Object . keys ( drawerMap ) . join ( ', ' ) ; $ (…" at bounding box center [425, 221] width 504 height 317
paste textarea "});"
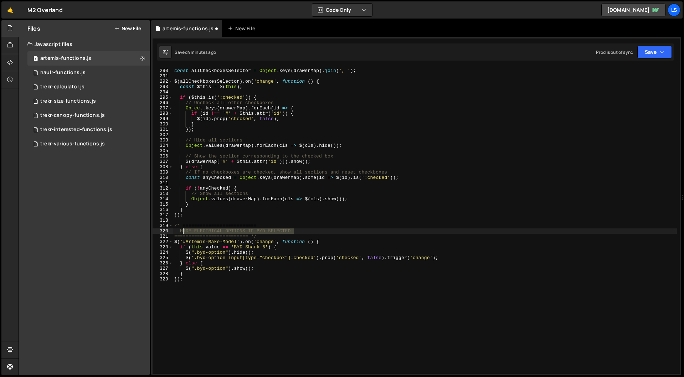
drag, startPoint x: 295, startPoint y: 230, endPoint x: 183, endPoint y: 231, distance: 112.2
click at [183, 231] on div "const allCheckboxesSelector = Object . keys ( drawerMap ) . join ( ', ' ) ; $ (…" at bounding box center [425, 221] width 504 height 317
drag, startPoint x: 236, startPoint y: 241, endPoint x: 186, endPoint y: 241, distance: 50.2
click at [186, 241] on div "const allCheckboxesSelector = Object . keys ( drawerMap ) . join ( ', ' ) ; $ (…" at bounding box center [425, 221] width 504 height 317
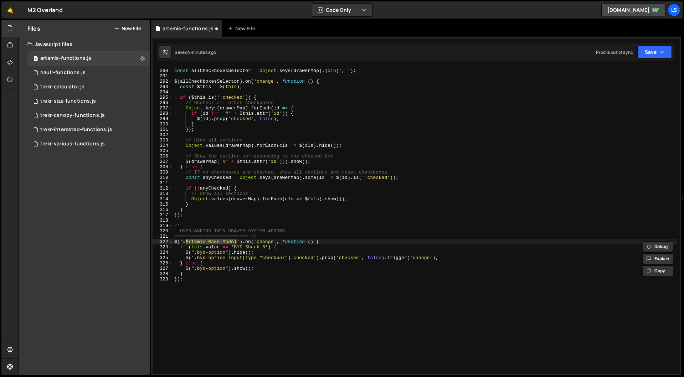
paste textarea "Overlanding-Twin-Drawer-System"
type textarea "$('#Overlanding-Twin-Drawer-System').on('change', function () {"
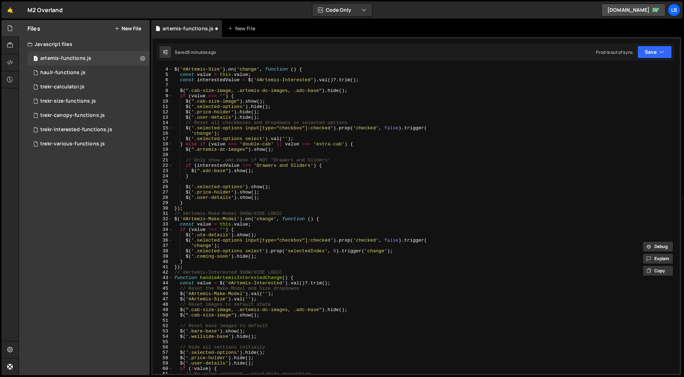
scroll to position [0, 0]
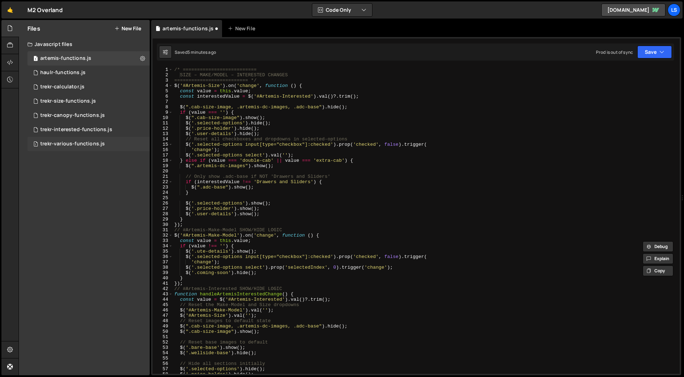
click at [70, 143] on div "trekr-various-functions.js" at bounding box center [72, 144] width 64 height 6
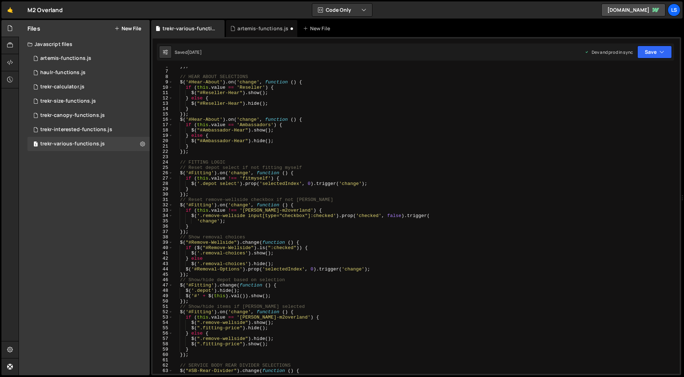
scroll to position [53, 0]
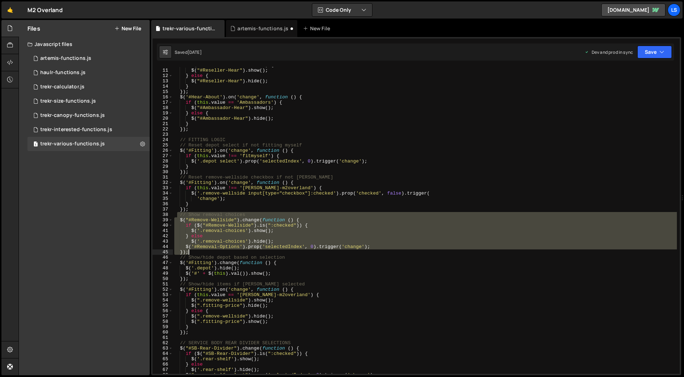
drag, startPoint x: 177, startPoint y: 216, endPoint x: 201, endPoint y: 251, distance: 42.9
click at [201, 251] on div "if ( this . value == 'Reseller' ) { $ ( "#Reseller-Hear" ) . show ( ) ; } else …" at bounding box center [425, 220] width 504 height 317
type textarea "$('#Removal-Options').prop('selectedIndex', 0).trigger('change'); });"
drag, startPoint x: 60, startPoint y: 60, endPoint x: 96, endPoint y: 113, distance: 64.1
click at [60, 60] on div "artemis-functions.js" at bounding box center [65, 58] width 51 height 6
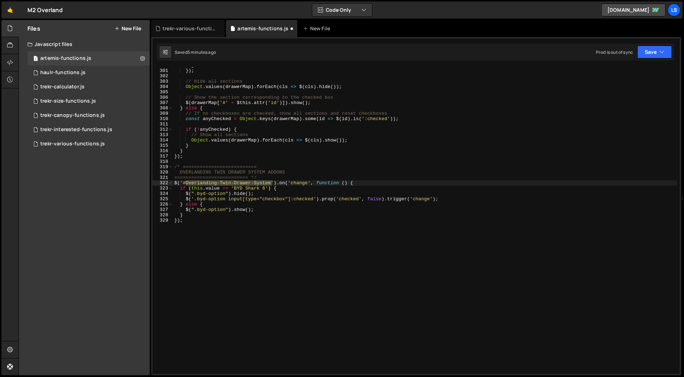
scroll to position [1602, 0]
type textarea "});"
click at [198, 223] on div "} }) ; // Hide all sections Object . values ( drawerMap ) . forEach ( cls => $ …" at bounding box center [425, 221] width 504 height 317
paste textarea "});"
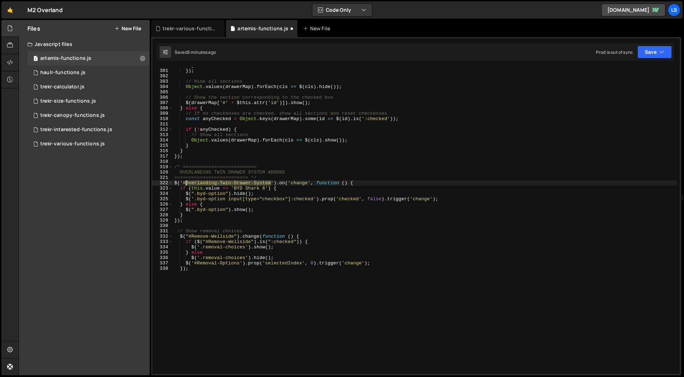
drag, startPoint x: 271, startPoint y: 182, endPoint x: 186, endPoint y: 183, distance: 85.2
click at [186, 183] on div "} }) ; // Hide all sections Object . values ( drawerMap ) . forEach ( cls => $ …" at bounding box center [425, 221] width 504 height 317
click at [230, 237] on div "} }) ; // Hide all sections Object . values ( drawerMap ) . forEach ( cls => $ …" at bounding box center [425, 221] width 504 height 317
paste textarea "Overlanding-Twin-Drawer-System"
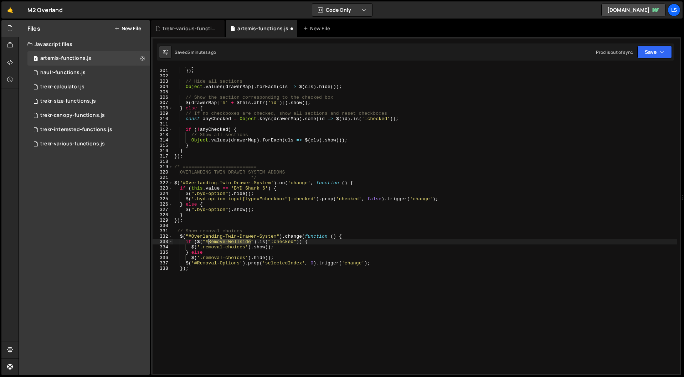
drag, startPoint x: 251, startPoint y: 242, endPoint x: 208, endPoint y: 242, distance: 43.5
click at [208, 242] on div "} }) ; // Hide all sections Object . values ( drawerMap ) . forEach ( cls => $ …" at bounding box center [425, 221] width 504 height 317
paste textarea "Overlanding-Twin-Drawer-System"
click at [232, 249] on div "} }) ; // Hide all sections Object . values ( drawerMap ) . forEach ( cls => $ …" at bounding box center [425, 221] width 504 height 317
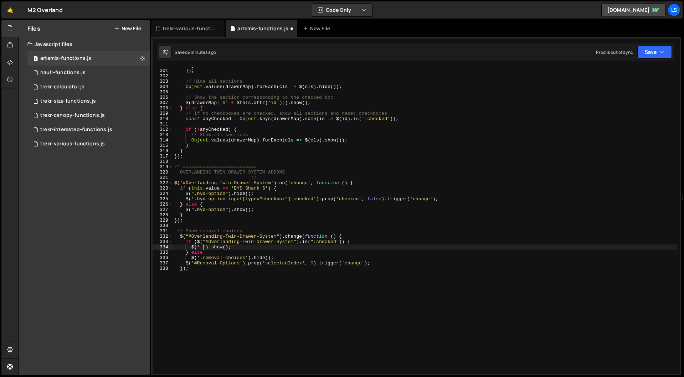
paste textarea "otds-choices"
drag, startPoint x: 244, startPoint y: 258, endPoint x: 203, endPoint y: 259, distance: 41.7
click at [203, 259] on div "} }) ; // Hide all sections Object . values ( drawerMap ) . forEach ( cls => $ …" at bounding box center [425, 221] width 504 height 317
paste textarea "otds"
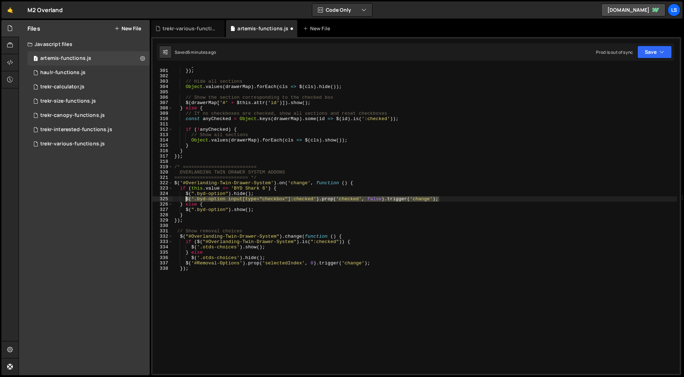
drag, startPoint x: 439, startPoint y: 199, endPoint x: 186, endPoint y: 201, distance: 253.4
click at [186, 201] on div "} }) ; // Hide all sections Object . values ( drawerMap ) . forEach ( cls => $ …" at bounding box center [425, 221] width 504 height 317
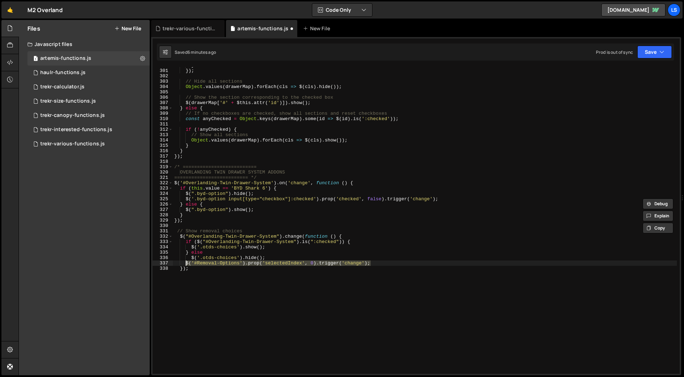
drag, startPoint x: 373, startPoint y: 264, endPoint x: 186, endPoint y: 264, distance: 187.4
click at [186, 264] on div "} }) ; // Hide all sections Object . values ( drawerMap ) . forEach ( cls => $ …" at bounding box center [425, 221] width 504 height 317
paste textarea ".byd-option input[type="checkbox"]:checked').prop('checked', false"
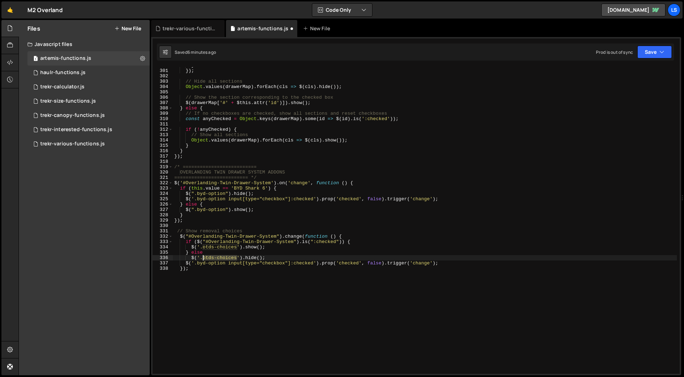
drag, startPoint x: 236, startPoint y: 257, endPoint x: 203, endPoint y: 258, distance: 32.8
click at [203, 258] on div "} }) ; // Hide all sections Object . values ( drawerMap ) . forEach ( cls => $ …" at bounding box center [425, 221] width 504 height 317
drag, startPoint x: 225, startPoint y: 264, endPoint x: 196, endPoint y: 264, distance: 28.5
click at [196, 264] on div "} }) ; // Hide all sections Object . values ( drawerMap ) . forEach ( cls => $ …" at bounding box center [425, 221] width 504 height 317
paste textarea "otds-choices"
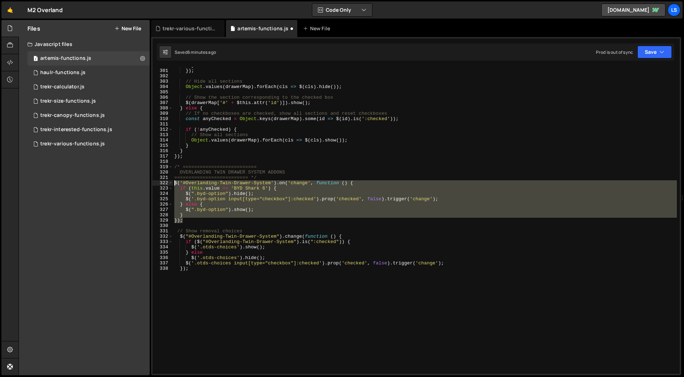
drag, startPoint x: 181, startPoint y: 219, endPoint x: 160, endPoint y: 182, distance: 42.9
click at [160, 182] on div "$('.otds-choices input[type="checkbox"]:checked').prop('checked', false).trigge…" at bounding box center [416, 220] width 527 height 307
type textarea "$('#Overlanding-Twin-Drawer-System').on('change', function () { if (this.value …"
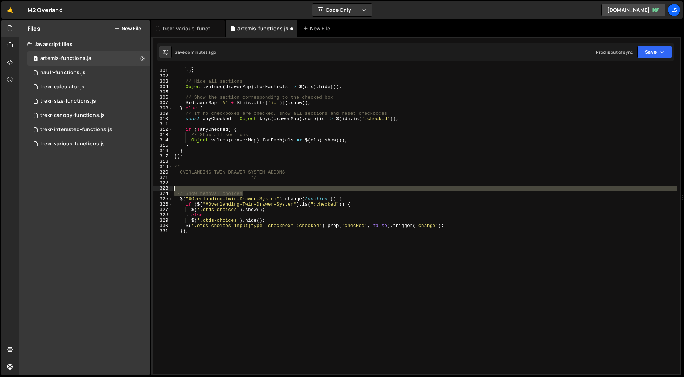
drag, startPoint x: 257, startPoint y: 193, endPoint x: 169, endPoint y: 186, distance: 88.3
click at [169, 186] on div "300 301 302 303 304 305 306 307 308 309 310 311 312 313 314 315 316 317 318 319…" at bounding box center [416, 220] width 527 height 307
type textarea "// Show removal choices"
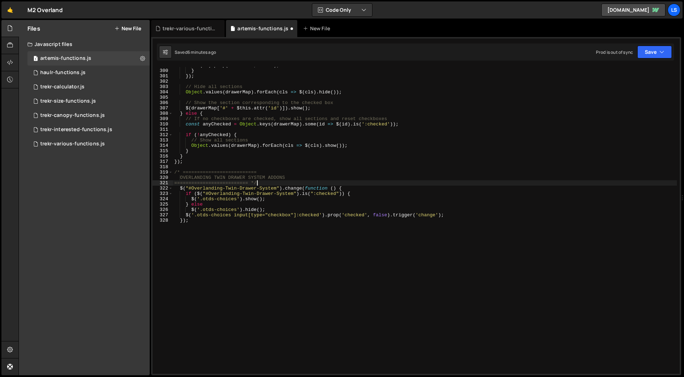
scroll to position [1597, 0]
click at [652, 53] on button "Save" at bounding box center [654, 52] width 35 height 13
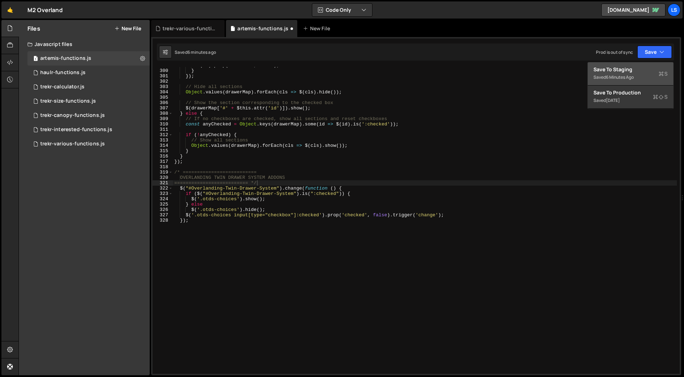
click at [629, 71] on div "Save to Staging S" at bounding box center [630, 69] width 74 height 7
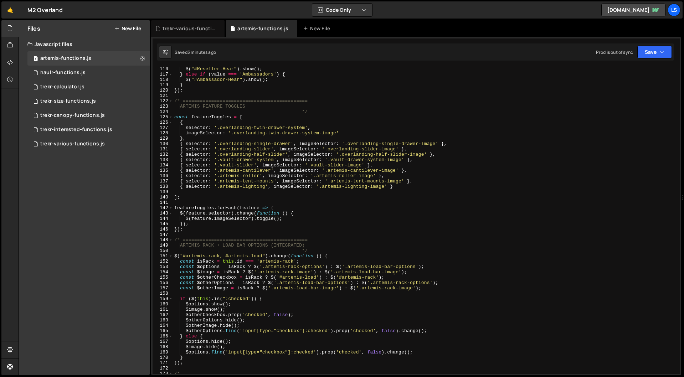
scroll to position [615, 0]
type textarea "{ selector: '.overlanding-slider', imageSelector: '.overlanding-slider-image' },"
drag, startPoint x: 409, startPoint y: 149, endPoint x: 165, endPoint y: 147, distance: 244.1
click at [165, 147] on div "{ selector: '.overlanding-slider', imageSelector: '.overlanding-slider-image' }…" at bounding box center [416, 220] width 527 height 307
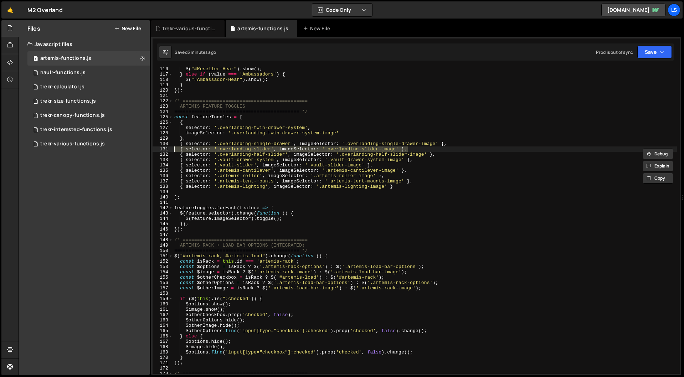
click at [409, 150] on div "$ ( "#Reseller-Hear" ) . show ( ) ; } else if ( value === 'Ambassadors' ) { $ (…" at bounding box center [425, 220] width 504 height 307
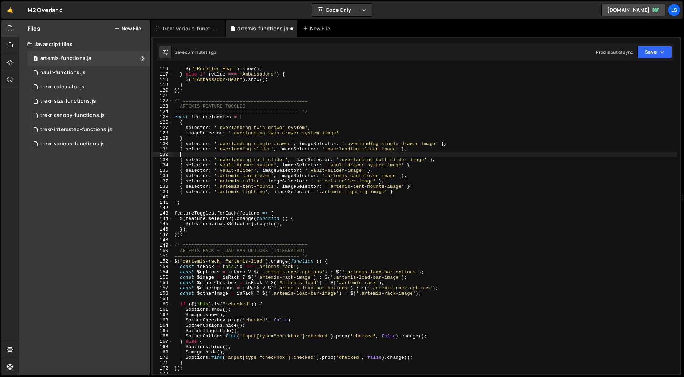
paste textarea "{ selector: '.overlanding-slider', imageSelector: '.overlanding-slider-image' },"
type textarea "{ selector: '.overlanding-slider', imageSelector: '.overlanding-slider-image' },"
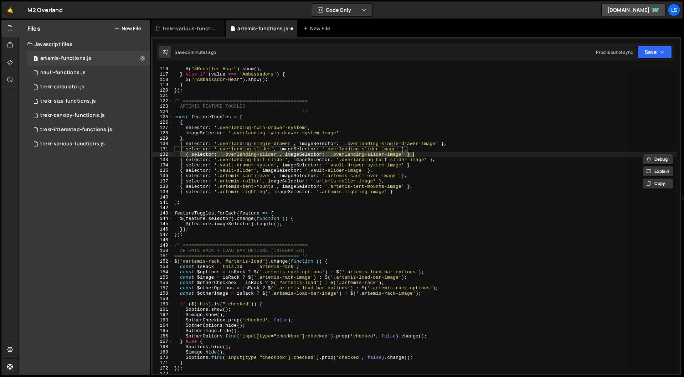
click at [185, 154] on div "$ ( "#Reseller-Hear" ) . show ( ) ; } else if ( value === 'Ambassadors' ) { $ (…" at bounding box center [425, 220] width 504 height 307
click at [254, 154] on div "$ ( "#Reseller-Hear" ) . show ( ) ; } else if ( value === 'Ambassadors' ) { $ (…" at bounding box center [425, 224] width 504 height 317
click at [271, 154] on div "$ ( "#Reseller-Hear" ) . show ( ) ; } else if ( value === 'Ambassadors' ) { $ (…" at bounding box center [425, 224] width 504 height 317
click at [399, 154] on div "$ ( "#Reseller-Hear" ) . show ( ) ; } else if ( value === 'Ambassadors' ) { $ (…" at bounding box center [425, 224] width 504 height 317
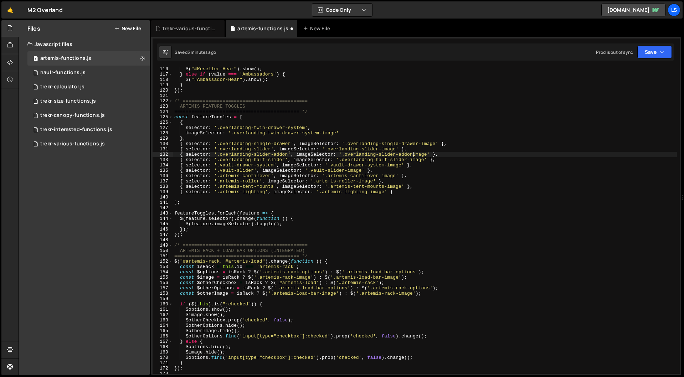
scroll to position [0, 18]
drag, startPoint x: 439, startPoint y: 160, endPoint x: 167, endPoint y: 159, distance: 271.5
click at [167, 159] on div "{ selector: '.overlanding-slider-addon', imageSelector: '.overlanding-slider-ad…" at bounding box center [416, 220] width 527 height 307
type textarea "{ selector: '.overlanding-half-slider', imageSelector: '.overlanding-half-slide…"
click at [440, 160] on div "$ ( "#Reseller-Hear" ) . show ( ) ; } else if ( value === 'Ambassadors' ) { $ (…" at bounding box center [425, 220] width 504 height 307
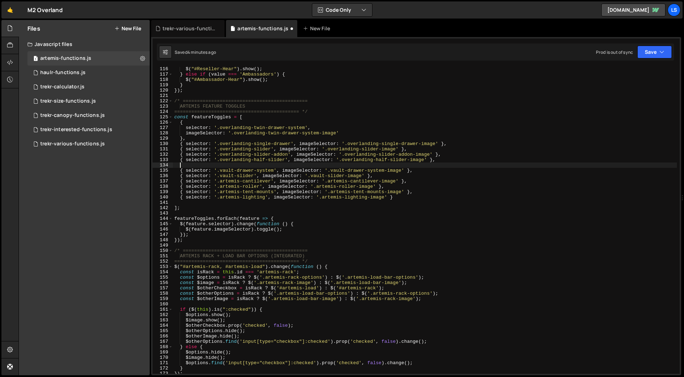
scroll to position [0, 0]
paste textarea "{ selector: '.overlanding-half-slider', imageSelector: '.overlanding-half-slide…"
click at [185, 165] on div "$ ( "#Reseller-Hear" ) . show ( ) ; } else if ( value === 'Ambassadors' ) { $ (…" at bounding box center [425, 224] width 504 height 317
click at [285, 165] on div "$ ( "#Reseller-Hear" ) . show ( ) ; } else if ( value === 'Ambassadors' ) { $ (…" at bounding box center [425, 224] width 504 height 317
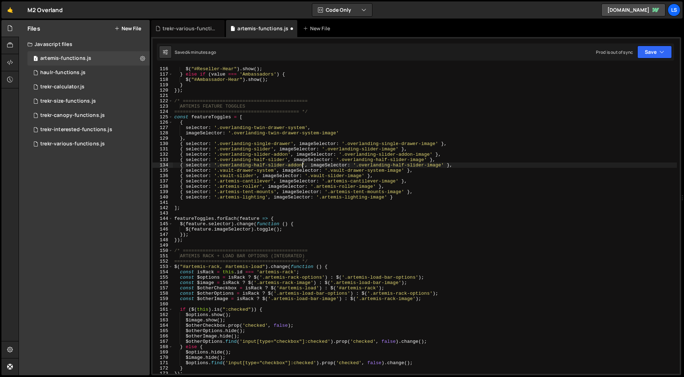
click at [427, 165] on div "$ ( "#Reseller-Hear" ) . show ( ) ; } else if ( value === 'Ambassadors' ) { $ (…" at bounding box center [425, 224] width 504 height 317
click at [658, 54] on button "Save" at bounding box center [654, 52] width 35 height 13
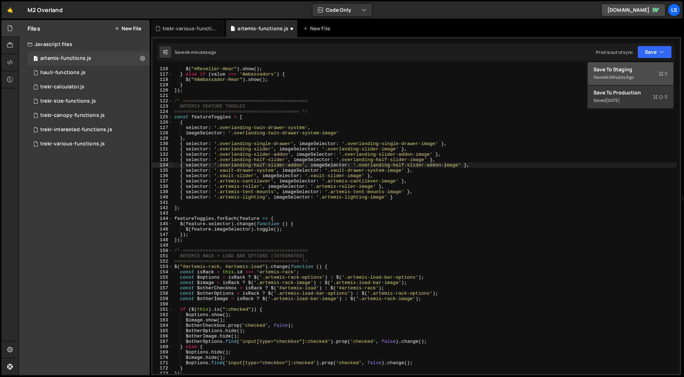
click at [623, 69] on div "Save to Staging S" at bounding box center [630, 69] width 74 height 7
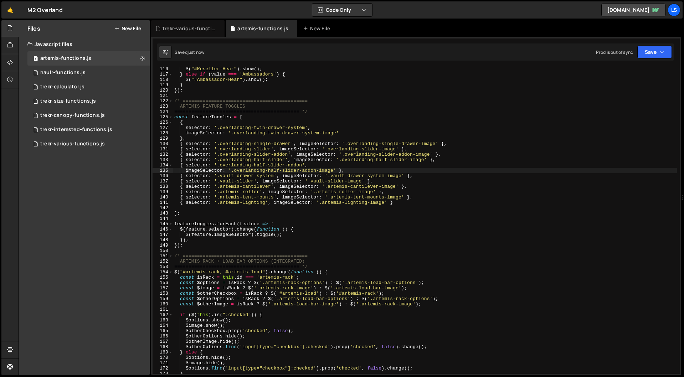
click at [186, 169] on div "$ ( "#Reseller-Hear" ) . show ( ) ; } else if ( value === 'Ambassadors' ) { $ (…" at bounding box center [425, 224] width 504 height 317
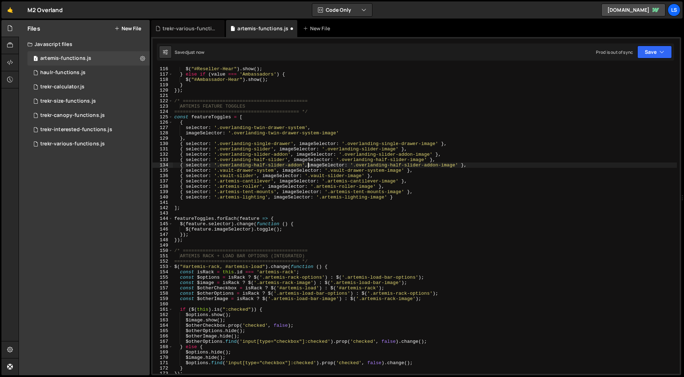
scroll to position [0, 10]
click at [353, 164] on div "$ ( "#Reseller-Hear" ) . show ( ) ; } else if ( value === 'Ambassadors' ) { $ (…" at bounding box center [425, 224] width 504 height 317
type textarea "{ selector: '.overlanding-half-slider-addon', imageSelector: '.overlanding-half…"
click at [647, 53] on button "Save" at bounding box center [654, 52] width 35 height 13
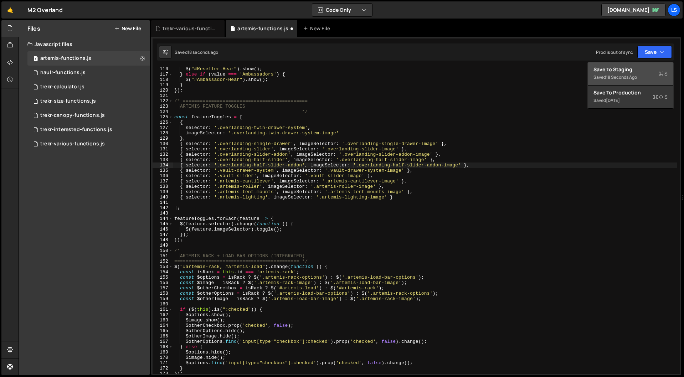
click at [631, 70] on div "Save to Staging S" at bounding box center [630, 69] width 74 height 7
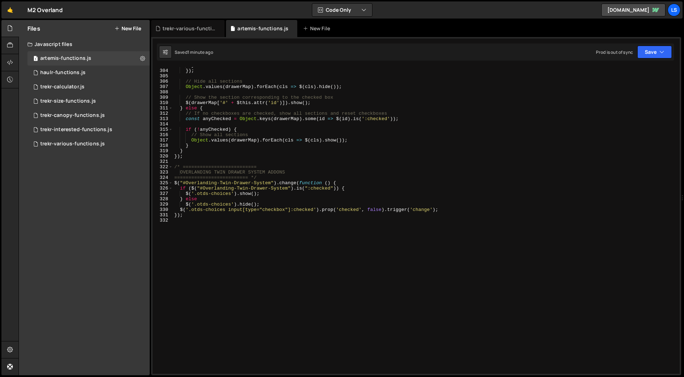
scroll to position [1618, 0]
click at [199, 237] on div "} }) ; // Hide all sections Object . values ( drawerMap ) . forEach ( cls => $ …" at bounding box center [425, 221] width 504 height 317
paste textarea "});"
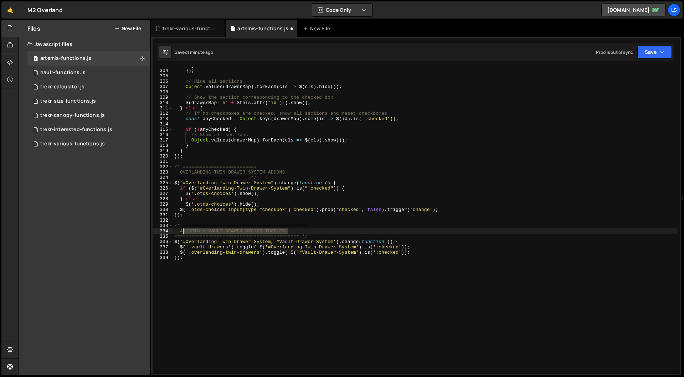
drag, startPoint x: 289, startPoint y: 231, endPoint x: 184, endPoint y: 230, distance: 104.8
click at [184, 230] on div "} }) ; // Hide all sections Object . values ( drawerMap ) . forEach ( cls => $ …" at bounding box center [425, 221] width 504 height 317
drag, startPoint x: 228, startPoint y: 247, endPoint x: 191, endPoint y: 248, distance: 36.4
click at [191, 248] on div "} }) ; // Hide all sections Object . values ( drawerMap ) . forEach ( cls => $ …" at bounding box center [425, 220] width 504 height 317
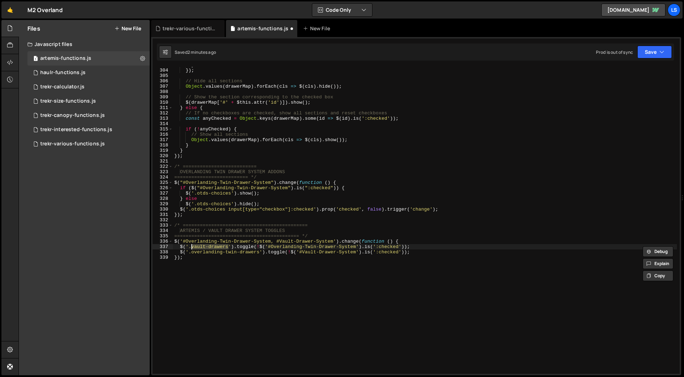
paste textarea "overlanding-slider-addon"
drag, startPoint x: 259, startPoint y: 253, endPoint x: 192, endPoint y: 253, distance: 67.0
click at [192, 253] on div "} }) ; // Hide all sections Object . values ( drawerMap ) . forEach ( cls => $ …" at bounding box center [425, 220] width 504 height 317
paste textarea "half-slider-addon"
drag, startPoint x: 372, startPoint y: 253, endPoint x: 316, endPoint y: 254, distance: 55.2
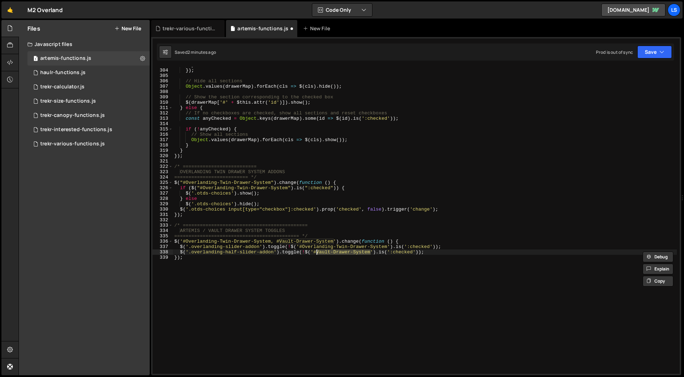
click at [316, 254] on div "} }) ; // Hide all sections Object . values ( drawerMap ) . forEach ( cls => $ …" at bounding box center [425, 220] width 504 height 317
paste textarea "Overlanding-Slider-Addon"
drag, startPoint x: 388, startPoint y: 247, endPoint x: 302, endPoint y: 248, distance: 85.9
click at [302, 248] on div "} }) ; // Hide all sections Object . values ( drawerMap ) . forEach ( cls => $ …" at bounding box center [425, 220] width 504 height 317
paste textarea "Half-Slider-Addon"
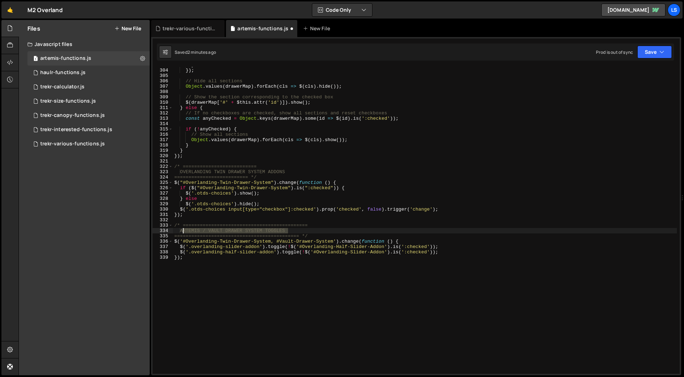
drag, startPoint x: 291, startPoint y: 231, endPoint x: 182, endPoint y: 230, distance: 108.7
click at [182, 230] on div "} }) ; // Hide all sections Object . values ( drawerMap ) . forEach ( cls => $ …" at bounding box center [425, 220] width 504 height 317
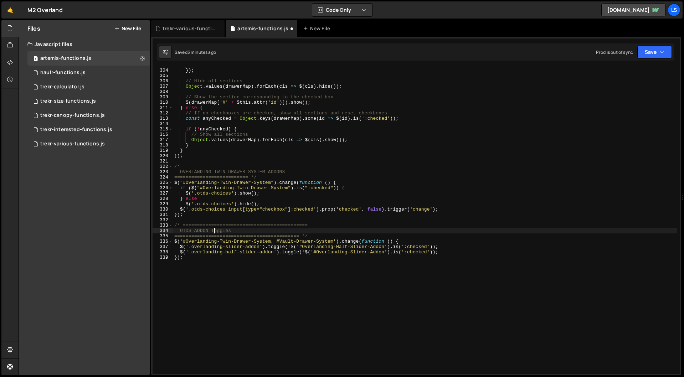
click at [223, 232] on div "} }) ; // Hide all sections Object . values ( drawerMap ) . forEach ( cls => $ …" at bounding box center [425, 220] width 504 height 317
click at [194, 251] on div "} }) ; // Hide all sections Object . values ( drawerMap ) . forEach ( cls => $ …" at bounding box center [425, 220] width 504 height 317
drag, startPoint x: 384, startPoint y: 247, endPoint x: 300, endPoint y: 247, distance: 84.5
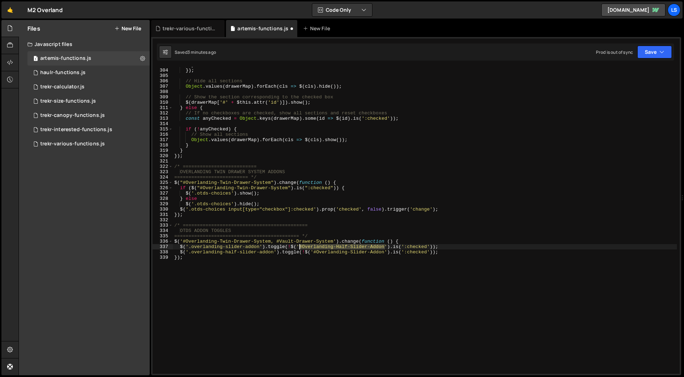
click at [300, 247] on div "} }) ; // Hide all sections Object . values ( drawerMap ) . forEach ( cls => $ …" at bounding box center [425, 220] width 504 height 317
drag, startPoint x: 271, startPoint y: 241, endPoint x: 183, endPoint y: 242, distance: 88.0
click at [183, 242] on div "} }) ; // Hide all sections Object . values ( drawerMap ) . forEach ( cls => $ …" at bounding box center [425, 220] width 504 height 317
paste textarea "Half-Slider-Addon"
drag, startPoint x: 385, startPoint y: 252, endPoint x: 314, endPoint y: 254, distance: 70.9
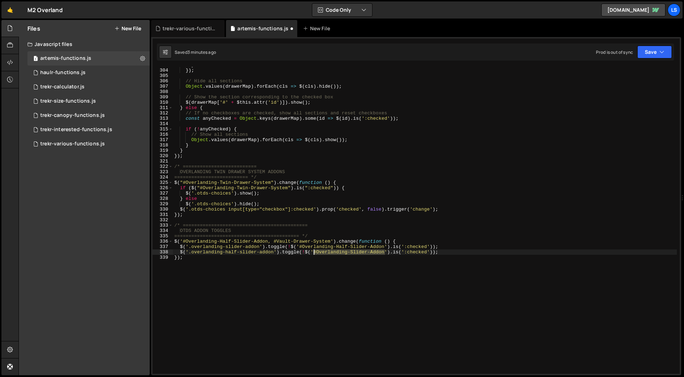
click at [314, 254] on div "} }) ; // Hide all sections Object . values ( drawerMap ) . forEach ( cls => $ …" at bounding box center [425, 220] width 504 height 317
drag, startPoint x: 331, startPoint y: 240, endPoint x: 274, endPoint y: 242, distance: 57.0
click at [274, 242] on div "} }) ; // Hide all sections Object . values ( drawerMap ) . forEach ( cls => $ …" at bounding box center [425, 220] width 504 height 317
paste textarea "Overlanding-Slider-Addon"
click at [647, 54] on button "Save" at bounding box center [654, 52] width 35 height 13
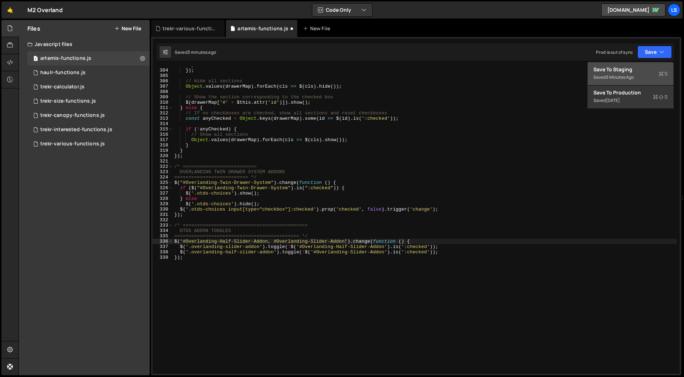
click at [615, 71] on div "Save to Staging S" at bounding box center [630, 69] width 74 height 7
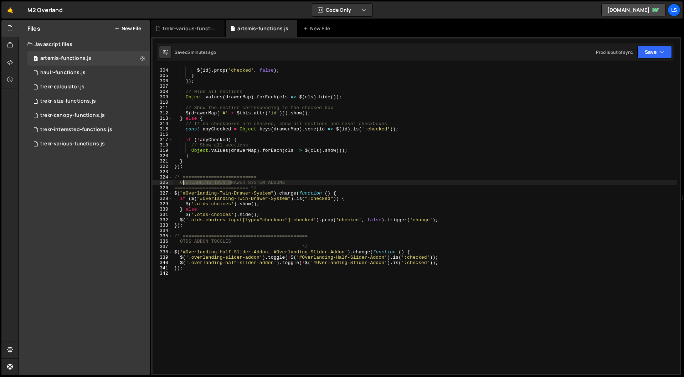
drag, startPoint x: 231, startPoint y: 182, endPoint x: 182, endPoint y: 183, distance: 49.2
click at [182, 183] on div "if ( id !== '#' + $this . attr ( 'id' )) { $ ( id ) . prop ( 'checked' , false …" at bounding box center [425, 220] width 504 height 317
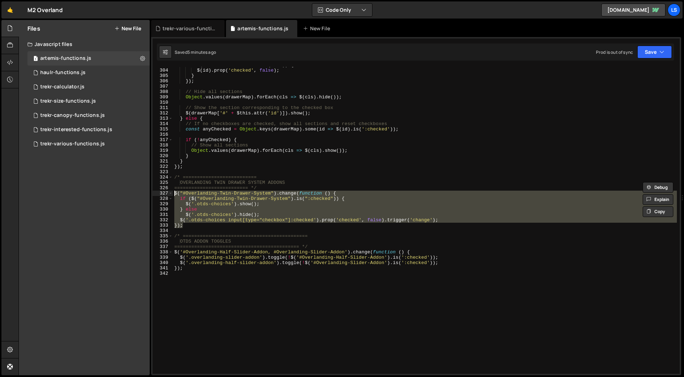
drag, startPoint x: 180, startPoint y: 224, endPoint x: 165, endPoint y: 191, distance: 36.2
click at [165, 191] on div "OVERLANDING TWIN DRAWER SYSTEM ADDONS 303 304 305 306 307 308 309 310 311 312 3…" at bounding box center [416, 220] width 527 height 307
click at [188, 225] on div "if ( id !== '#' + $this . attr ( 'id' )) { $ ( id ) . prop ( 'checked' , false …" at bounding box center [425, 220] width 504 height 307
type textarea "});"
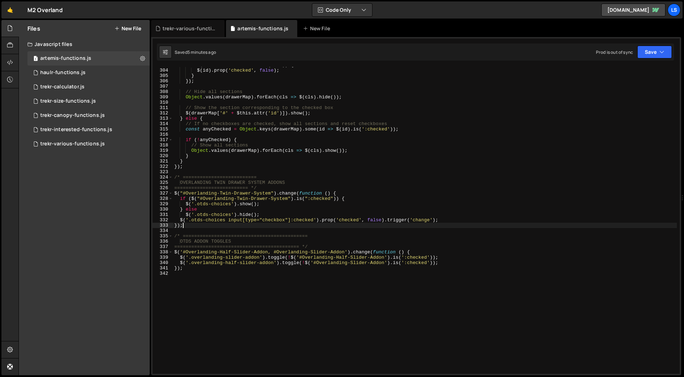
scroll to position [0, 0]
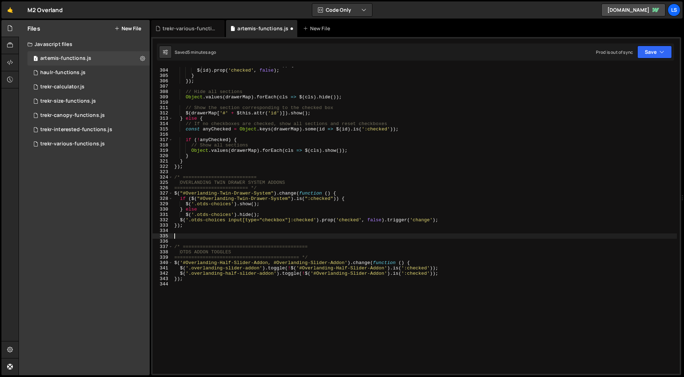
paste textarea "});"
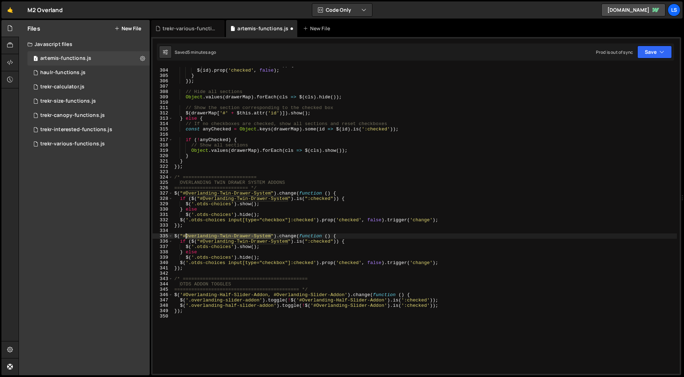
drag, startPoint x: 272, startPoint y: 236, endPoint x: 186, endPoint y: 235, distance: 85.2
click at [186, 235] on div "if ( id !== '#' + $this . attr ( 'id' )) { $ ( id ) . prop ( 'checked' , false …" at bounding box center [425, 220] width 504 height 317
paste textarea "Single-Drawer"
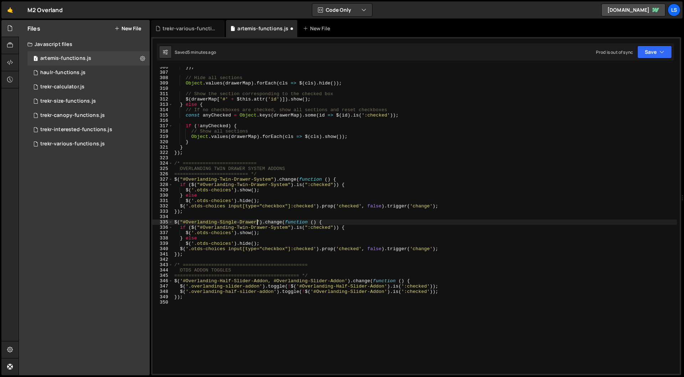
scroll to position [1633, 0]
drag, startPoint x: 288, startPoint y: 227, endPoint x: 202, endPoint y: 228, distance: 85.9
click at [202, 228] on div "}) ; // Hide all sections Object . values ( drawerMap ) . forEach ( cls => $ ( …" at bounding box center [425, 222] width 504 height 317
paste textarea "Single-Drawer"
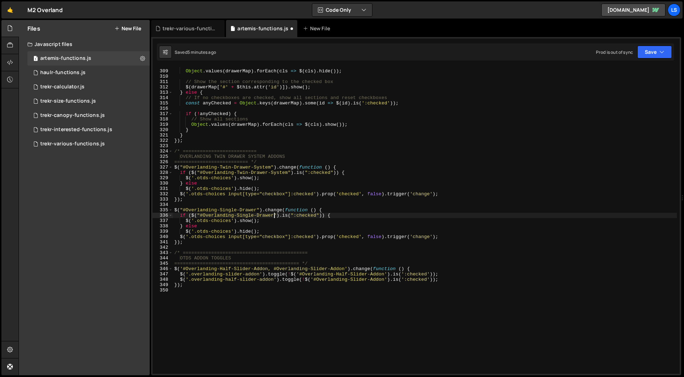
scroll to position [1652, 0]
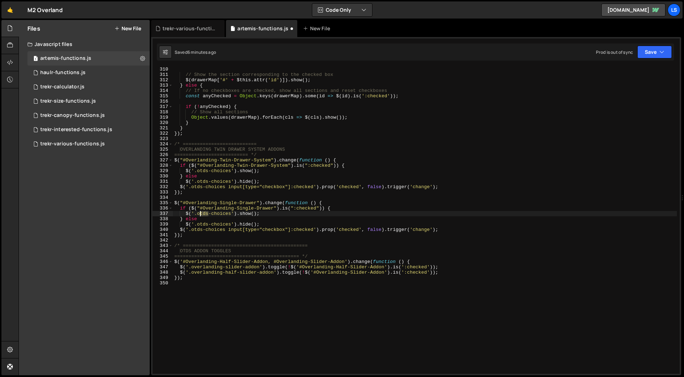
drag, startPoint x: 207, startPoint y: 214, endPoint x: 200, endPoint y: 215, distance: 7.2
click at [200, 215] on div "// Show the section corresponding to the checked box $ ( drawerMap [ '#' + $thi…" at bounding box center [425, 225] width 504 height 317
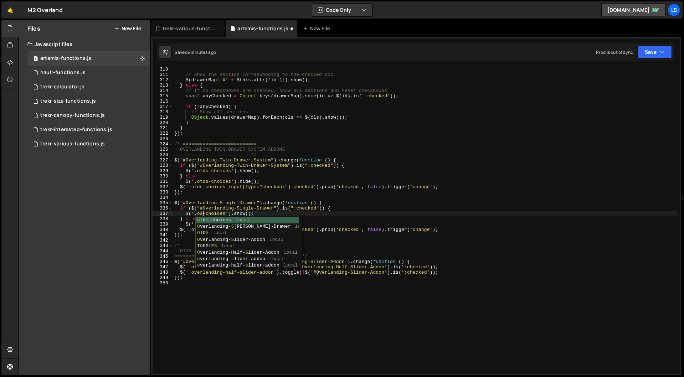
scroll to position [0, 2]
click at [280, 213] on div "// Show the section corresponding to the checked box $ ( drawerMap [ '#' + $thi…" at bounding box center [425, 225] width 504 height 317
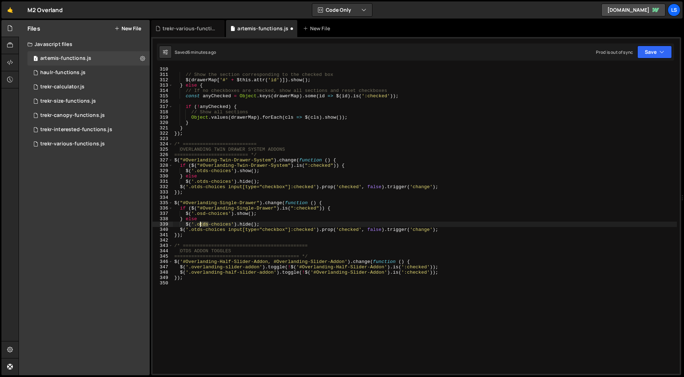
drag, startPoint x: 208, startPoint y: 224, endPoint x: 201, endPoint y: 225, distance: 6.9
click at [201, 225] on div "// Show the section corresponding to the checked box $ ( drawerMap [ '#' + $thi…" at bounding box center [425, 225] width 504 height 317
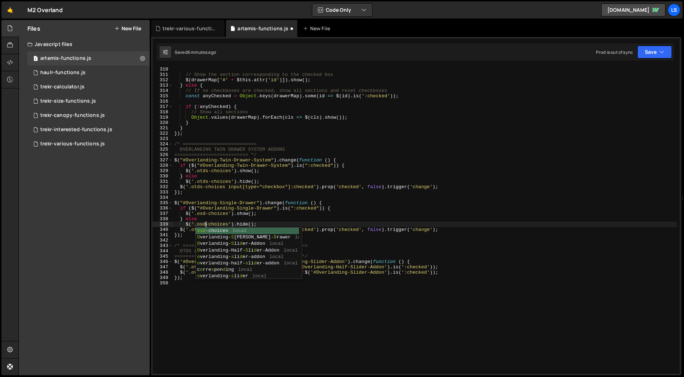
click at [268, 221] on div "// Show the section corresponding to the checked box $ ( drawerMap [ '#' + $thi…" at bounding box center [425, 225] width 504 height 317
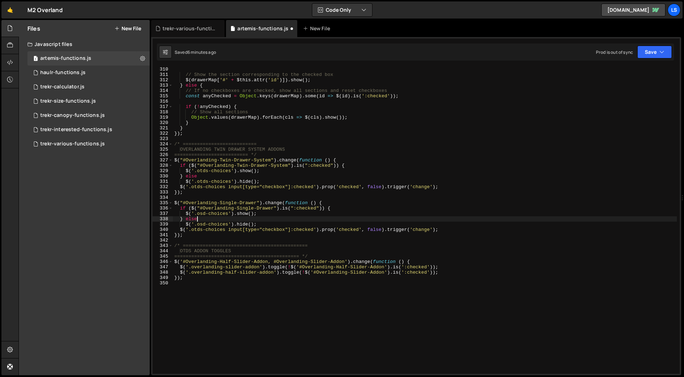
scroll to position [0, 1]
drag, startPoint x: 202, startPoint y: 231, endPoint x: 194, endPoint y: 231, distance: 8.2
click at [194, 231] on div "// Show the section corresponding to the checked box $ ( drawerMap [ '#' + $thi…" at bounding box center [425, 225] width 504 height 317
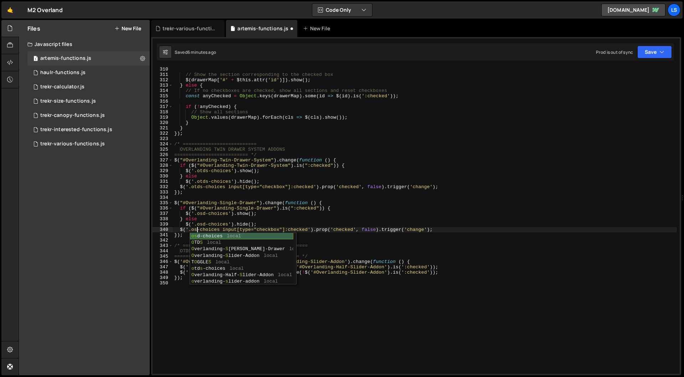
scroll to position [0, 2]
click at [278, 216] on div "// Show the section corresponding to the checked box $ ( drawerMap [ '#' + $thi…" at bounding box center [425, 225] width 504 height 317
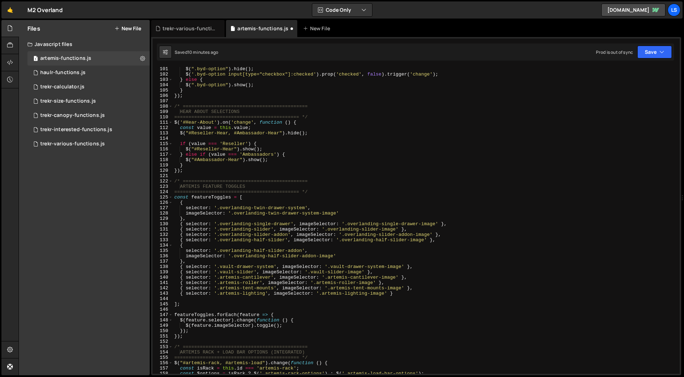
scroll to position [534, 0]
click at [204, 260] on div "$ ( ".byd-option" ) . hide ( ) ; $ ( '.byd-option input[type="checkbox"]:checke…" at bounding box center [425, 225] width 504 height 317
type textarea "},"
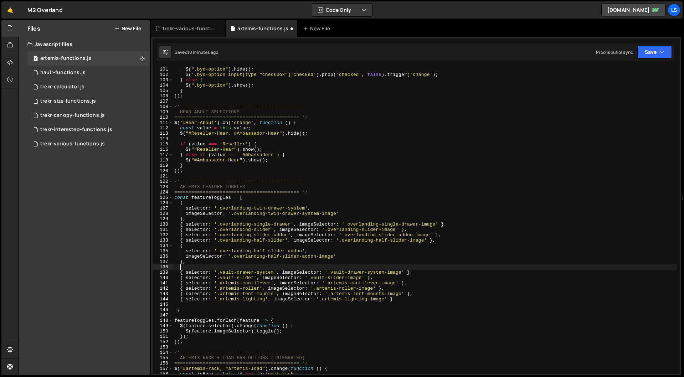
scroll to position [0, 0]
drag, startPoint x: 180, startPoint y: 260, endPoint x: 167, endPoint y: 261, distance: 12.8
click at [167, 261] on div "101 102 103 104 105 106 107 108 109 110 111 112 113 114 115 116 117 118 119 120…" at bounding box center [416, 220] width 527 height 307
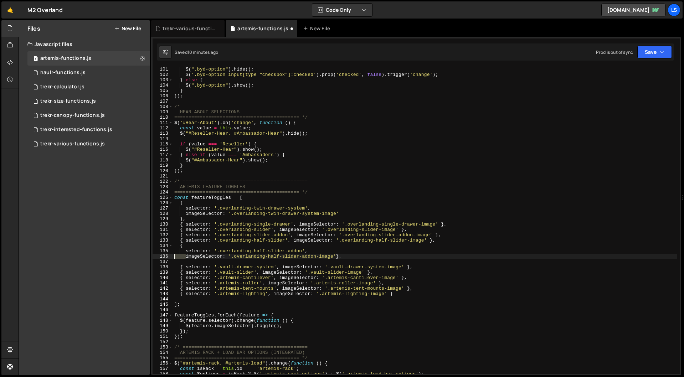
drag, startPoint x: 185, startPoint y: 257, endPoint x: 168, endPoint y: 257, distance: 17.1
click at [168, 257] on div "imageSelector: '.overlanding-half-slider-addon-image'}, 101 102 103 104 105 106…" at bounding box center [416, 220] width 527 height 307
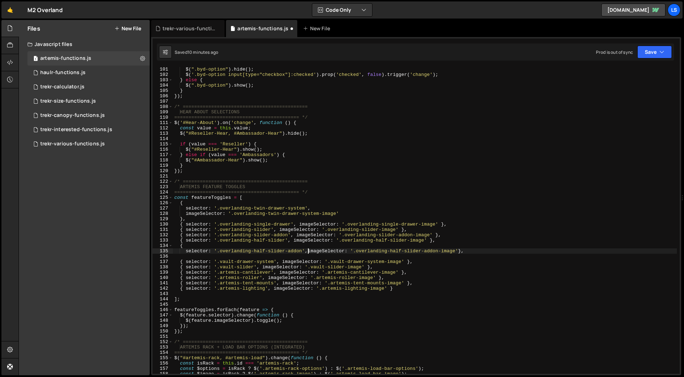
scroll to position [0, 10]
drag, startPoint x: 186, startPoint y: 252, endPoint x: 167, endPoint y: 253, distance: 18.5
click at [167, 253] on div "selector: '.overlanding-half-slider-addon', imageSelector: '.overlanding-half-s…" at bounding box center [416, 220] width 527 height 307
type textarea "{selector: '.overlanding-half-slider-addon', imageSelector: '.overlanding-half-…"
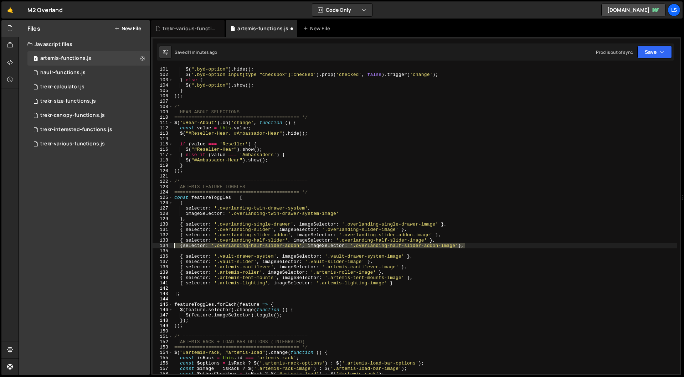
drag, startPoint x: 467, startPoint y: 247, endPoint x: 170, endPoint y: 248, distance: 297.2
click at [170, 248] on div "{selector: '.overlanding-half-slider-addon', imageSelector: '.overlanding-half-…" at bounding box center [416, 220] width 527 height 307
click at [446, 235] on div "$ ( ".byd-option" ) . hide ( ) ; $ ( '.byd-option input[type="checkbox"]:checke…" at bounding box center [425, 225] width 504 height 317
type textarea "{ selector: '.overlanding-slider-addon', imageSelector: '.overlanding-slider-ad…"
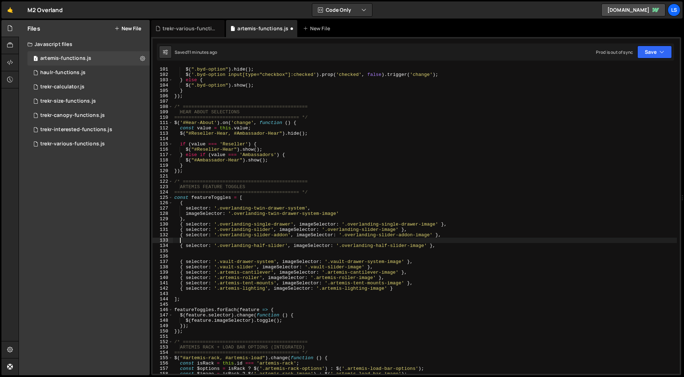
paste textarea "{selector: '.overlanding-half-slider-addon', imageSelector: '.overlanding-half-…"
click at [185, 240] on div "$ ( ".byd-option" ) . hide ( ) ; $ ( '.byd-option input[type="checkbox"]:checke…" at bounding box center [425, 225] width 504 height 317
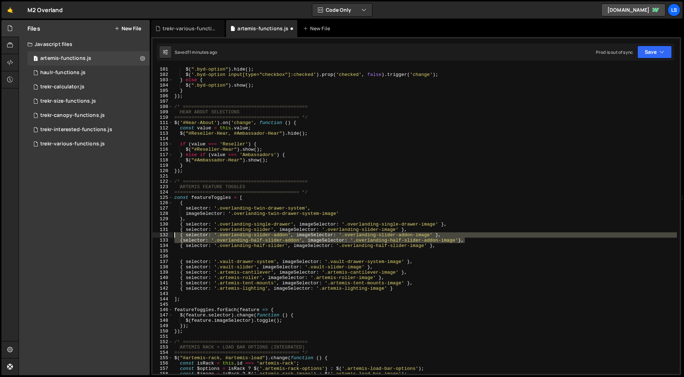
drag, startPoint x: 464, startPoint y: 241, endPoint x: 154, endPoint y: 234, distance: 309.7
click at [154, 234] on div "{selector: '.overlanding-half-slider-addon', imageSelector: '.overlanding-half-…" at bounding box center [416, 220] width 527 height 307
type textarea "{ selector: '.overlanding-slider-addon', imageSelector: '.overlanding-slider-ad…"
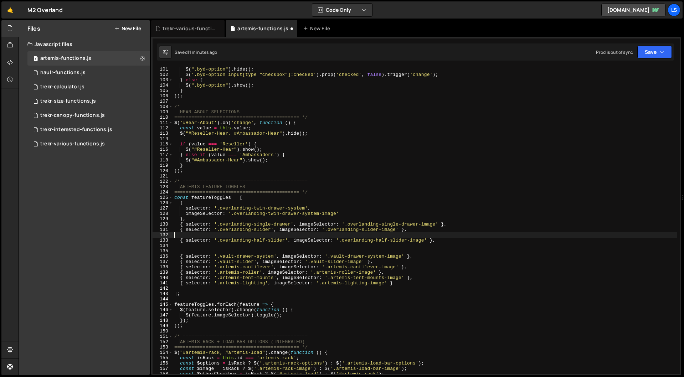
click at [448, 223] on div "$ ( ".byd-option" ) . hide ( ) ; $ ( '.byd-option input[type="checkbox"]:checke…" at bounding box center [425, 225] width 504 height 317
type textarea "{ selector: '.overlanding-single-drawer', imageSelector: '.overlanding-single-d…"
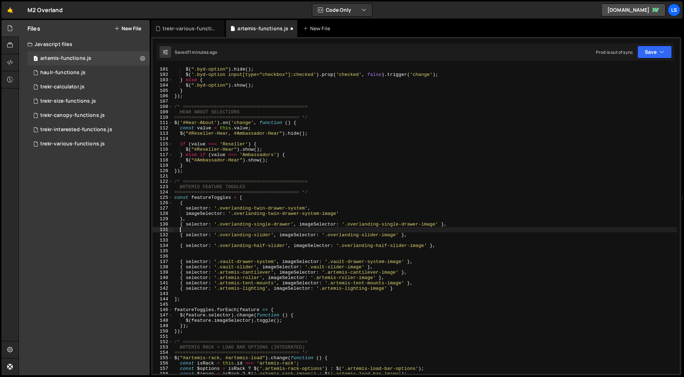
paste textarea "{selector: '.overlanding-half-slider-addon', imageSelector: '.overlanding-half-…"
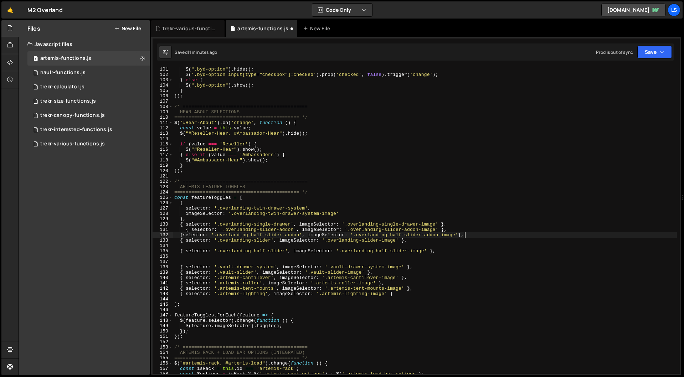
click at [185, 230] on div "$ ( ".byd-option" ) . hide ( ) ; $ ( '.byd-option input[type="checkbox"]:checke…" at bounding box center [425, 225] width 504 height 317
click at [182, 235] on div "$ ( ".byd-option" ) . hide ( ) ; $ ( '.byd-option input[type="checkbox"]:checke…" at bounding box center [425, 225] width 504 height 317
type textarea "{ selector: '.overlanding-half-slider-addon', imageSelector: '.overlanding-half…"
click at [197, 246] on div "$ ( ".byd-option" ) . hide ( ) ; $ ( '.byd-option input[type="checkbox"]:checke…" at bounding box center [425, 225] width 504 height 317
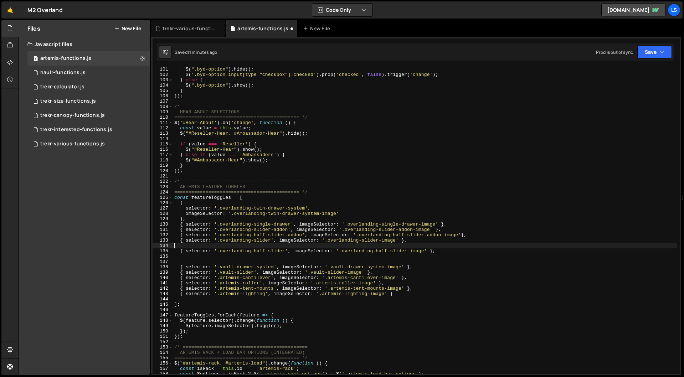
scroll to position [0, 0]
drag, startPoint x: 440, startPoint y: 252, endPoint x: 179, endPoint y: 251, distance: 261.2
click at [179, 251] on div "$ ( ".byd-option" ) . hide ( ) ; $ ( '.byd-option input[type="checkbox"]:checke…" at bounding box center [425, 225] width 504 height 317
type textarea "{ selector: '.overlanding-half-slider', imageSelector: '.overlanding-half-slide…"
click at [448, 253] on div "$ ( ".byd-option" ) . hide ( ) ; $ ( '.byd-option input[type="checkbox"]:checke…" at bounding box center [425, 220] width 504 height 307
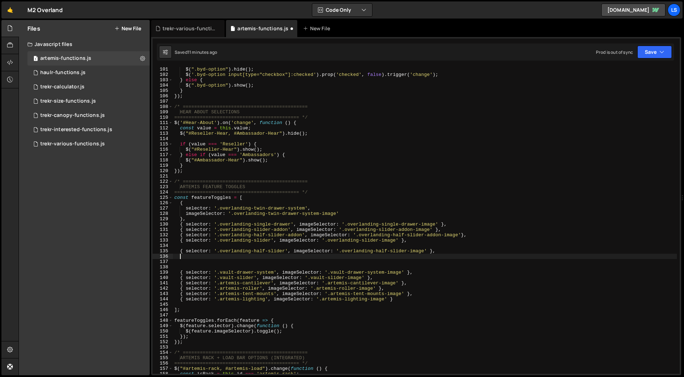
paste textarea "{ selector: '.overlanding-half-slider', imageSelector: '.overlanding-half-slide…"
type textarea "{ selector: '.overlanding-half-slider', imageSelector: '.overlanding-half-slide…"
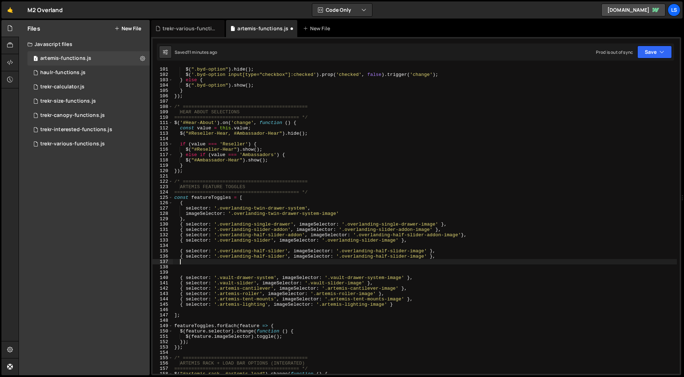
paste textarea "{ selector: '.overlanding-half-slider', imageSelector: '.overlanding-half-slide…"
click at [285, 250] on div "$ ( ".byd-option" ) . hide ( ) ; $ ( '.byd-option input[type="checkbox"]:checke…" at bounding box center [425, 225] width 504 height 317
click at [408, 250] on div "$ ( ".byd-option" ) . hide ( ) ; $ ( '.byd-option input[type="checkbox"]:checke…" at bounding box center [425, 225] width 504 height 317
drag, startPoint x: 411, startPoint y: 256, endPoint x: 422, endPoint y: 267, distance: 14.6
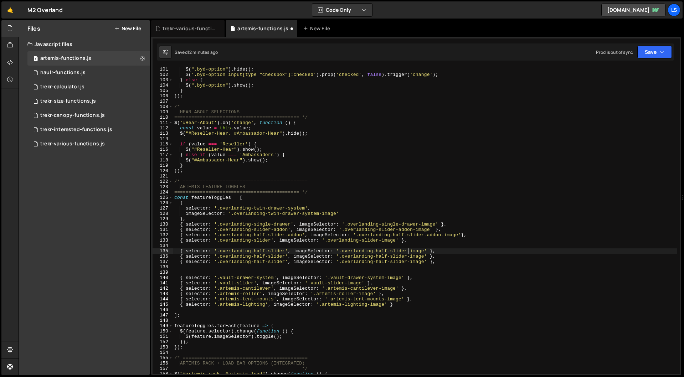
click at [411, 256] on div "$ ( ".byd-option" ) . hide ( ) ; $ ( '.byd-option input[type="checkbox"]:checke…" at bounding box center [425, 225] width 504 height 317
click at [410, 261] on div "$ ( ".byd-option" ) . hide ( ) ; $ ( '.byd-option input[type="checkbox"]:checke…" at bounding box center [425, 225] width 504 height 317
click at [285, 256] on div "$ ( ".byd-option" ) . hide ( ) ; $ ( '.byd-option input[type="checkbox"]:checke…" at bounding box center [425, 225] width 504 height 317
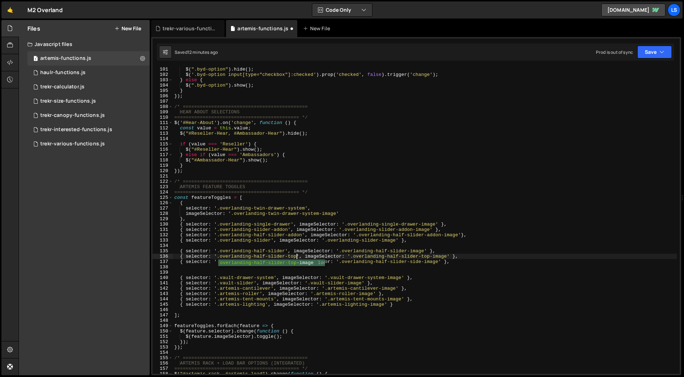
click at [337, 256] on div "$ ( ".byd-option" ) . hide ( ) ; $ ( '.byd-option input[type="checkbox"]:checke…" at bounding box center [425, 225] width 504 height 317
click at [286, 262] on div "$ ( ".byd-option" ) . hide ( ) ; $ ( '.byd-option input[type="checkbox"]:checke…" at bounding box center [425, 225] width 504 height 317
type textarea "{ selector: '.overlanding-half-slider-side', imageSelector: '.overlanding-half-…"
click at [334, 273] on div "$ ( ".byd-option" ) . hide ( ) ; $ ( '.byd-option input[type="checkbox"]:checke…" at bounding box center [425, 225] width 504 height 317
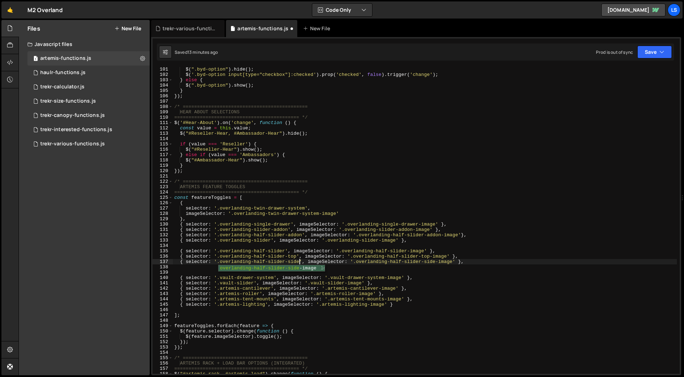
scroll to position [0, 0]
click at [264, 245] on div "$ ( ".byd-option" ) . hide ( ) ; $ ( '.byd-option input[type="checkbox"]:checke…" at bounding box center [425, 225] width 504 height 317
type textarea "{ selector: '.overlanding-slider', imageSelector: '.overlanding-slider-image' },"
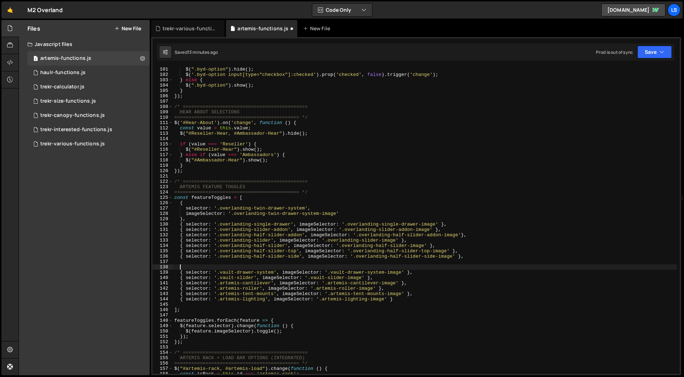
click at [292, 265] on div "$ ( ".byd-option" ) . hide ( ) ; $ ( '.byd-option input[type="checkbox"]:checke…" at bounding box center [425, 225] width 504 height 317
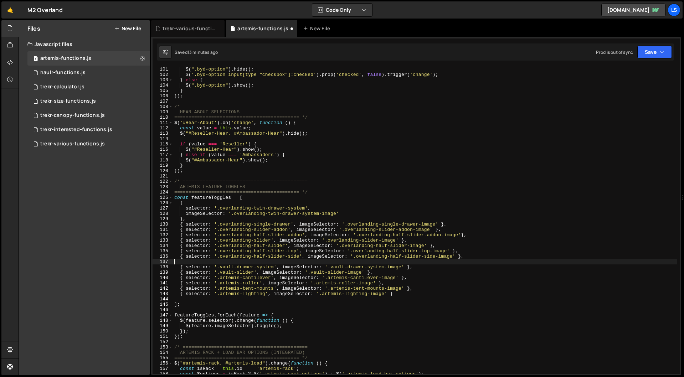
type textarea "{ selector: '.overlanding-half-slider-side', imageSelector: '.overlanding-half-…"
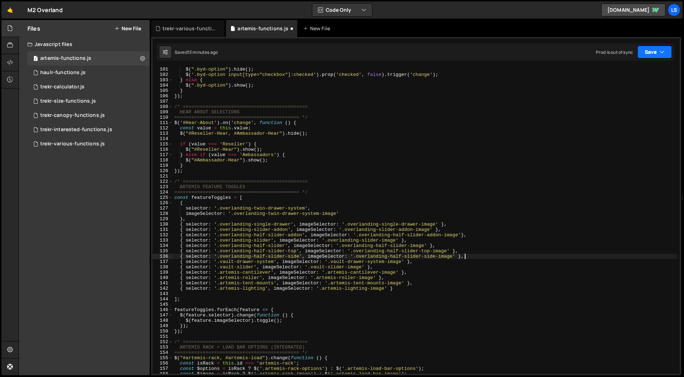
click at [653, 46] on button "Save" at bounding box center [654, 52] width 35 height 13
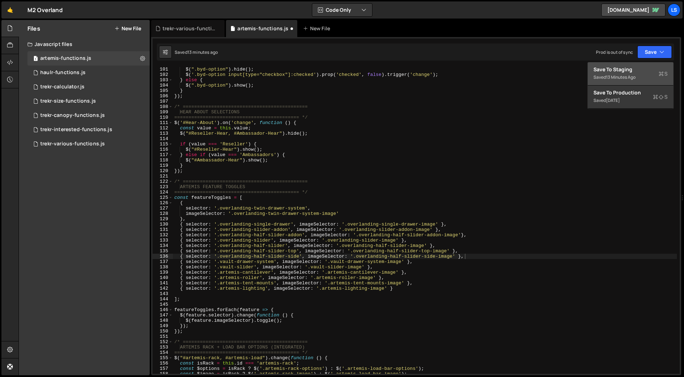
click at [617, 70] on div "Save to Staging S" at bounding box center [630, 69] width 74 height 7
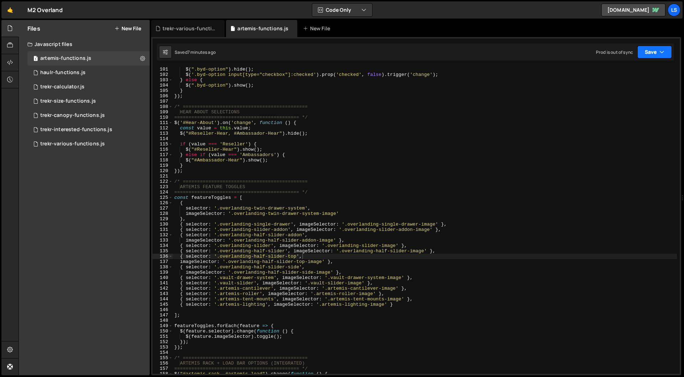
click at [657, 52] on button "Save" at bounding box center [654, 52] width 35 height 13
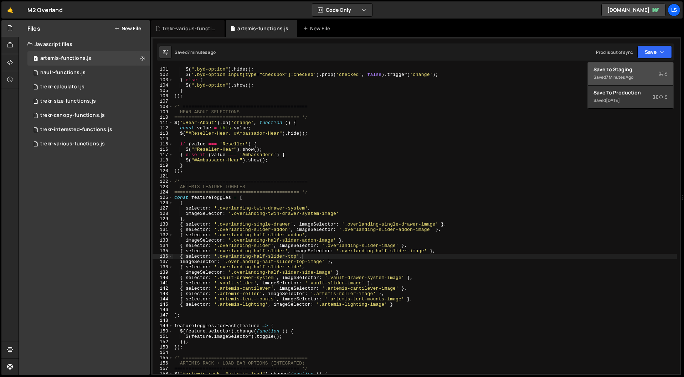
click at [632, 68] on div "Save to Staging S" at bounding box center [630, 69] width 74 height 7
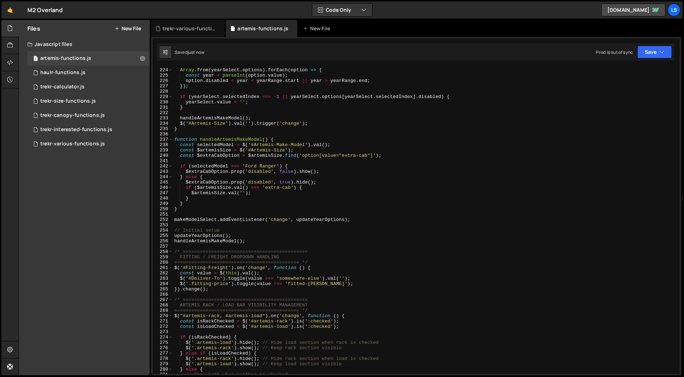
scroll to position [992, 0]
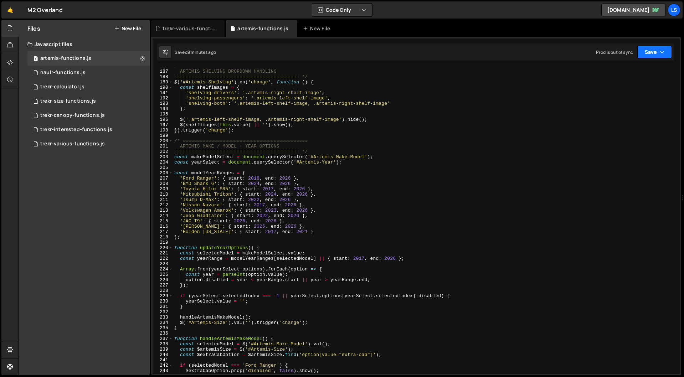
click at [644, 51] on button "Save" at bounding box center [654, 52] width 35 height 13
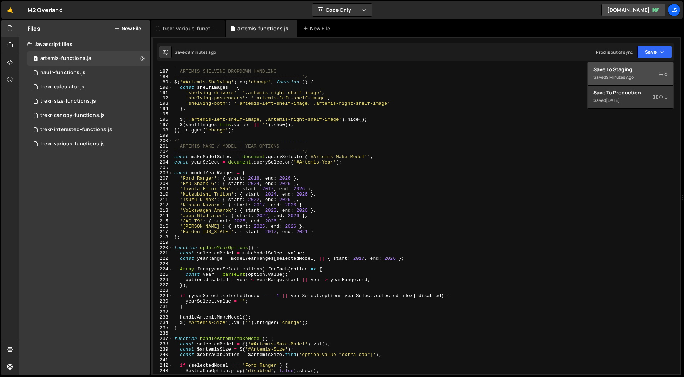
click at [611, 68] on div "Save to Staging S" at bounding box center [630, 69] width 74 height 7
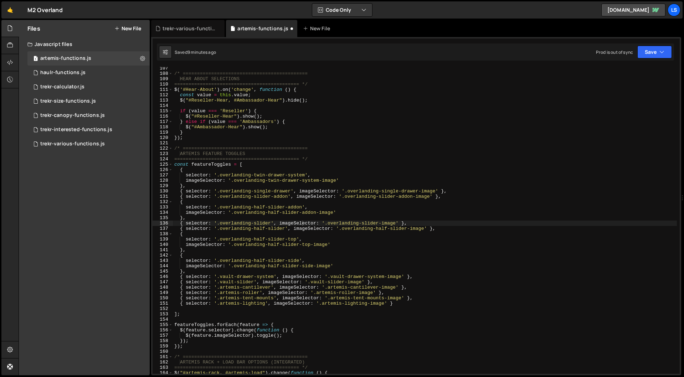
scroll to position [568, 0]
